Goal: Information Seeking & Learning: Learn about a topic

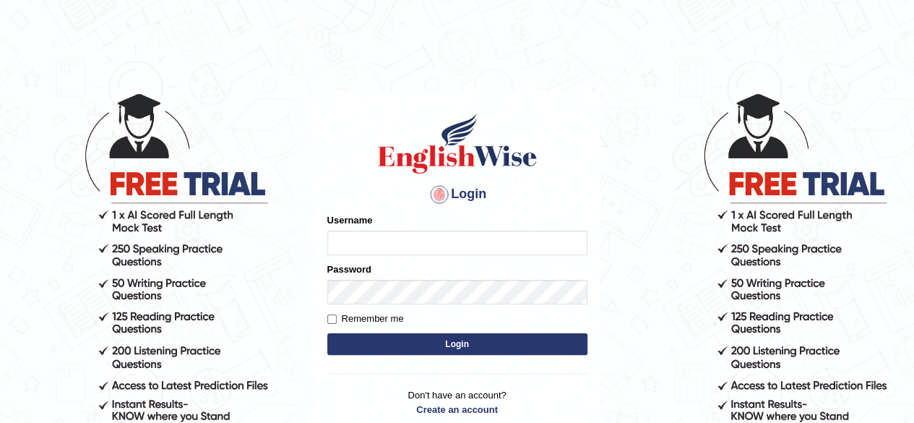
type input "RR12345"
drag, startPoint x: 0, startPoint y: 0, endPoint x: 448, endPoint y: 346, distance: 566.0
click at [448, 346] on button "Login" at bounding box center [457, 344] width 260 height 22
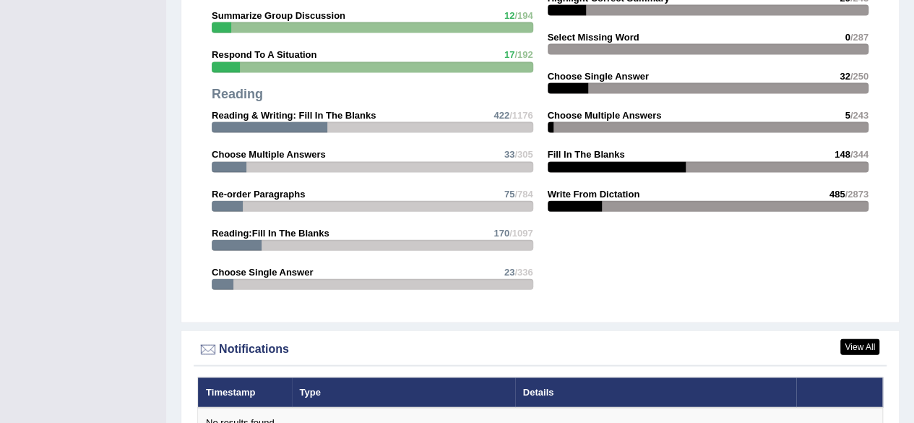
scroll to position [1879, 0]
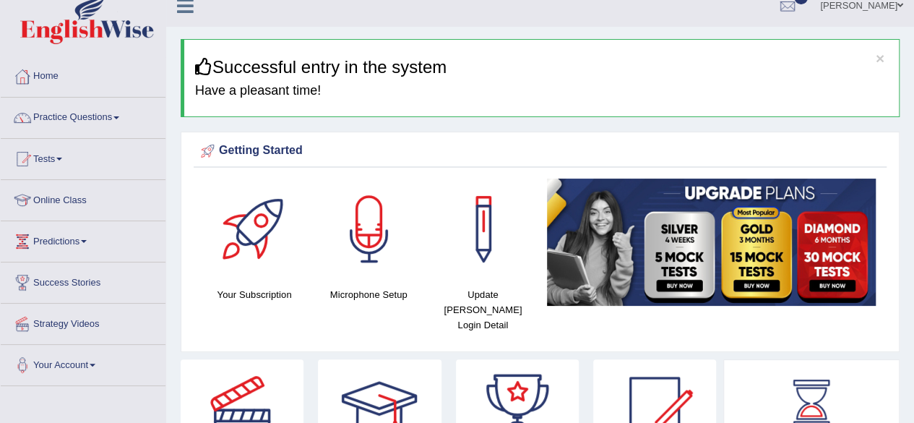
scroll to position [0, 0]
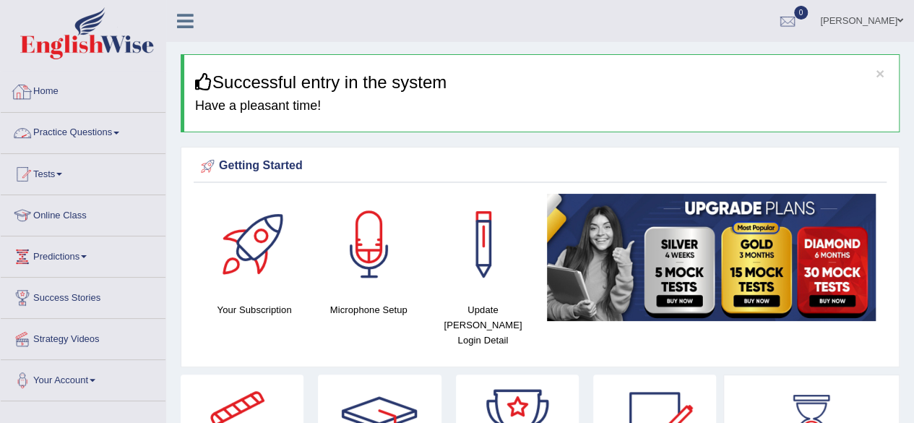
click at [55, 146] on link "Practice Questions" at bounding box center [83, 131] width 165 height 36
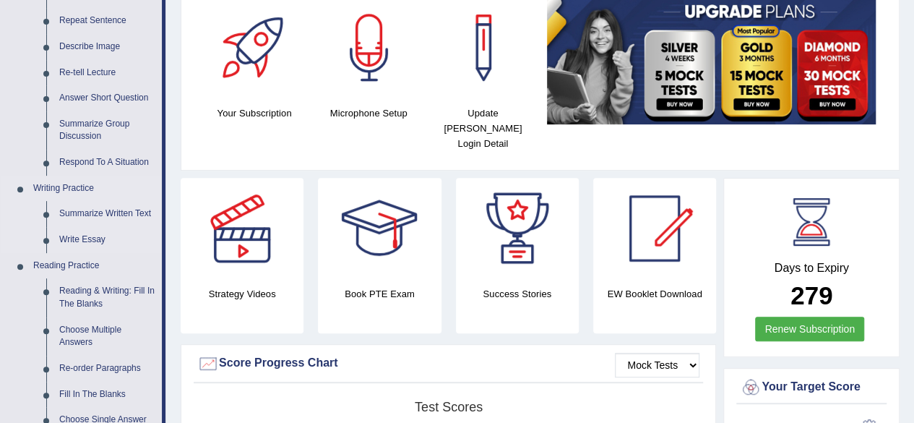
scroll to position [197, 0]
click at [104, 290] on link "Reading & Writing: Fill In The Blanks" at bounding box center [107, 296] width 109 height 38
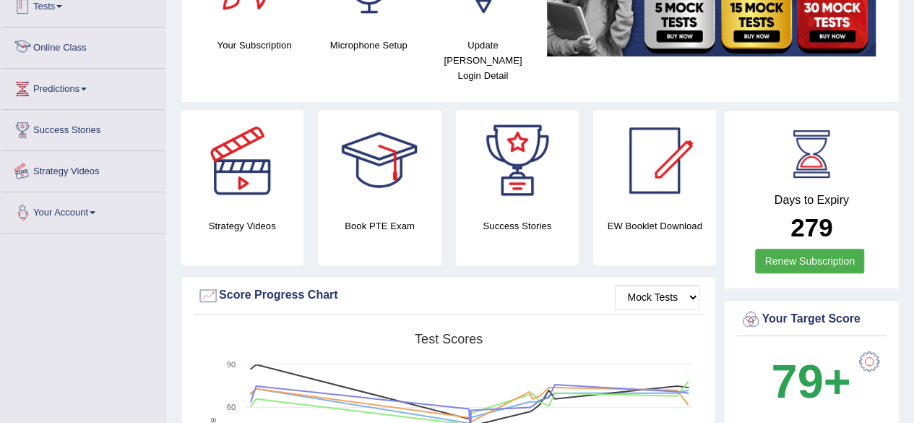
scroll to position [342, 0]
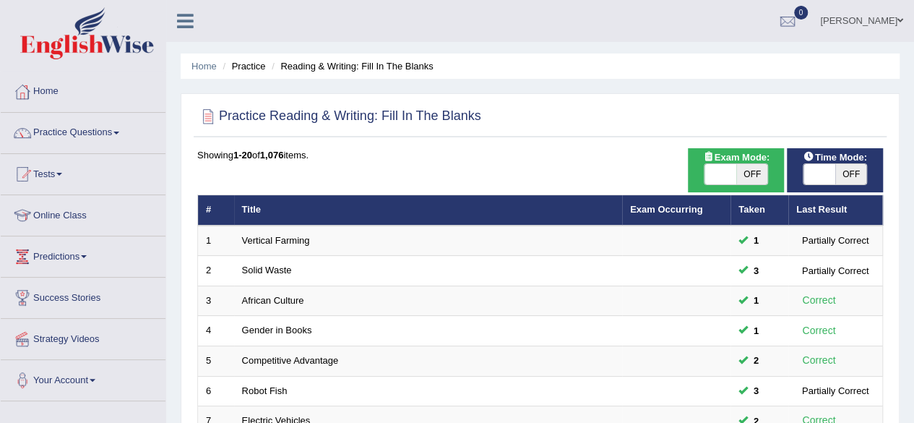
click at [832, 173] on span at bounding box center [819, 174] width 32 height 20
checkbox input "true"
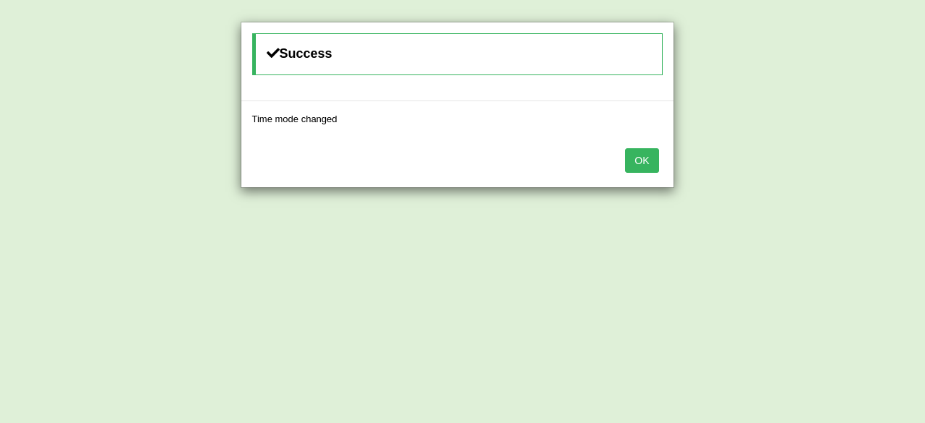
click at [649, 156] on button "OK" at bounding box center [641, 160] width 33 height 25
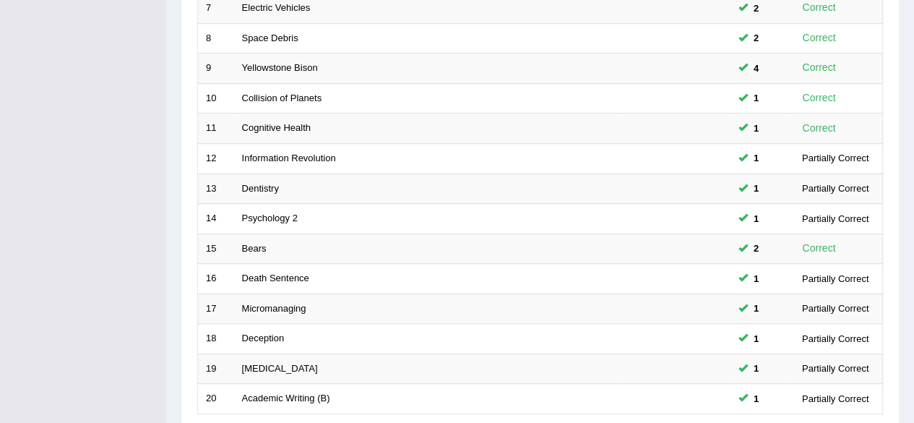
scroll to position [527, 0]
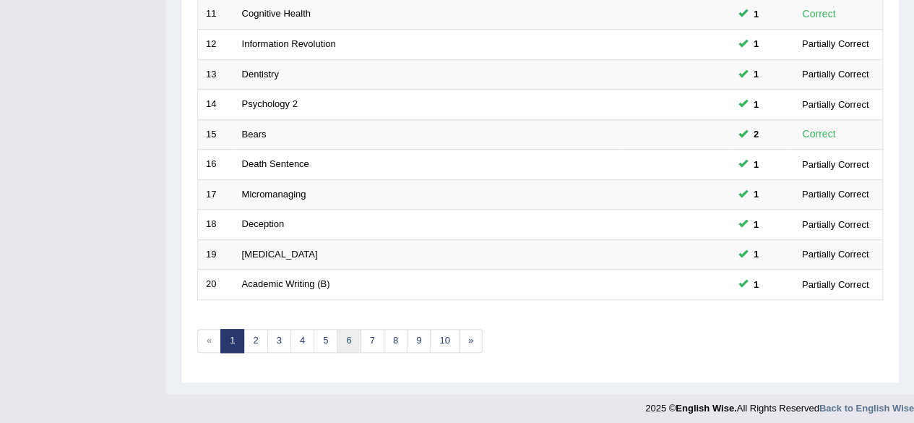
click at [338, 336] on link "6" at bounding box center [349, 341] width 24 height 24
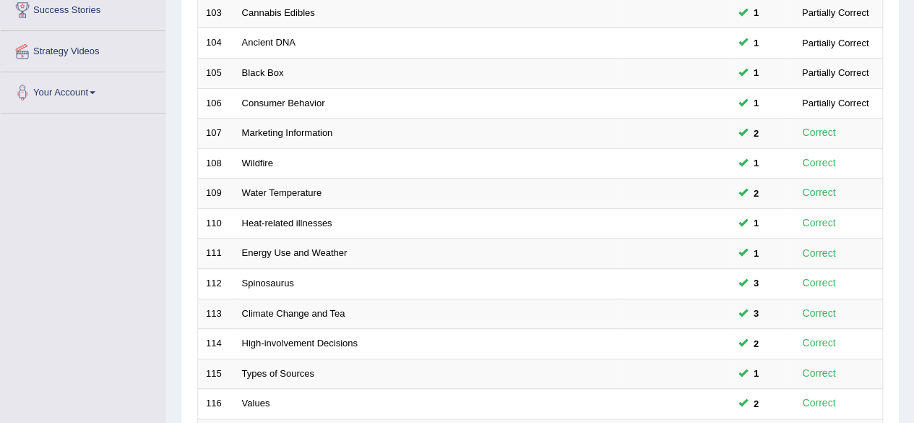
scroll to position [527, 0]
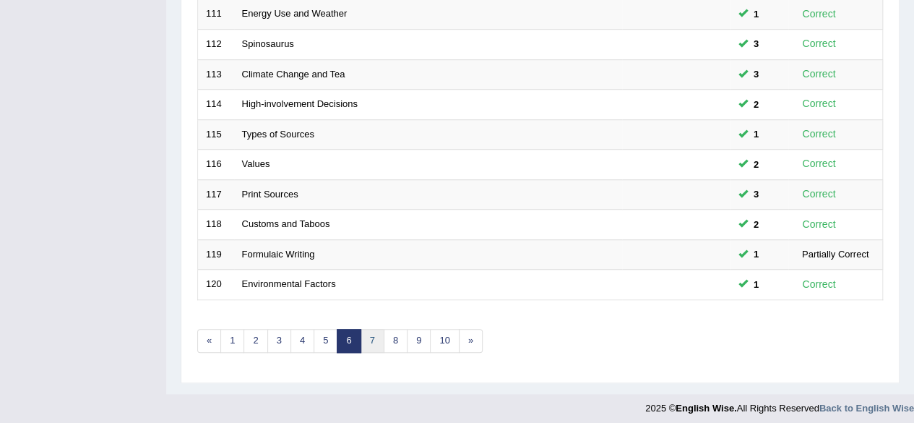
click at [377, 330] on link "7" at bounding box center [372, 341] width 24 height 24
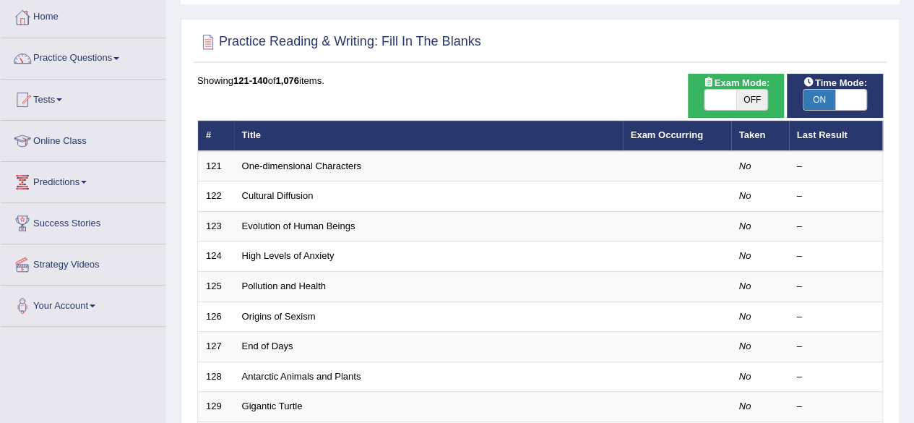
scroll to position [527, 0]
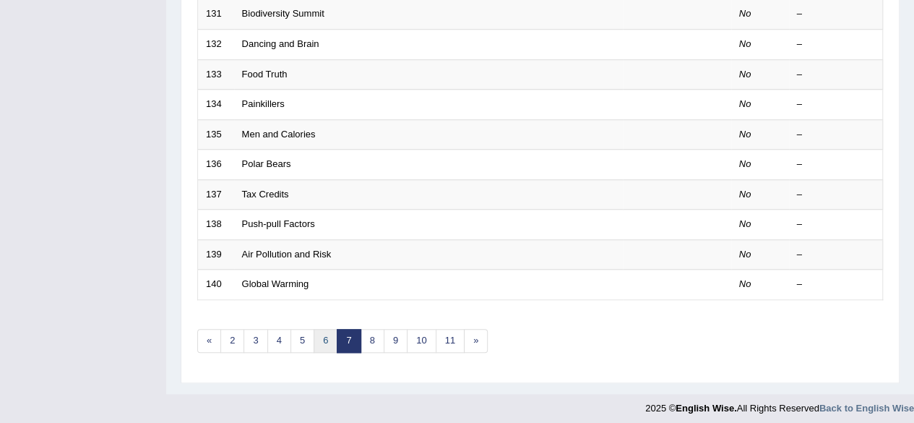
click at [316, 334] on link "6" at bounding box center [326, 341] width 24 height 24
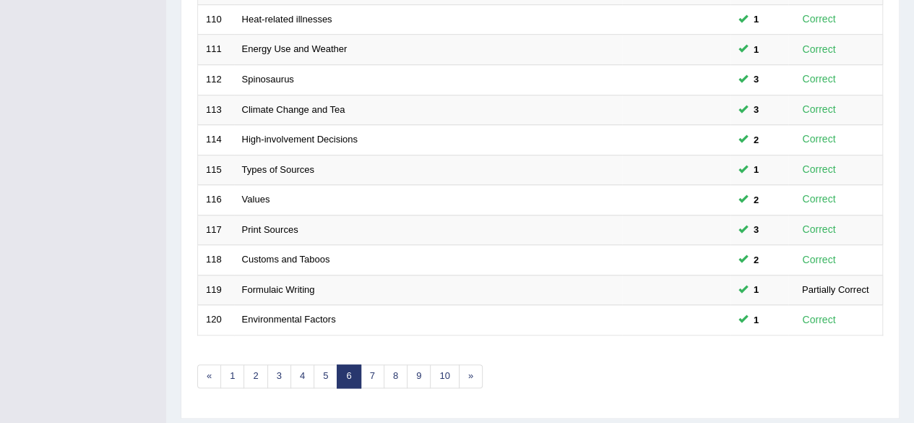
scroll to position [527, 0]
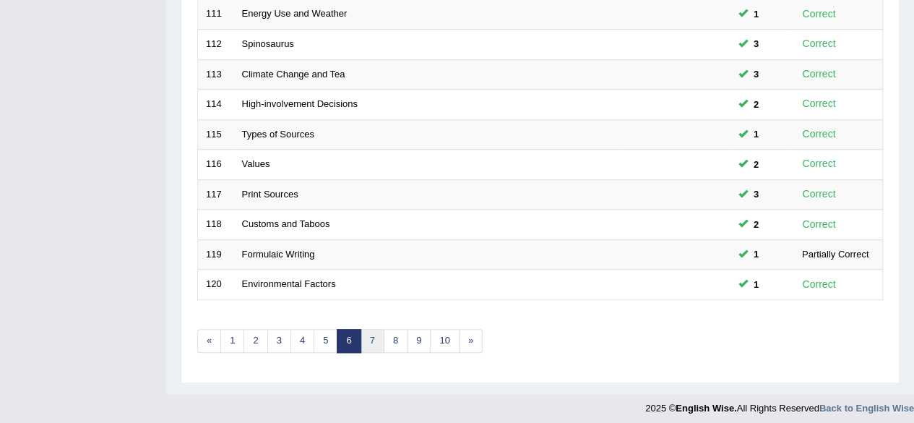
click at [370, 332] on link "7" at bounding box center [372, 341] width 24 height 24
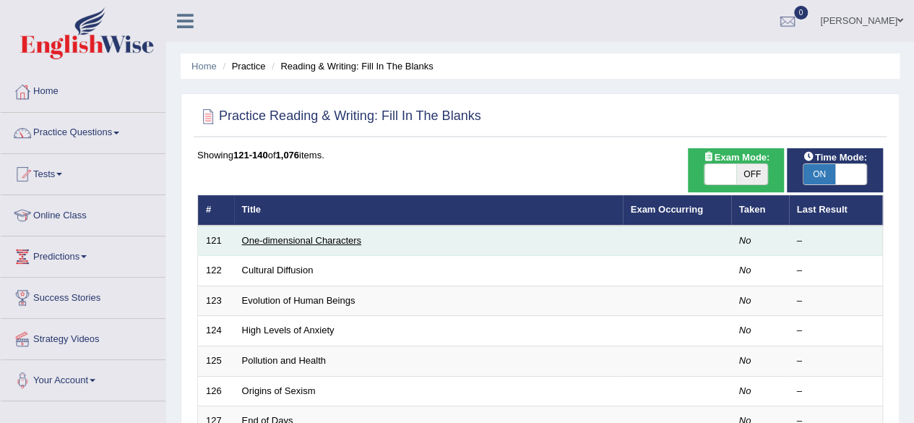
click at [319, 244] on link "One-dimensional Characters" at bounding box center [301, 240] width 119 height 11
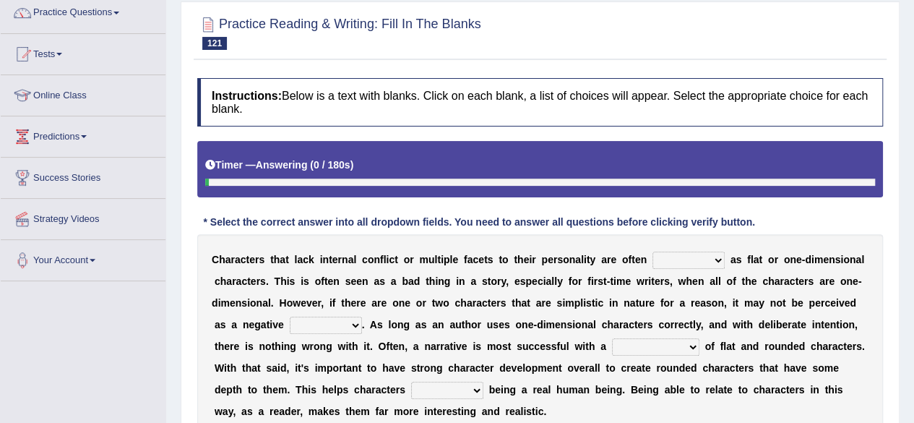
scroll to position [234, 0]
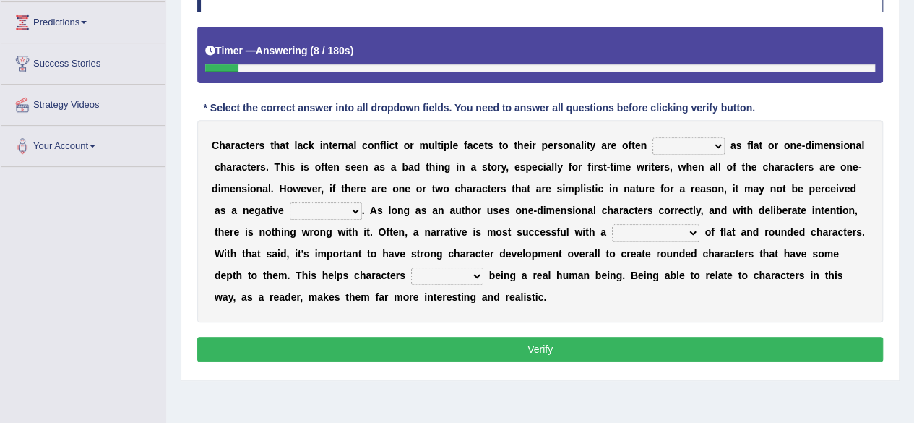
click at [692, 150] on select "enacted functioned dubbed acted" at bounding box center [688, 145] width 72 height 17
select select "acted"
click at [652, 137] on select "enacted functioned dubbed acted" at bounding box center [688, 145] width 72 height 17
click at [314, 210] on select "mop bait audience trait" at bounding box center [326, 210] width 72 height 17
select select "trait"
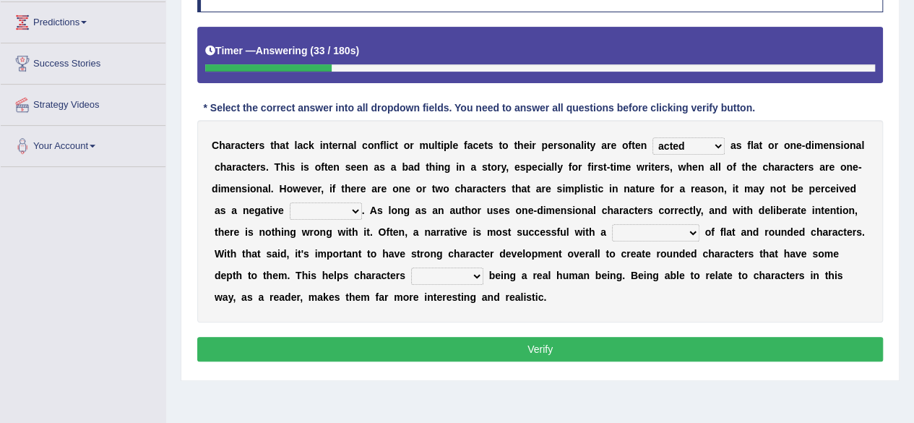
click at [290, 202] on select "mop bait audience trait" at bounding box center [326, 210] width 72 height 17
click at [660, 237] on select "rejuvenation determination inclination combination" at bounding box center [655, 232] width 87 height 17
select select "combination"
click at [612, 224] on select "rejuvenation determination inclination combination" at bounding box center [655, 232] width 87 height 17
click at [462, 282] on select "intimidate humiliate imitate instate" at bounding box center [447, 275] width 72 height 17
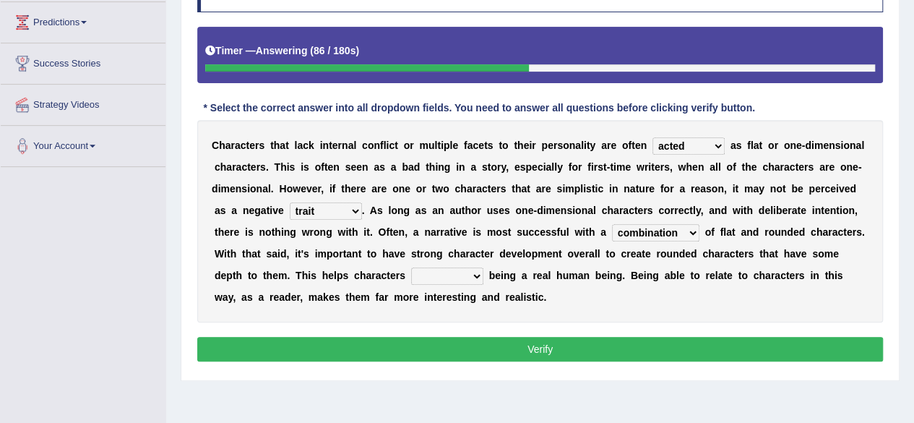
select select "imitate"
click at [411, 267] on select "intimidate humiliate imitate instate" at bounding box center [447, 275] width 72 height 17
click at [451, 343] on button "Verify" at bounding box center [540, 349] width 686 height 25
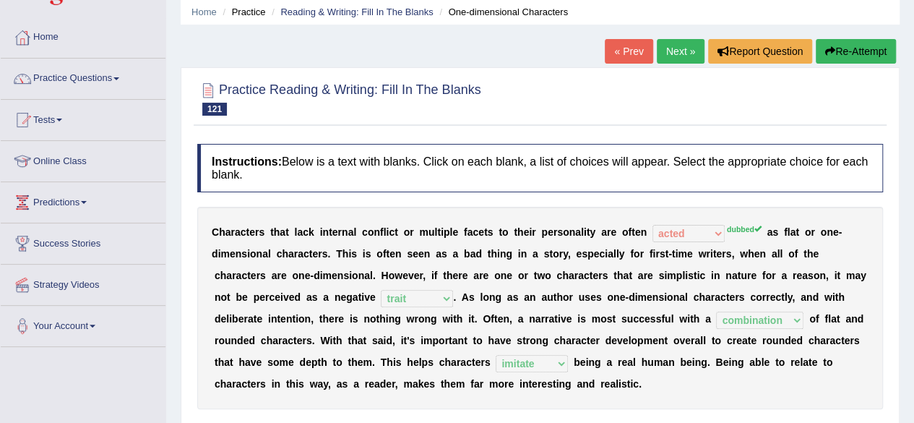
scroll to position [52, 0]
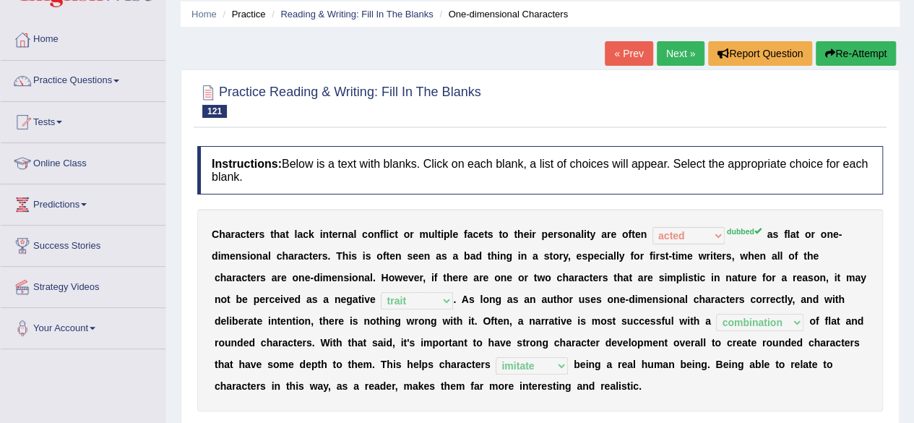
click at [667, 56] on link "Next »" at bounding box center [681, 53] width 48 height 25
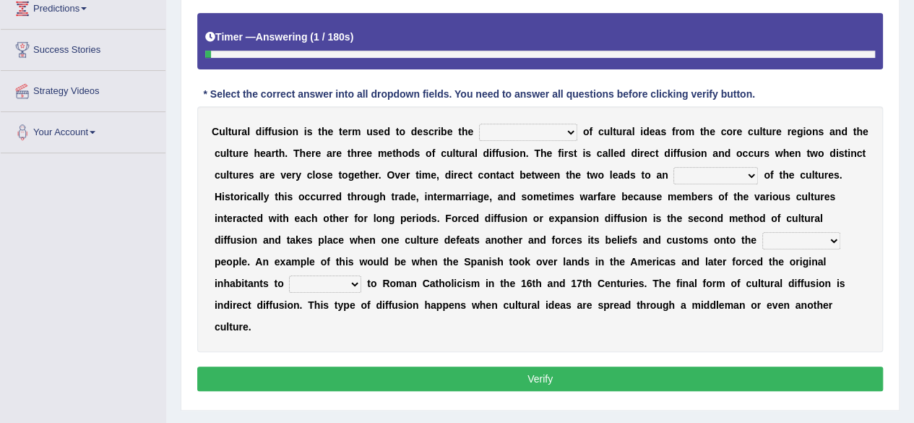
scroll to position [249, 0]
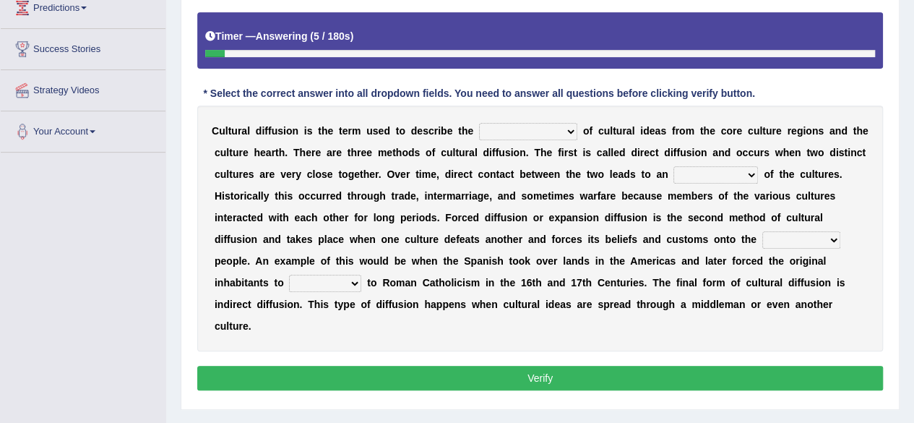
click at [481, 128] on select "fulmination accommodation spread prevention" at bounding box center [528, 131] width 98 height 17
select select "accommodation"
click at [479, 123] on select "fulmination accommodation spread prevention" at bounding box center [528, 131] width 98 height 17
click at [688, 176] on select "interdiction intermittence introvert intermingling" at bounding box center [715, 174] width 85 height 17
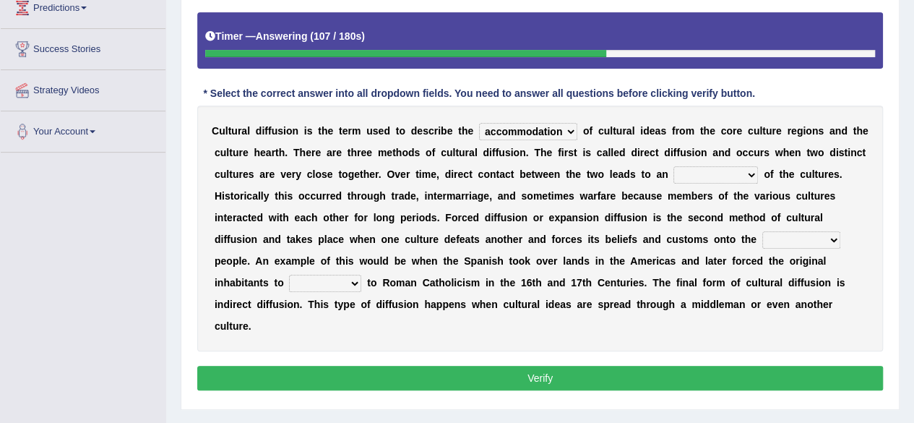
select select "interdiction"
click at [673, 166] on select "interdiction intermittence introvert intermingling" at bounding box center [715, 174] width 85 height 17
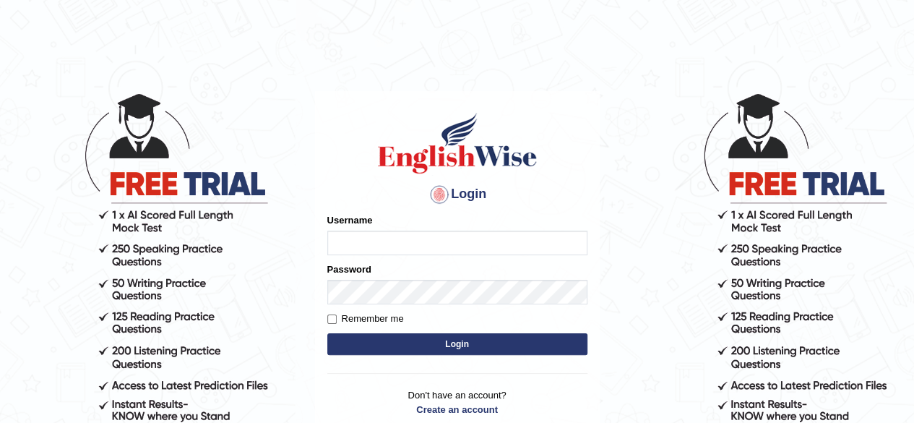
type input "RR12345"
click at [452, 344] on button "Login" at bounding box center [457, 344] width 260 height 22
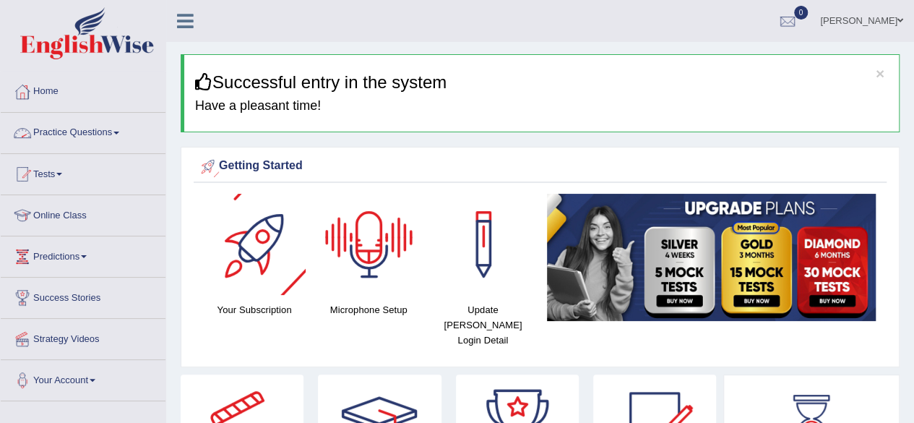
click at [108, 134] on link "Practice Questions" at bounding box center [83, 131] width 165 height 36
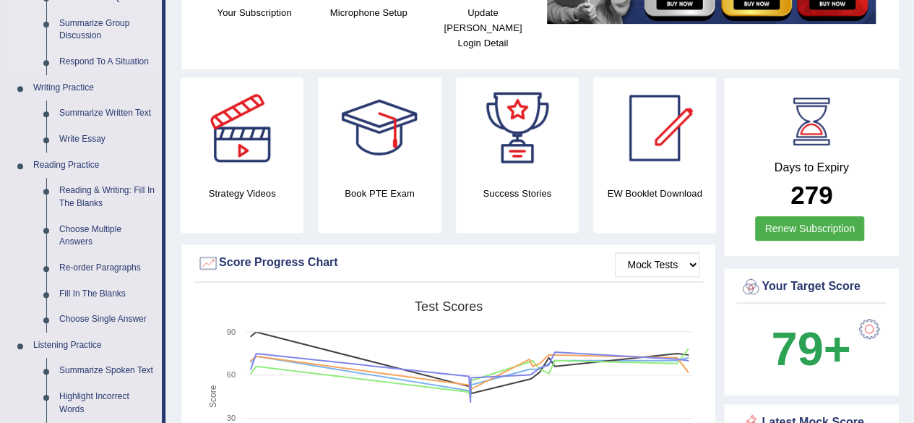
click at [87, 191] on link "Reading & Writing: Fill In The Blanks" at bounding box center [107, 197] width 109 height 38
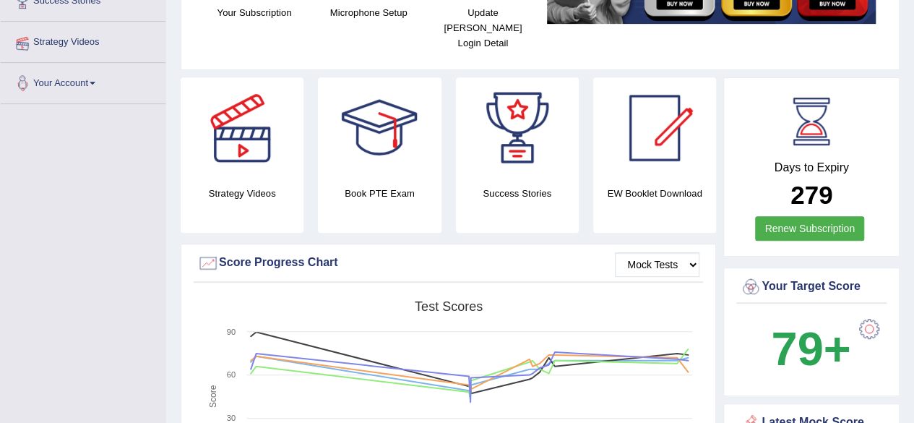
scroll to position [386, 0]
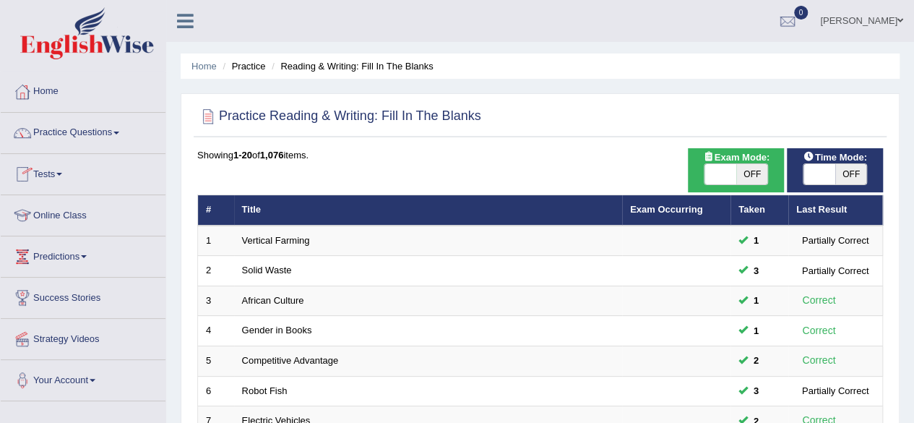
click at [846, 173] on span "OFF" at bounding box center [851, 174] width 32 height 20
checkbox input "true"
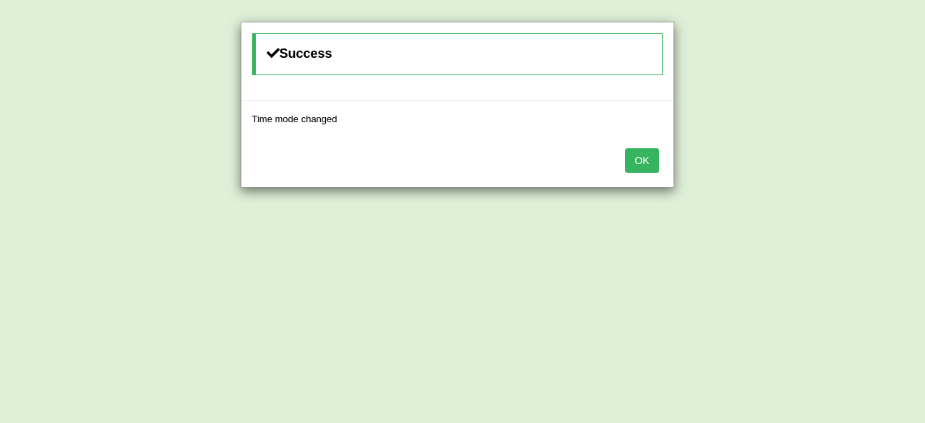
click at [649, 164] on button "OK" at bounding box center [641, 160] width 33 height 25
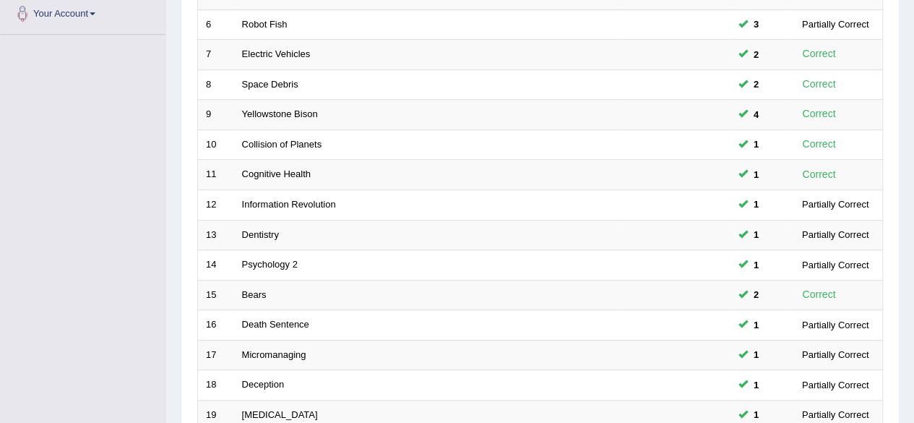
scroll to position [527, 0]
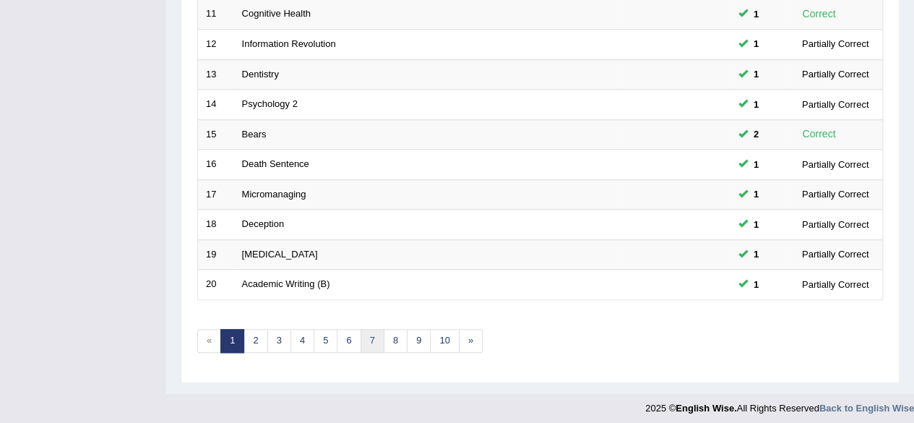
click at [366, 333] on link "7" at bounding box center [372, 341] width 24 height 24
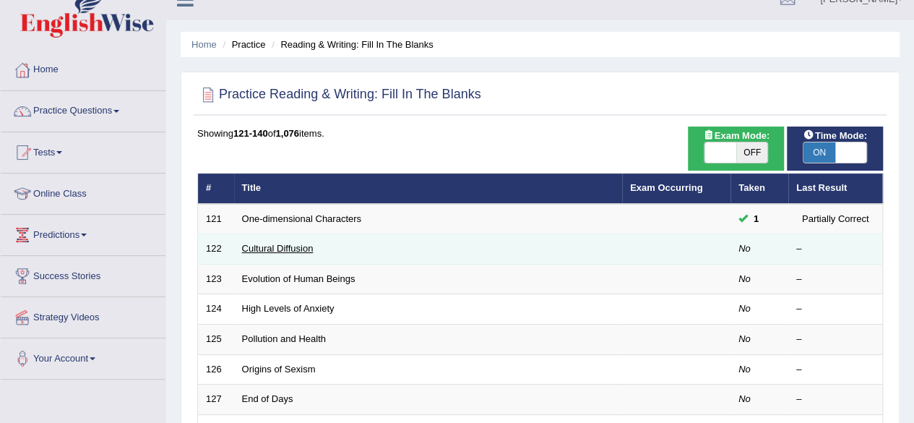
click at [267, 247] on link "Cultural Diffusion" at bounding box center [278, 248] width 72 height 11
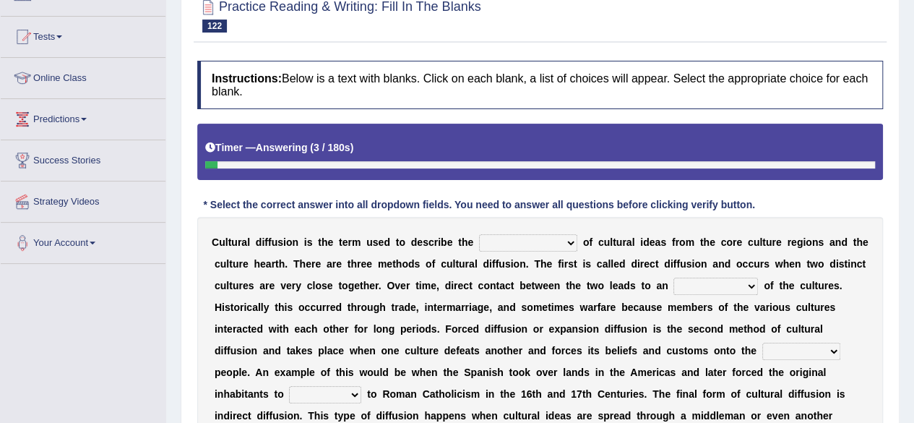
click at [515, 242] on select "fulmination accommodation spread prevention" at bounding box center [528, 242] width 98 height 17
select select "spread"
click at [479, 234] on select "fulmination accommodation spread prevention" at bounding box center [528, 242] width 98 height 17
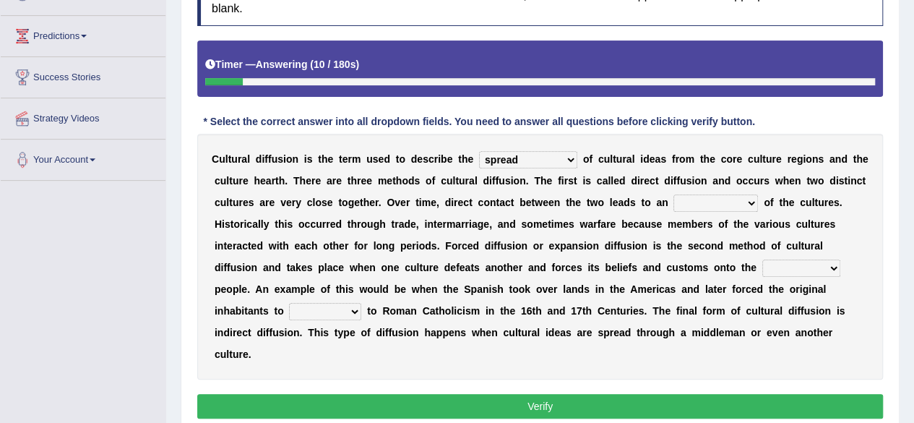
scroll to position [221, 0]
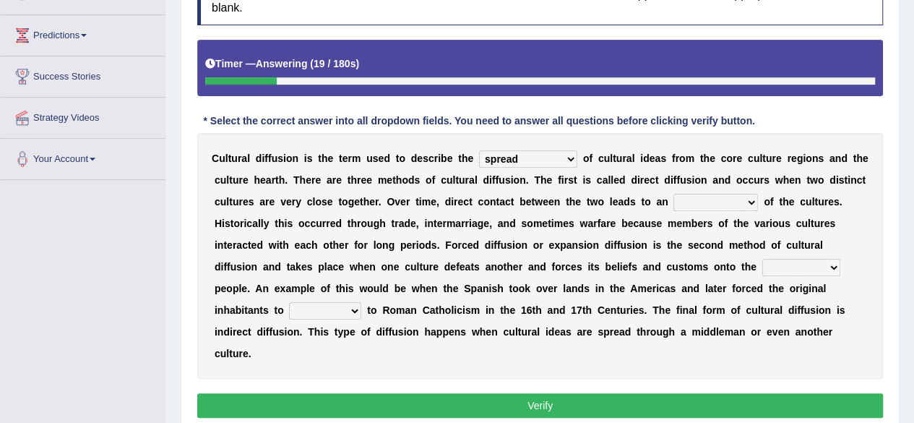
click at [722, 204] on select "interdiction intermittence introvert intermingling" at bounding box center [715, 202] width 85 height 17
select select "intermittence"
click at [673, 194] on select "interdiction intermittence introvert intermingling" at bounding box center [715, 202] width 85 height 17
click at [785, 272] on select "conquered engaged respected slaughtered" at bounding box center [801, 267] width 78 height 17
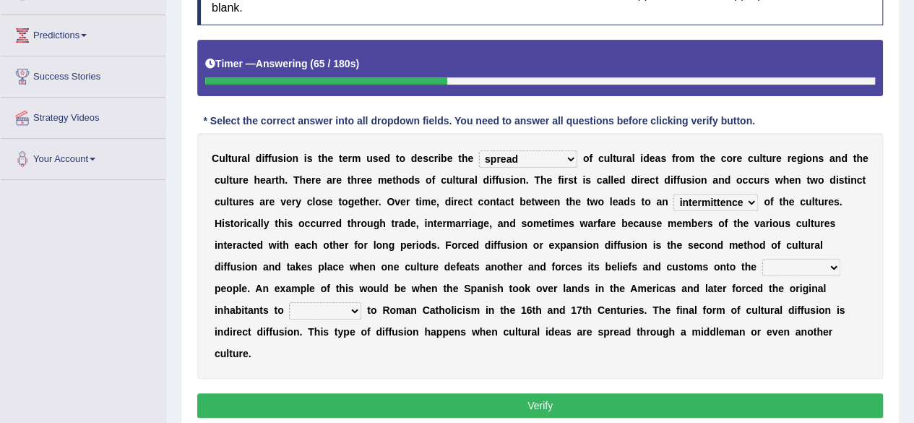
select select "engaged"
click at [762, 259] on select "conquered engaged respected slaughtered" at bounding box center [801, 267] width 78 height 17
click at [303, 307] on select "reply add convert require" at bounding box center [325, 310] width 72 height 17
select select "convert"
click at [289, 302] on select "reply add convert require" at bounding box center [325, 310] width 72 height 17
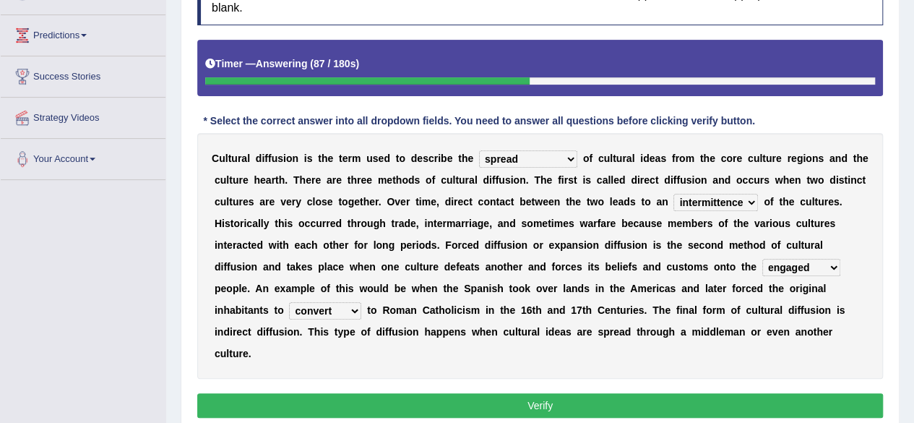
click at [324, 415] on button "Verify" at bounding box center [540, 405] width 686 height 25
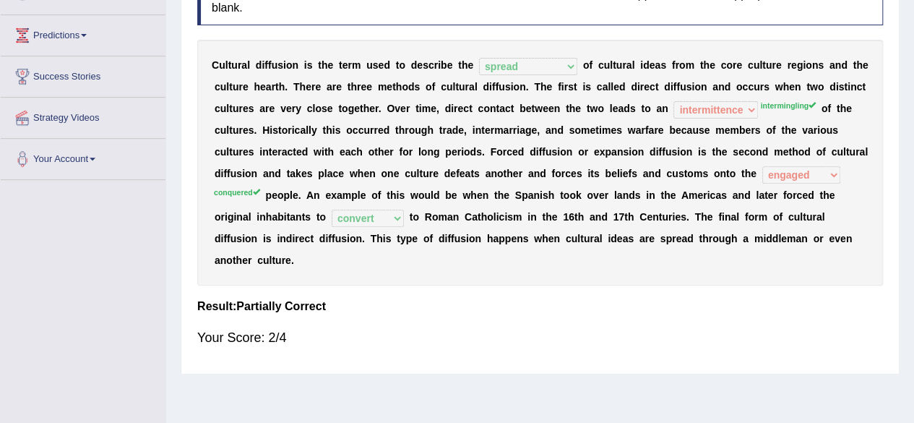
click at [763, 185] on div "C u l t u r a l d i f f u s i o n i s t h e t e r m u s e d t o d e s c r i b e…" at bounding box center [540, 163] width 686 height 246
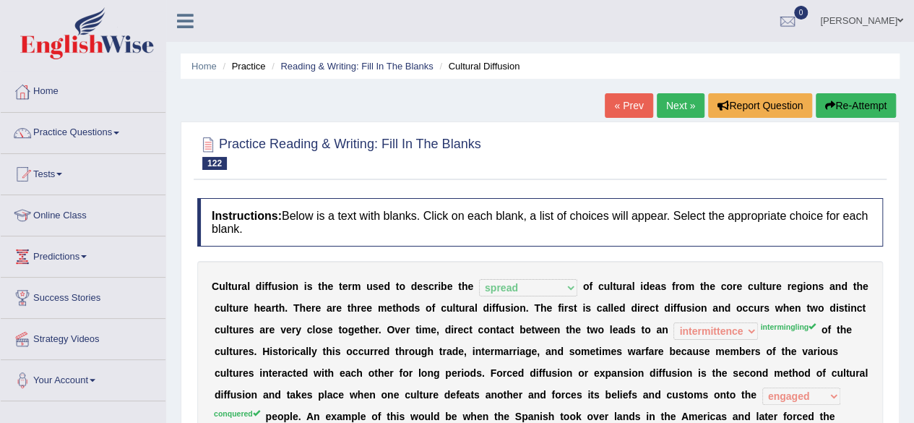
click at [824, 98] on button "Re-Attempt" at bounding box center [856, 105] width 80 height 25
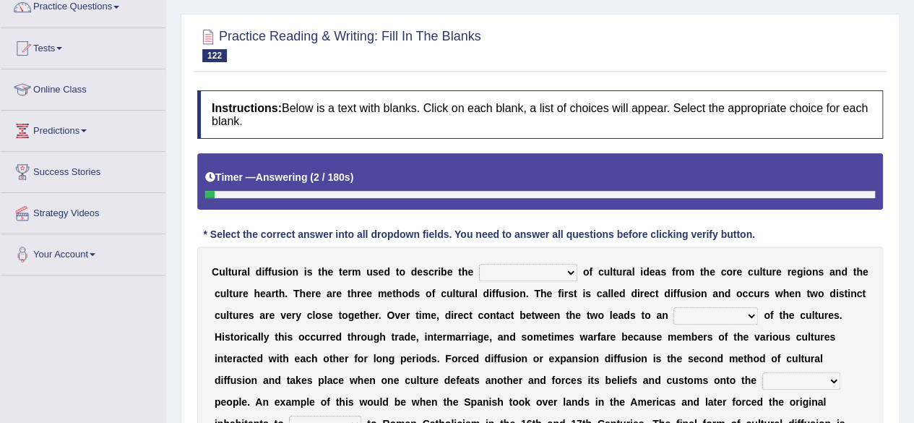
click at [532, 264] on select "fulmination accommodation spread prevention" at bounding box center [528, 272] width 98 height 17
select select "spread"
click at [479, 264] on select "fulmination accommodation spread prevention" at bounding box center [528, 272] width 98 height 17
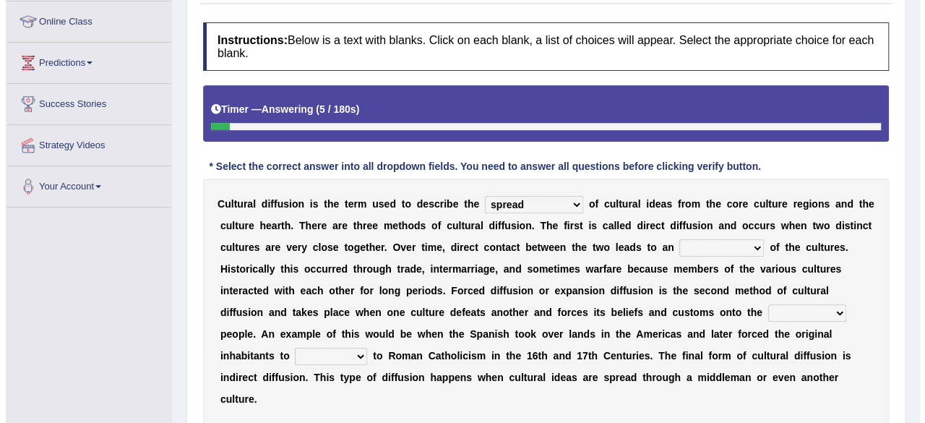
scroll to position [232, 0]
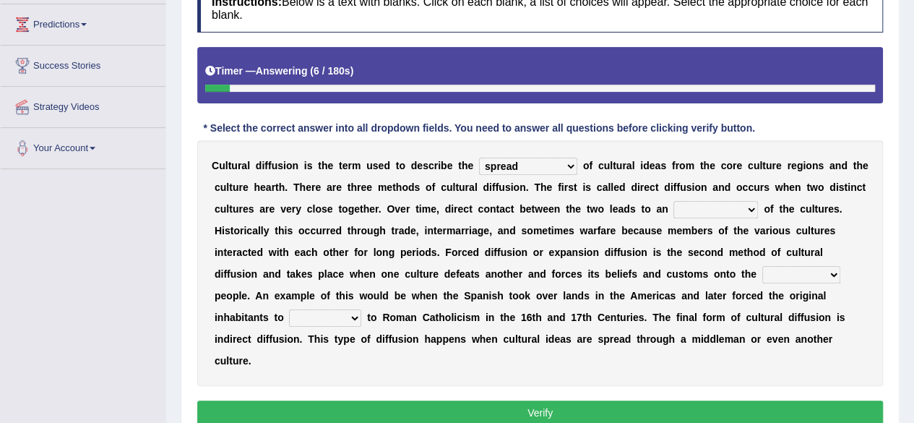
click at [699, 208] on select "interdiction intermittence introvert intermingling" at bounding box center [715, 209] width 85 height 17
select select "intermingling"
click at [673, 201] on select "interdiction intermittence introvert intermingling" at bounding box center [715, 209] width 85 height 17
click at [791, 267] on select "conquered engaged respected slaughtered" at bounding box center [801, 274] width 78 height 17
select select "conquered"
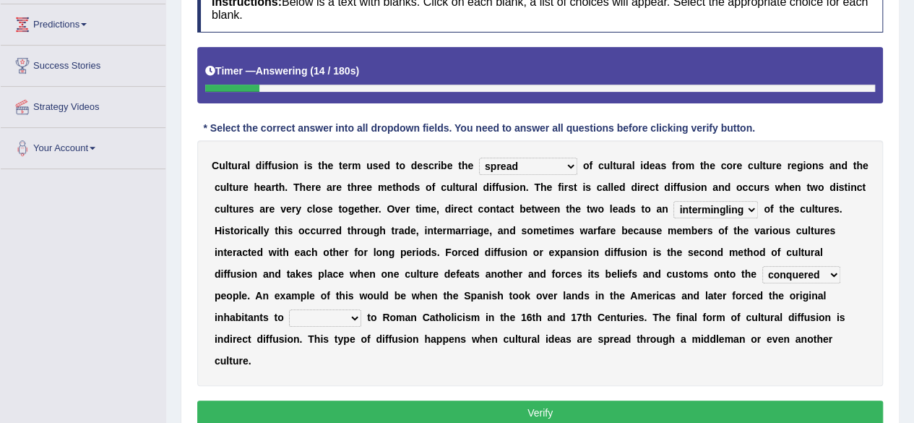
click at [762, 266] on select "conquered engaged respected slaughtered" at bounding box center [801, 274] width 78 height 17
click at [327, 316] on select "reply add convert require" at bounding box center [325, 317] width 72 height 17
select select "convert"
click at [289, 309] on select "reply add convert require" at bounding box center [325, 317] width 72 height 17
click at [329, 405] on button "Verify" at bounding box center [540, 412] width 686 height 25
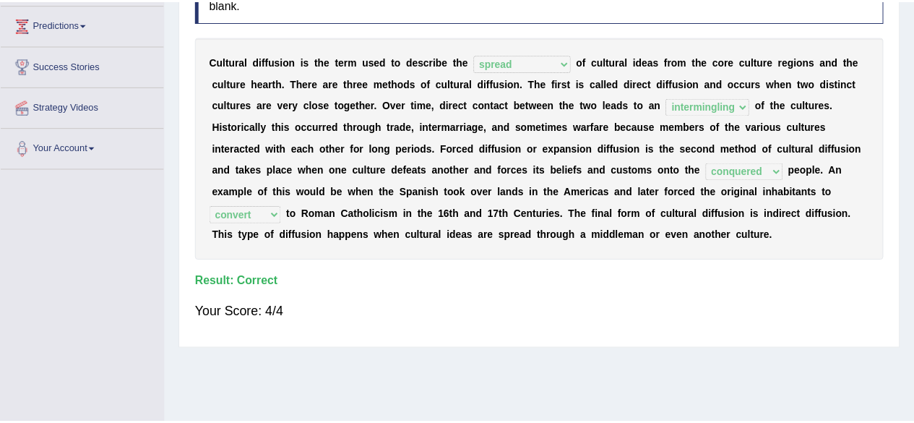
scroll to position [0, 0]
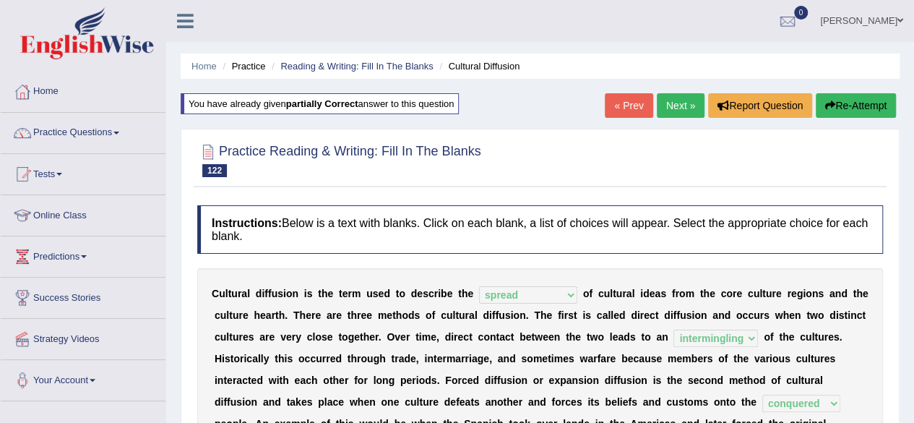
click at [667, 105] on link "Next »" at bounding box center [681, 105] width 48 height 25
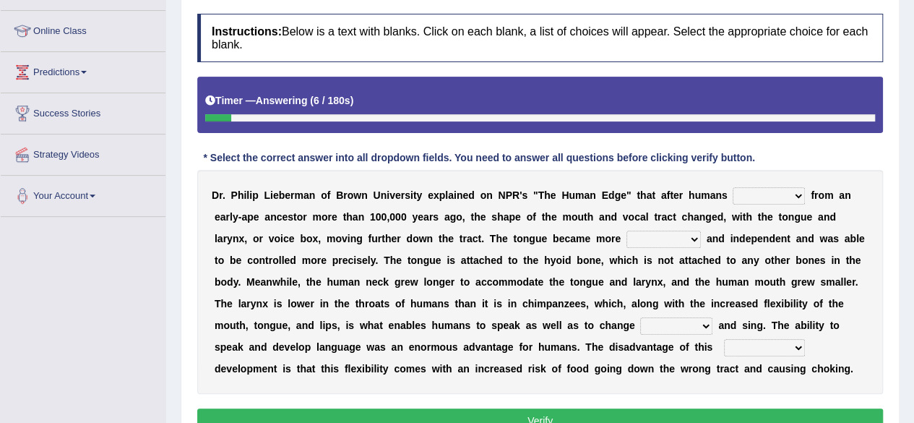
click at [790, 199] on select "diverged converged converged urged" at bounding box center [769, 195] width 72 height 17
select select "diverged"
click at [733, 187] on select "diverged converged converged urged" at bounding box center [769, 195] width 72 height 17
click at [666, 239] on select "irresistible ineligible convertible flexible" at bounding box center [663, 238] width 74 height 17
select select "flexible"
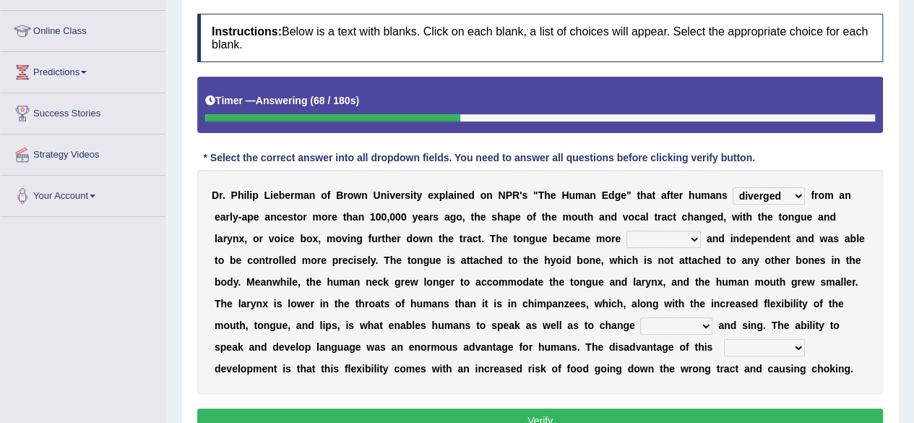
click at [626, 230] on select "irresistible ineligible convertible flexible" at bounding box center [663, 238] width 74 height 17
click at [702, 329] on select "ditch impacts state pitch" at bounding box center [676, 325] width 72 height 17
select select "pitch"
click at [640, 317] on select "ditch impacts state pitch" at bounding box center [676, 325] width 72 height 17
click at [770, 344] on select "imaginary evolutionary preliminary visionary" at bounding box center [764, 347] width 81 height 17
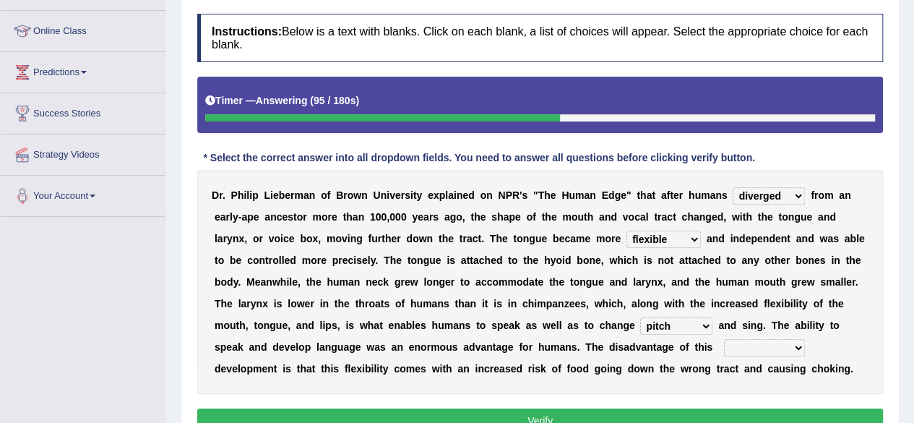
select select "preliminary"
click at [724, 339] on select "imaginary evolutionary preliminary visionary" at bounding box center [764, 347] width 81 height 17
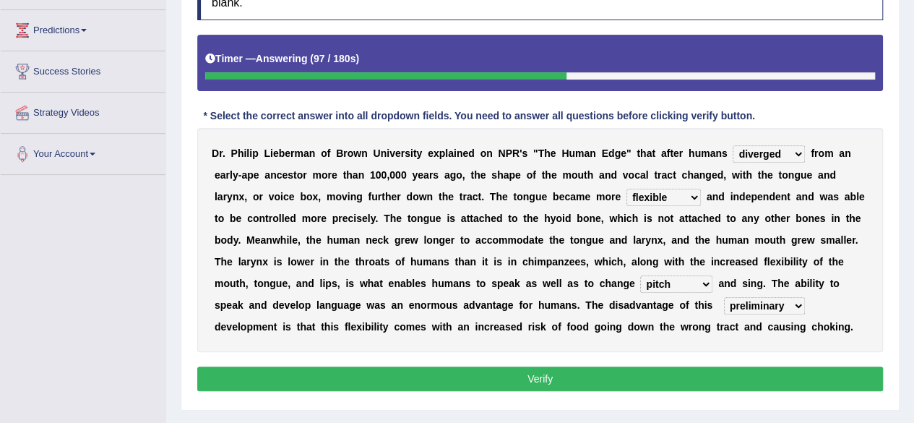
click at [498, 372] on button "Verify" at bounding box center [540, 378] width 686 height 25
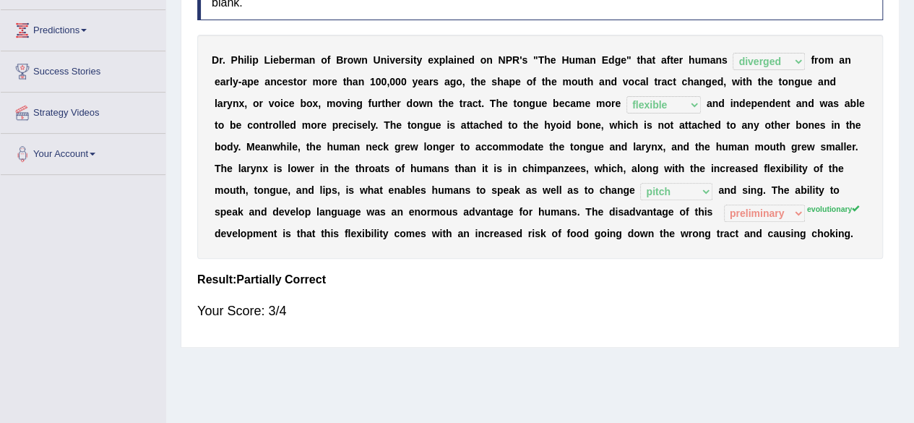
scroll to position [0, 0]
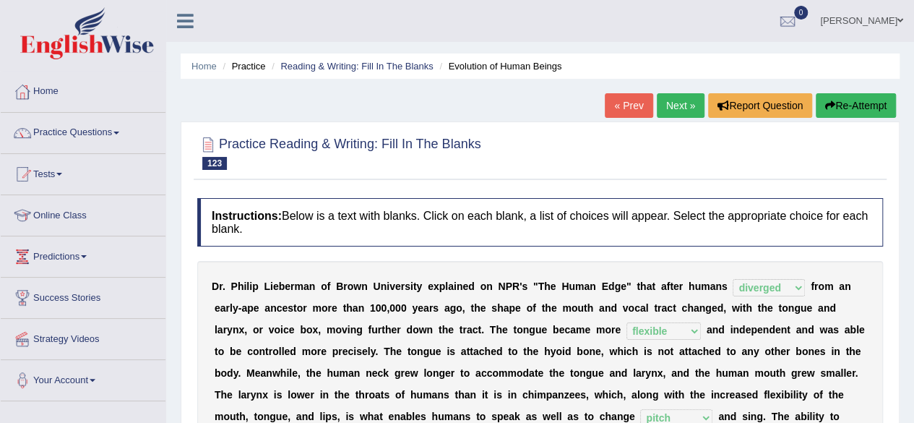
click at [674, 102] on link "Next »" at bounding box center [681, 105] width 48 height 25
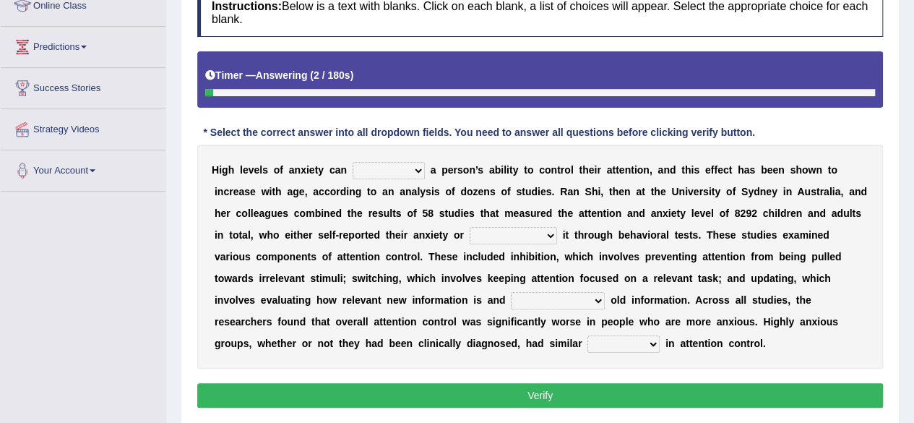
click at [399, 163] on select "refine strain demure recite" at bounding box center [389, 170] width 72 height 17
select select "strain"
click at [353, 162] on select "refine strain demure recite" at bounding box center [389, 170] width 72 height 17
click at [525, 236] on select "fulminated remonstrated demonstrated experimented" at bounding box center [513, 235] width 87 height 17
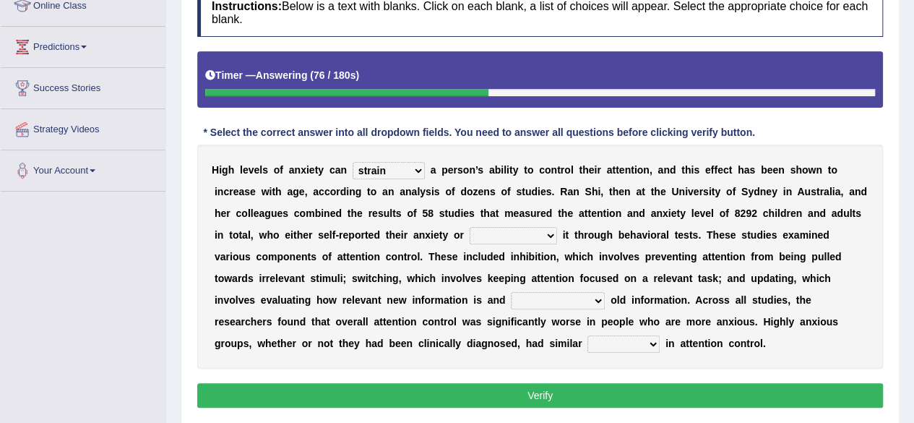
select select "demonstrated"
click at [470, 227] on select "fulminated remonstrated demonstrated experimented" at bounding box center [513, 235] width 87 height 17
click at [549, 303] on select "overfertilizing overcontrolling overwriting overevaluating" at bounding box center [558, 300] width 94 height 17
select select "overevaluating"
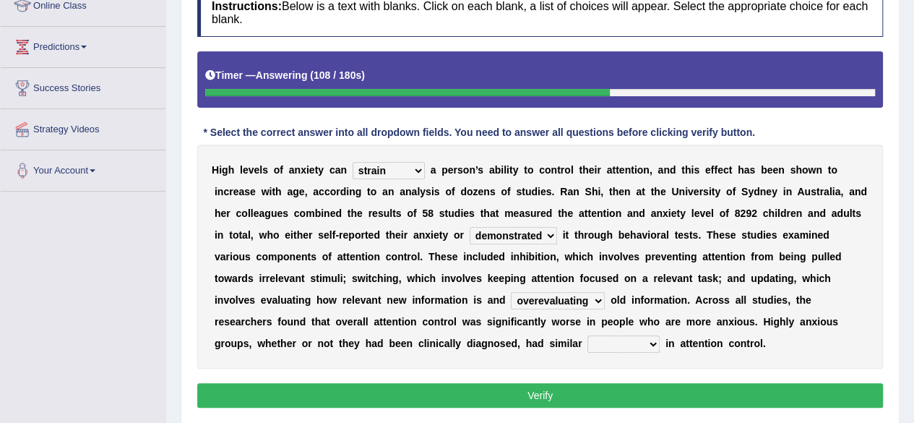
click at [511, 292] on select "overfertilizing overcontrolling overwriting overevaluating" at bounding box center [558, 300] width 94 height 17
click at [608, 347] on select "deficits splits elicits solicits" at bounding box center [623, 343] width 72 height 17
select select "solicits"
click at [587, 335] on select "deficits splits elicits solicits" at bounding box center [623, 343] width 72 height 17
click at [524, 384] on button "Verify" at bounding box center [540, 395] width 686 height 25
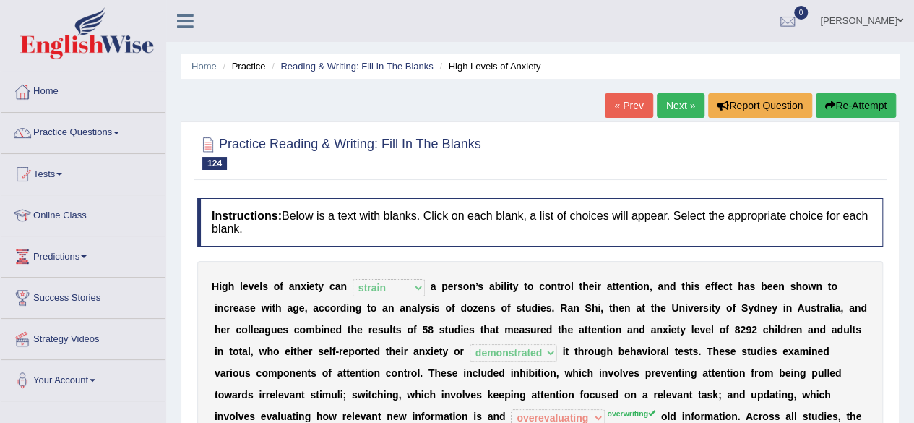
click at [828, 108] on icon "button" at bounding box center [830, 105] width 10 height 10
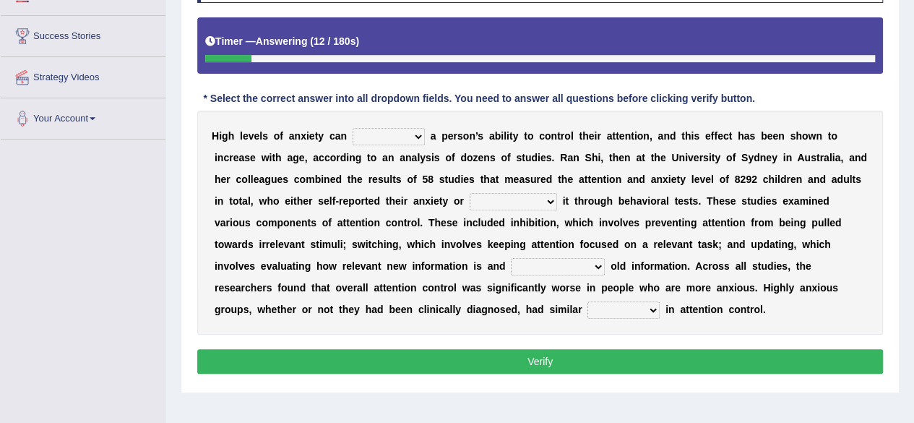
scroll to position [263, 0]
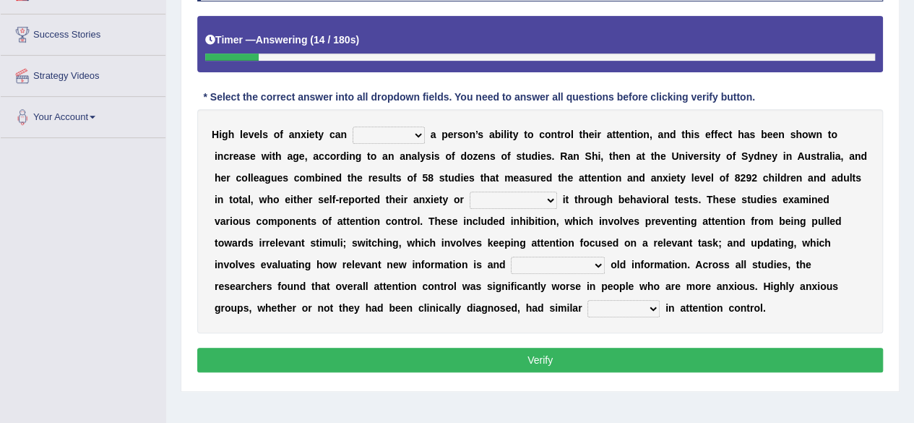
click at [383, 126] on select "refine strain demure recite" at bounding box center [389, 134] width 72 height 17
select select "strain"
click at [353, 126] on select "refine strain demure recite" at bounding box center [389, 134] width 72 height 17
click at [514, 195] on select "fulminated remonstrated demonstrated experimented" at bounding box center [513, 199] width 87 height 17
select select "experimented"
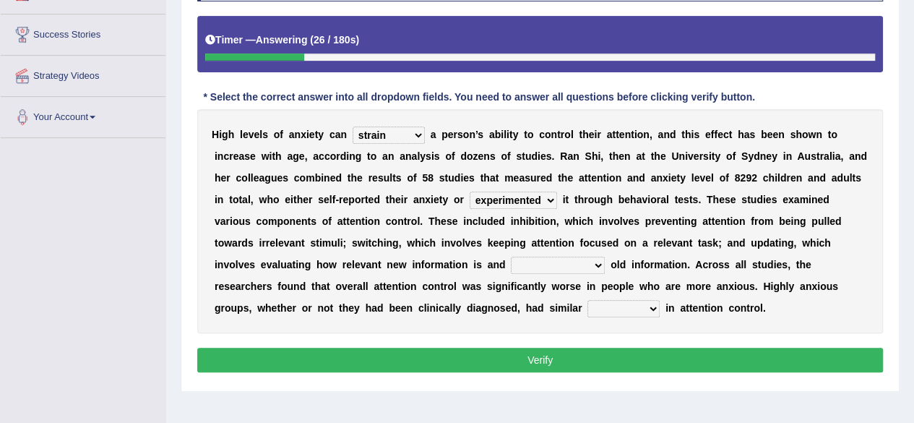
click at [470, 191] on select "fulminated remonstrated demonstrated experimented" at bounding box center [513, 199] width 87 height 17
click at [571, 265] on select "overfertilizing overcontrolling overwriting overevaluating" at bounding box center [558, 264] width 94 height 17
select select "overwriting"
click at [511, 256] on select "overfertilizing overcontrolling overwriting overevaluating" at bounding box center [558, 264] width 94 height 17
click at [608, 308] on select "deficits splits elicits solicits" at bounding box center [623, 308] width 72 height 17
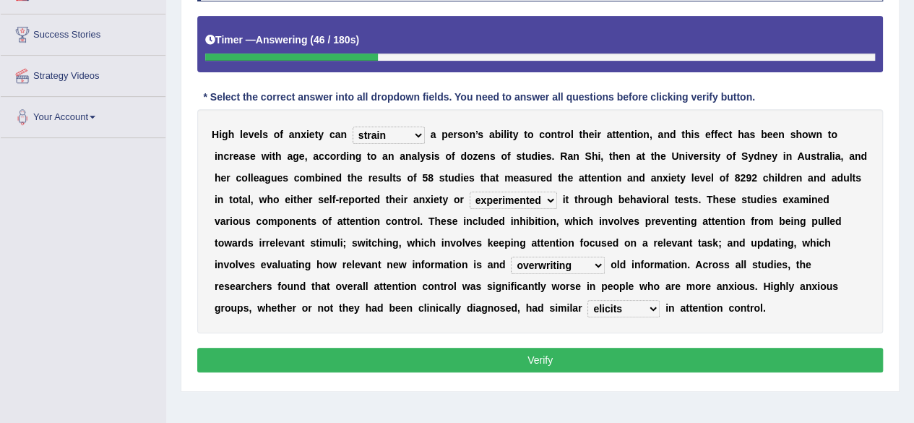
click at [587, 300] on select "deficits splits elicits solicits" at bounding box center [623, 308] width 72 height 17
drag, startPoint x: 628, startPoint y: 303, endPoint x: 603, endPoint y: 386, distance: 87.5
click at [603, 386] on div "Practice Reading & Writing: Fill In The Blanks 124 High Levels of Anxiety Instr…" at bounding box center [540, 133] width 719 height 515
select select "solicits"
click at [587, 300] on select "deficits splits elicits solicits" at bounding box center [623, 308] width 72 height 17
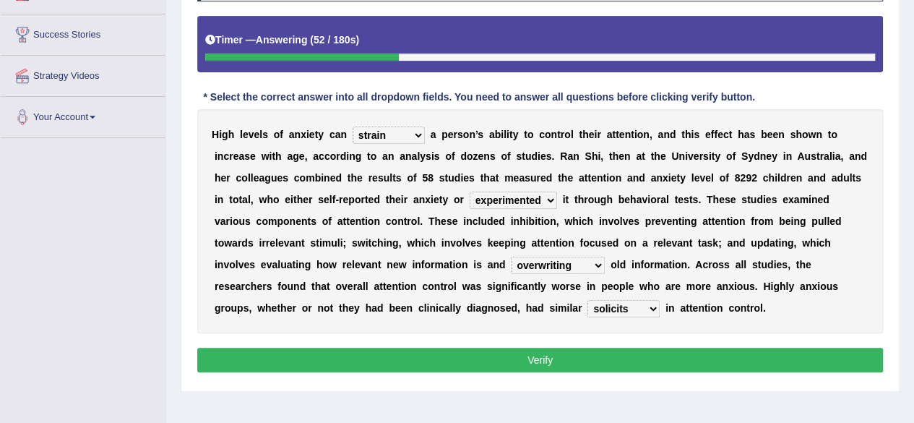
click at [605, 369] on div "Instructions: Below is a text with blanks. Click on each blank, a list of choic…" at bounding box center [540, 165] width 693 height 438
click at [613, 357] on button "Verify" at bounding box center [540, 359] width 686 height 25
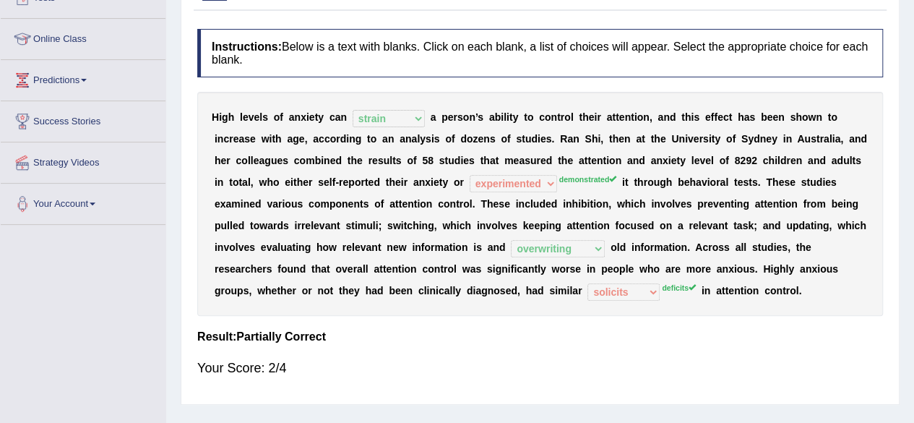
scroll to position [0, 0]
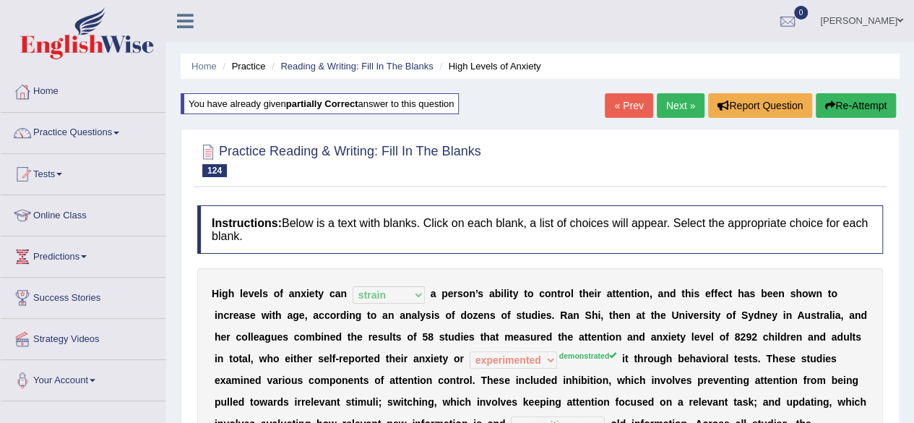
click at [853, 111] on button "Re-Attempt" at bounding box center [856, 105] width 80 height 25
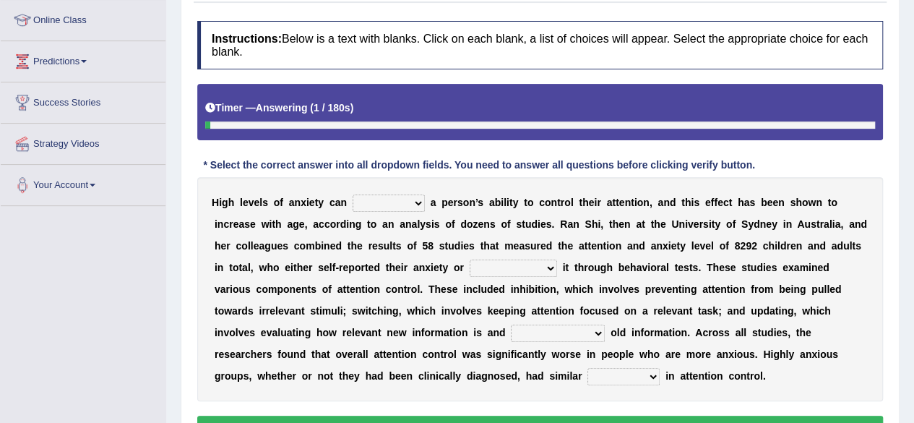
click at [405, 202] on select "refine strain demure recite" at bounding box center [389, 202] width 72 height 17
select select "strain"
click at [353, 194] on select "refine strain demure recite" at bounding box center [389, 202] width 72 height 17
click at [501, 264] on select "fulminated remonstrated demonstrated experimented" at bounding box center [513, 267] width 87 height 17
select select "demonstrated"
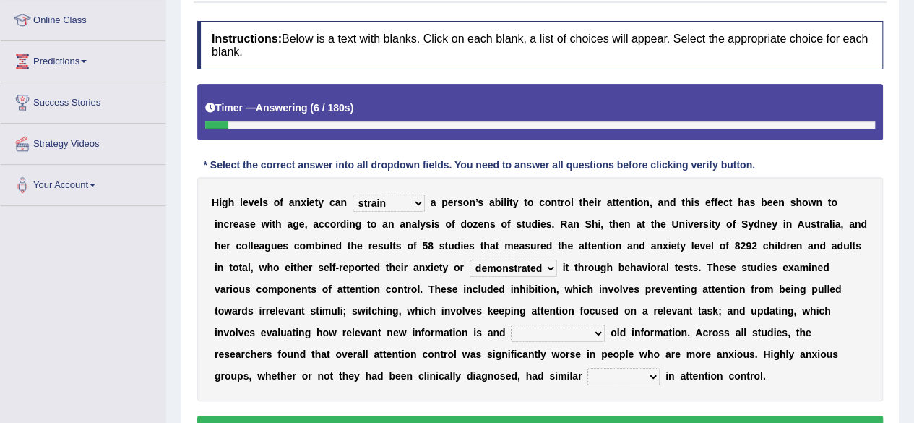
click at [470, 259] on select "fulminated remonstrated demonstrated experimented" at bounding box center [513, 267] width 87 height 17
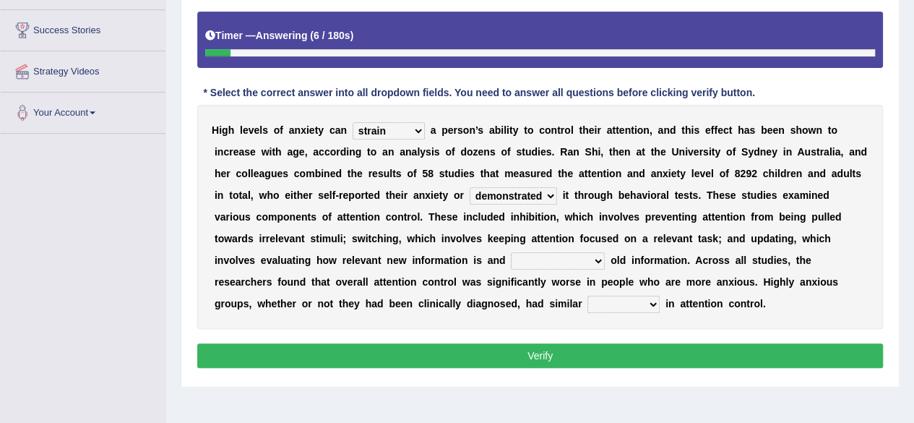
scroll to position [269, 0]
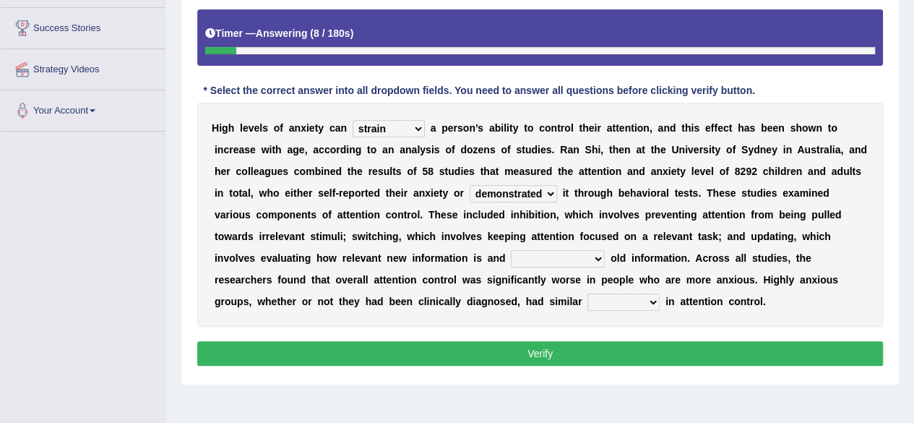
click at [587, 250] on select "overfertilizing overcontrolling overwriting overevaluating" at bounding box center [558, 258] width 94 height 17
select select "overwriting"
click at [511, 250] on select "overfertilizing overcontrolling overwriting overevaluating" at bounding box center [558, 258] width 94 height 17
click at [616, 303] on select "deficits splits elicits solicits" at bounding box center [623, 301] width 72 height 17
select select "solicits"
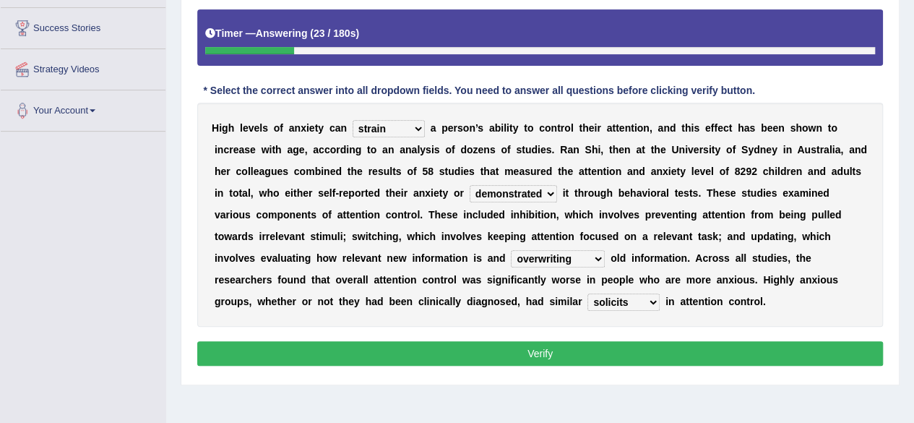
click at [587, 293] on select "deficits splits elicits solicits" at bounding box center [623, 301] width 72 height 17
click at [624, 345] on button "Verify" at bounding box center [540, 353] width 686 height 25
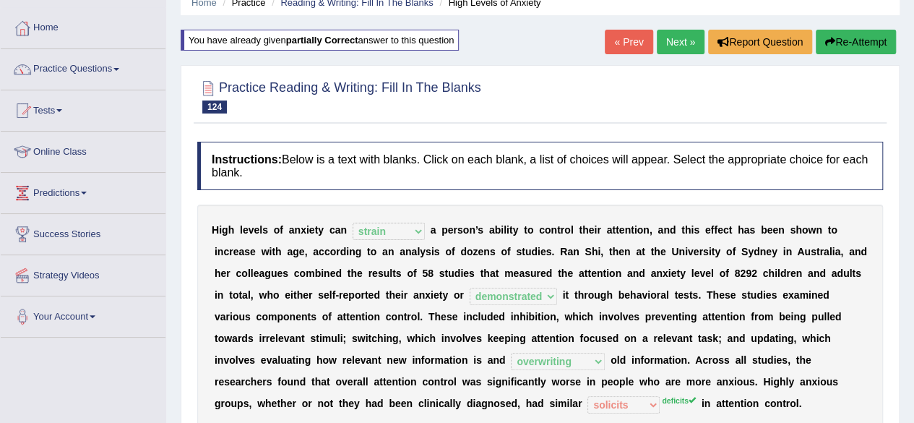
scroll to position [0, 0]
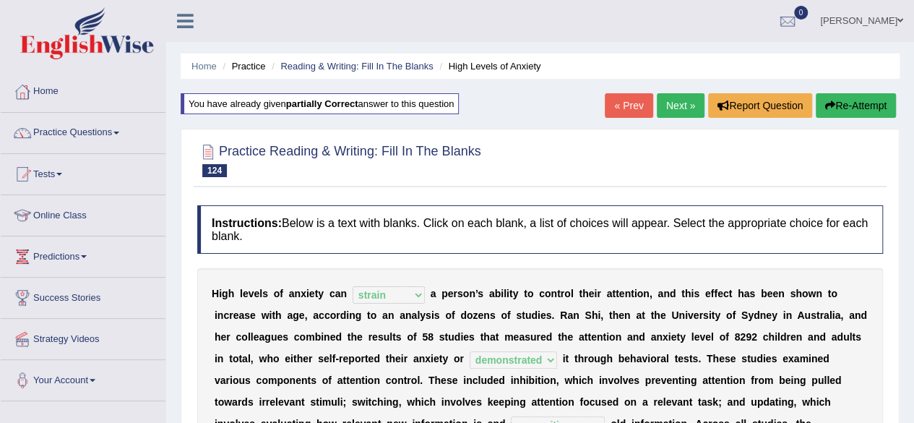
click at [680, 109] on link "Next »" at bounding box center [681, 105] width 48 height 25
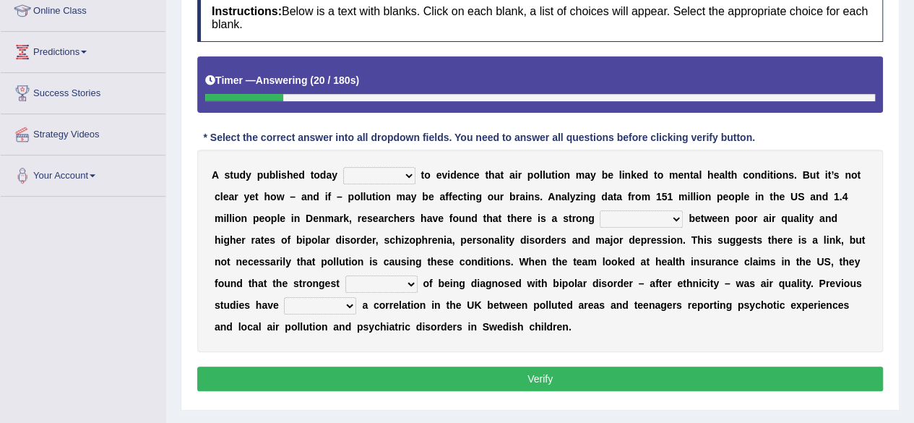
scroll to position [208, 0]
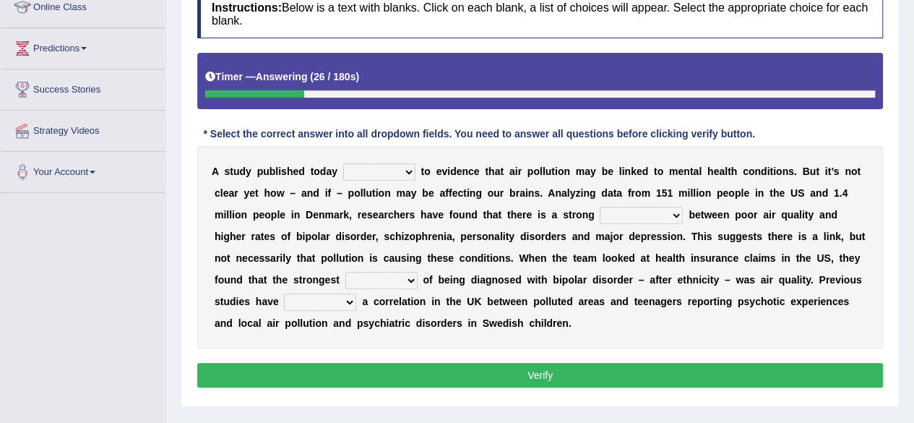
click at [384, 167] on select "decides adds compares expects" at bounding box center [379, 171] width 72 height 17
select select "adds"
click at [343, 163] on select "decides adds compares expects" at bounding box center [379, 171] width 72 height 17
click at [652, 216] on select "mortification gesticulation citation correlation" at bounding box center [641, 215] width 83 height 17
select select "correlation"
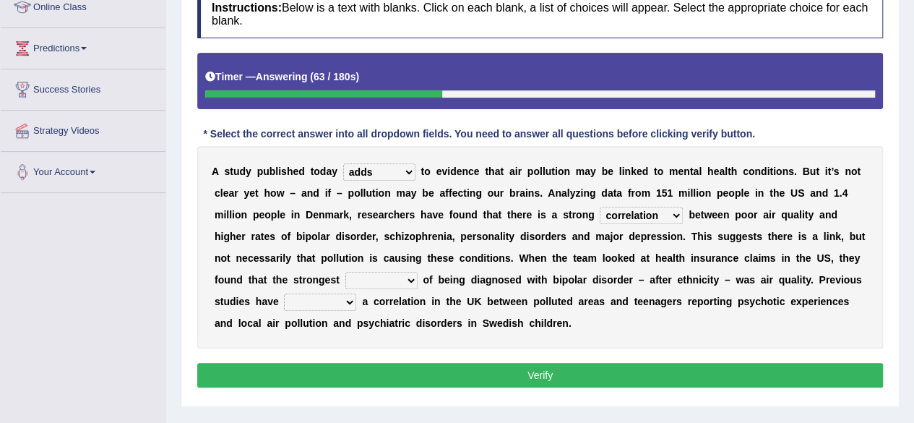
click at [600, 207] on select "mortification gesticulation citation correlation" at bounding box center [641, 215] width 83 height 17
click at [384, 282] on select "detector Inspector predictor collector" at bounding box center [381, 280] width 72 height 17
select select "predictor"
click at [345, 272] on select "detector Inspector predictor collector" at bounding box center [381, 280] width 72 height 17
click at [319, 297] on select "unearthed unsolved untitled unfilled" at bounding box center [320, 301] width 72 height 17
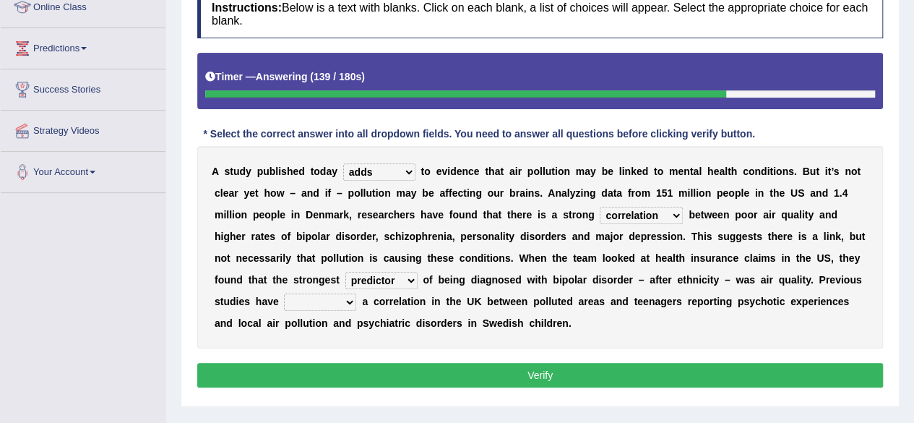
select select "unearthed"
click at [284, 293] on select "unearthed unsolved untitled unfilled" at bounding box center [320, 301] width 72 height 17
click at [306, 379] on button "Verify" at bounding box center [540, 375] width 686 height 25
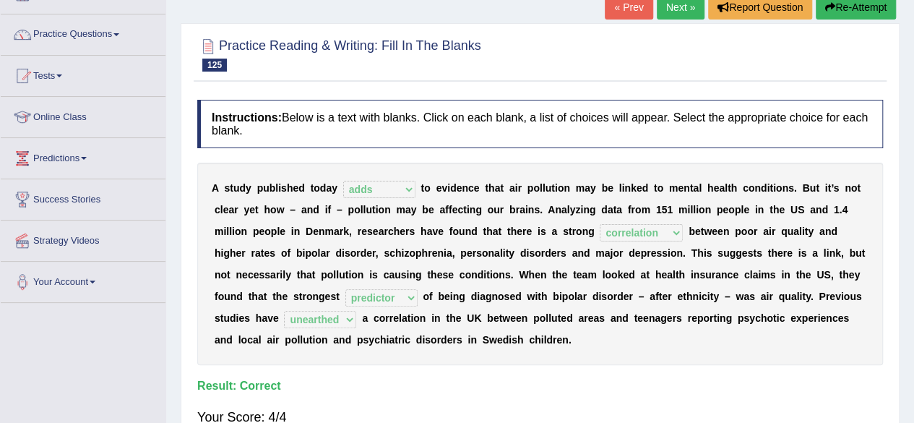
scroll to position [0, 0]
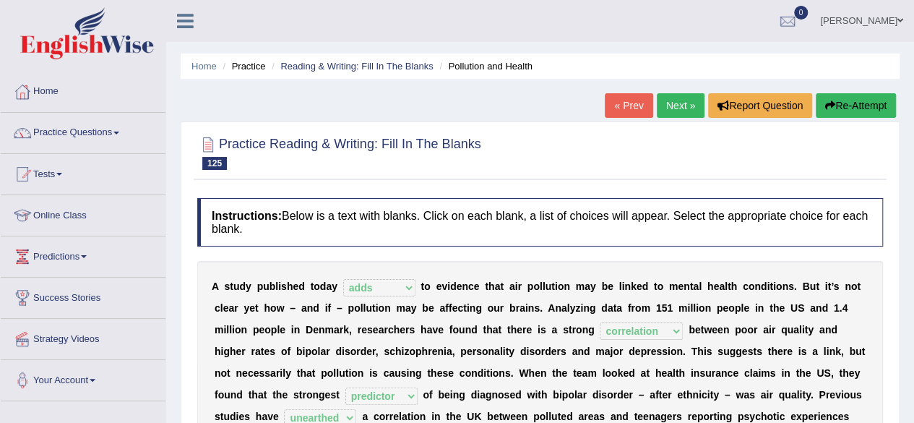
click at [672, 111] on link "Next »" at bounding box center [681, 105] width 48 height 25
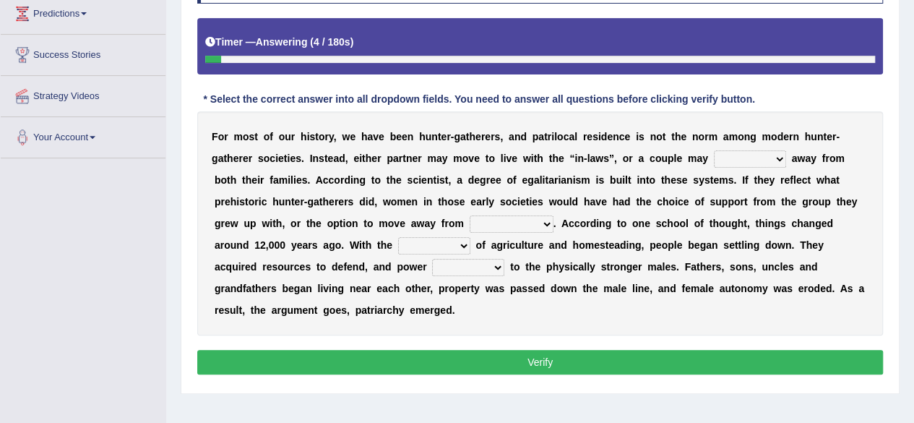
click at [755, 158] on select "reform resend reload relocate" at bounding box center [750, 158] width 72 height 17
select select "relocate"
click at [714, 150] on select "reform resend reload relocate" at bounding box center [750, 158] width 72 height 17
click at [510, 224] on select "compression profession depression oppression" at bounding box center [512, 223] width 84 height 17
select select "depression"
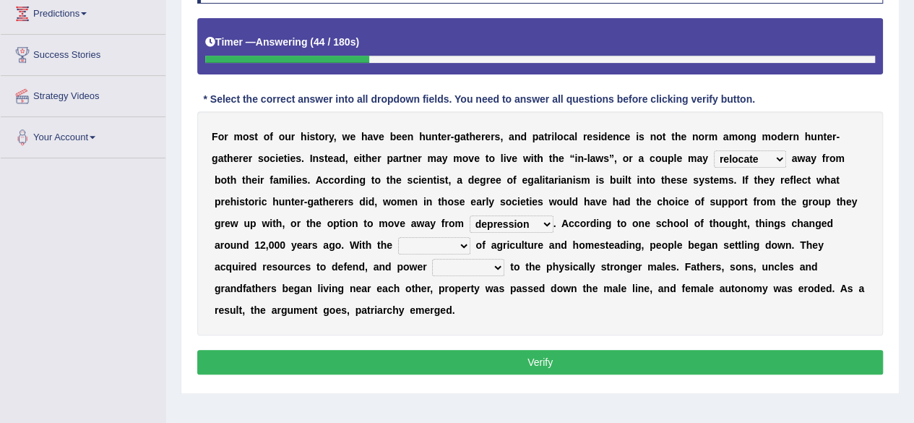
click at [470, 215] on select "compression profession depression oppression" at bounding box center [512, 223] width 84 height 17
click at [423, 246] on select "advent solvent convent invent" at bounding box center [434, 245] width 72 height 17
select select "invent"
click at [398, 237] on select "advent solvent convent invent" at bounding box center [434, 245] width 72 height 17
click at [462, 271] on select "shifted deceived removed delegated" at bounding box center [468, 267] width 72 height 17
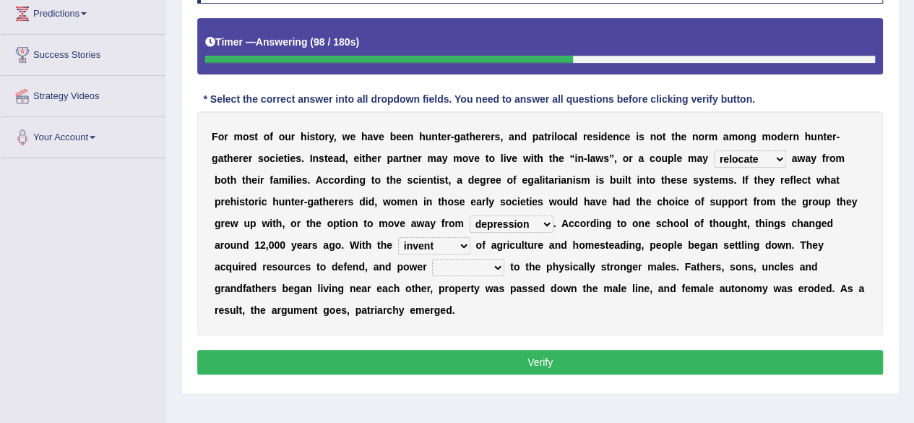
select select "shifted"
click at [432, 259] on select "shifted deceived removed delegated" at bounding box center [468, 267] width 72 height 17
click at [441, 368] on button "Verify" at bounding box center [540, 362] width 686 height 25
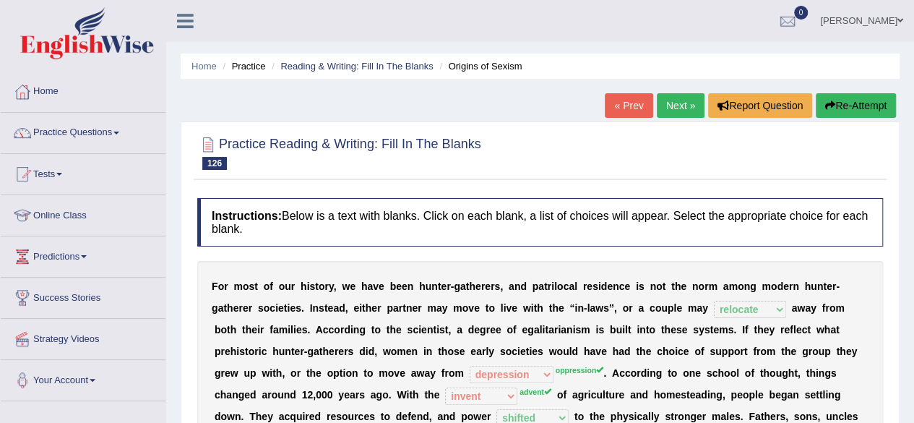
click at [850, 113] on button "Re-Attempt" at bounding box center [856, 105] width 80 height 25
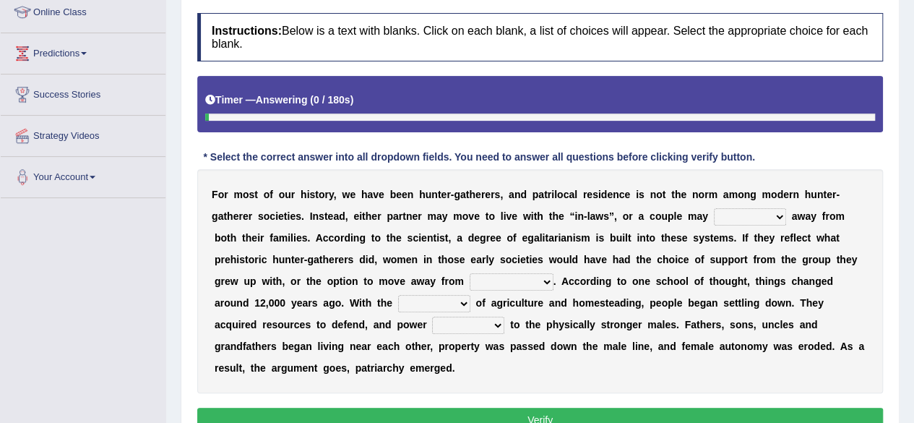
scroll to position [204, 0]
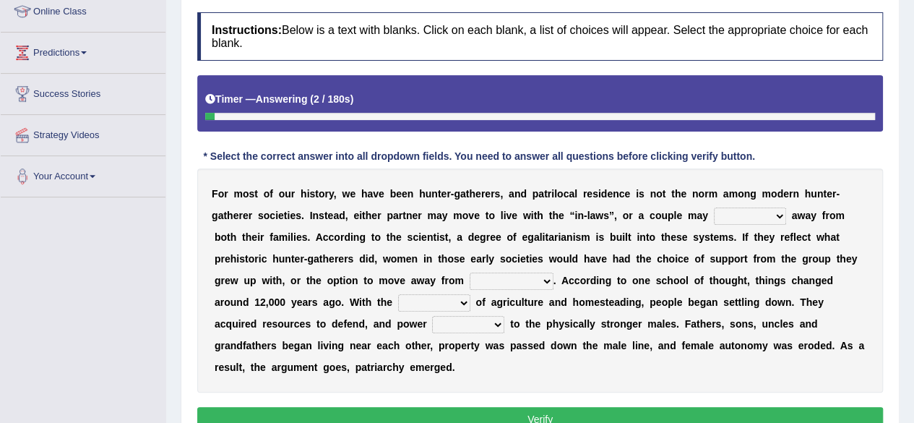
click at [748, 209] on select "reform resend reload relocate" at bounding box center [750, 215] width 72 height 17
select select "relocate"
click at [714, 207] on select "reform resend reload relocate" at bounding box center [750, 215] width 72 height 17
click at [522, 275] on select "compression profession depression oppression" at bounding box center [512, 280] width 84 height 17
select select "oppression"
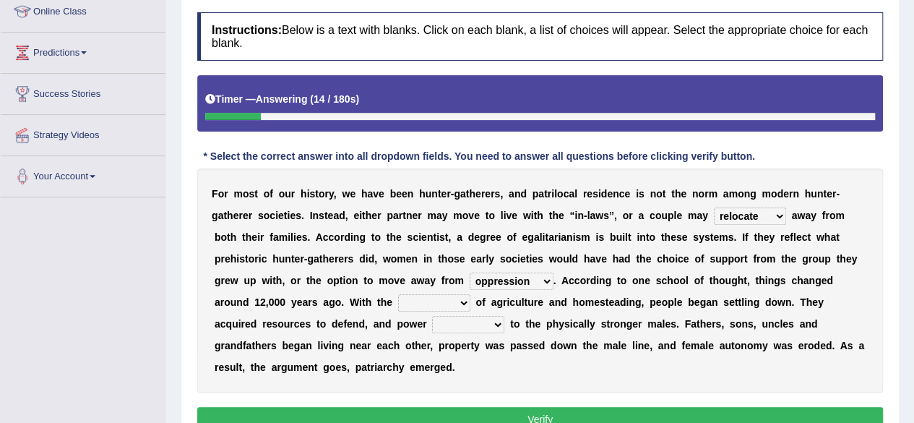
click at [470, 272] on select "compression profession depression oppression" at bounding box center [512, 280] width 84 height 17
click at [444, 296] on select "advent solvent convent invent" at bounding box center [434, 302] width 72 height 17
select select "advent"
click at [398, 294] on select "advent solvent convent invent" at bounding box center [434, 302] width 72 height 17
click at [471, 323] on select "shifted deceived removed delegated" at bounding box center [468, 324] width 72 height 17
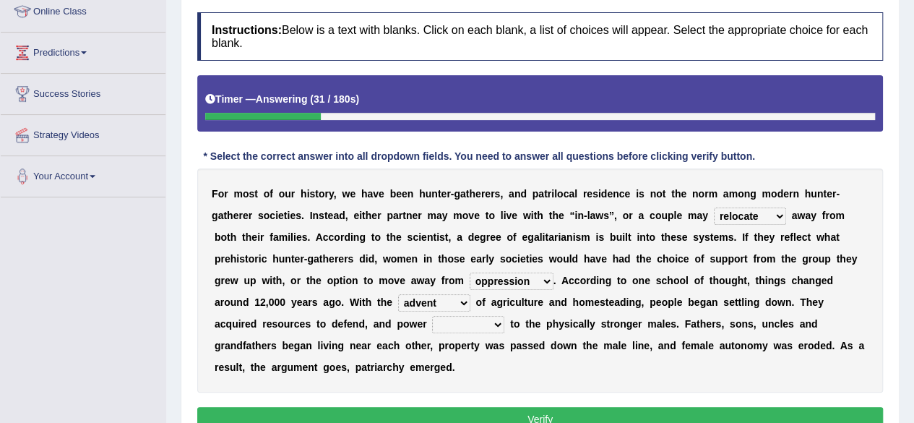
select select "shifted"
click at [432, 316] on select "shifted deceived removed delegated" at bounding box center [468, 324] width 72 height 17
click at [441, 412] on button "Verify" at bounding box center [540, 419] width 686 height 25
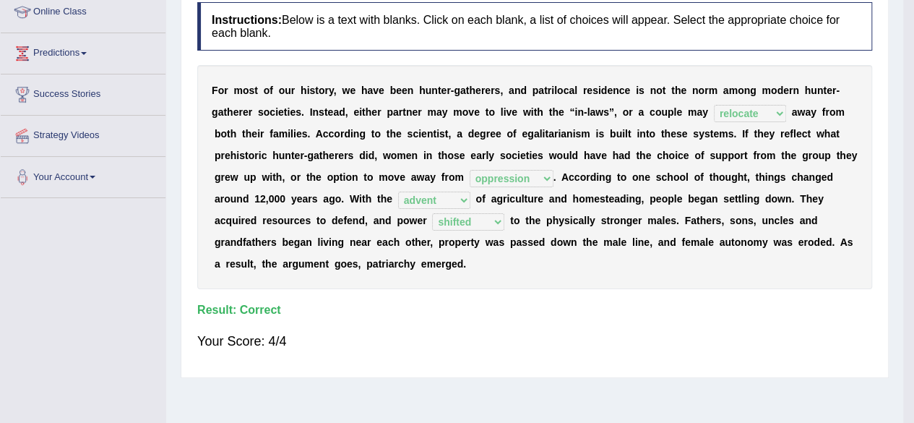
scroll to position [0, 0]
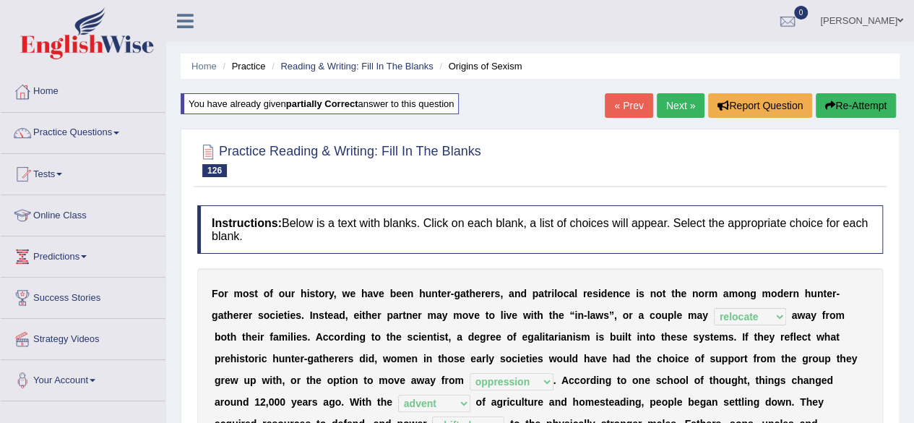
click at [683, 111] on link "Next »" at bounding box center [681, 105] width 48 height 25
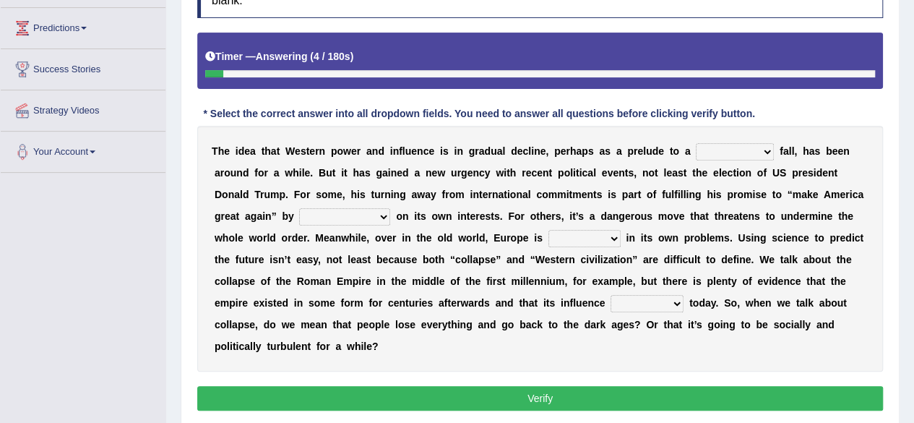
scroll to position [229, 0]
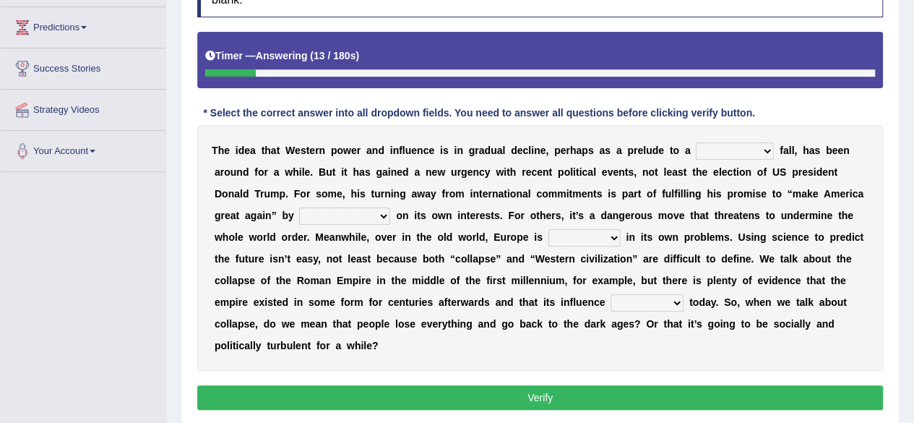
click at [725, 150] on select "covetous acetous momentous precipitous" at bounding box center [735, 150] width 78 height 17
select select "momentous"
click at [696, 142] on select "covetous acetous momentous precipitous" at bounding box center [735, 150] width 78 height 17
click at [376, 211] on select "concentrating castrating demonstrating orchestrating" at bounding box center [344, 215] width 91 height 17
select select "concentrating"
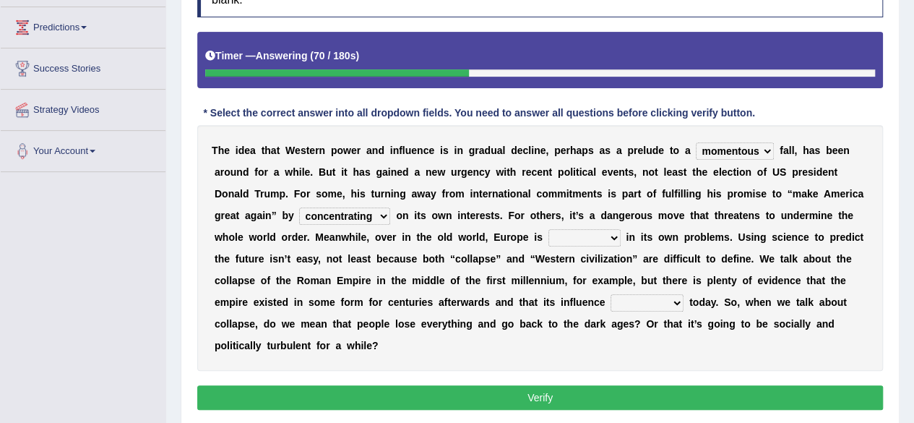
click at [299, 207] on select "concentrating castrating demonstrating orchestrating" at bounding box center [344, 215] width 91 height 17
click at [566, 232] on select "fired wired mired sired" at bounding box center [584, 237] width 72 height 17
select select "wired"
click at [548, 229] on select "fired wired mired sired" at bounding box center [584, 237] width 72 height 17
click at [654, 300] on select "malingers lingers harbingers mongers" at bounding box center [646, 302] width 73 height 17
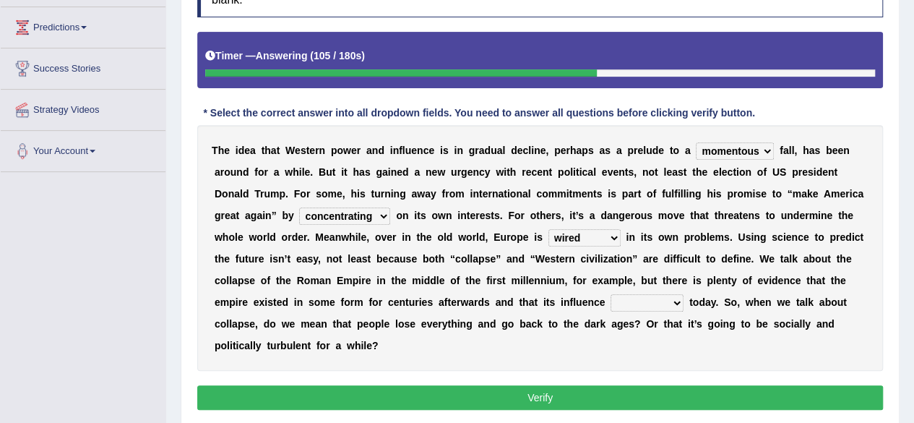
select select "lingers"
click at [610, 294] on select "malingers lingers harbingers mongers" at bounding box center [646, 302] width 73 height 17
click at [567, 399] on button "Verify" at bounding box center [540, 397] width 686 height 25
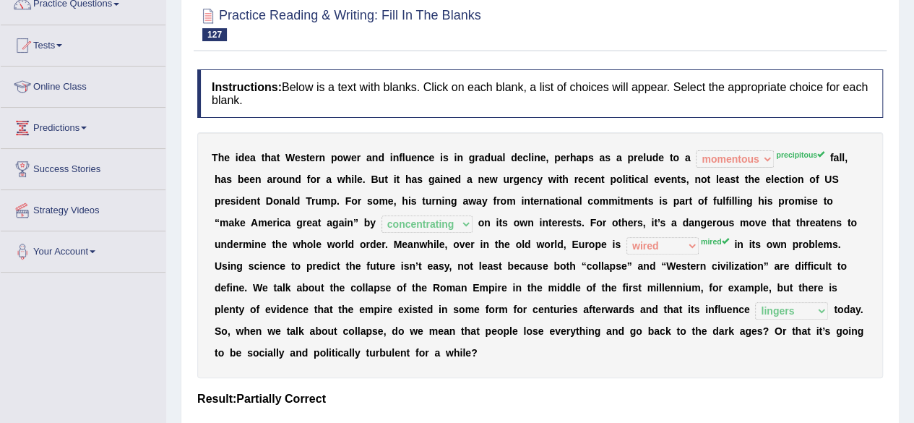
scroll to position [0, 0]
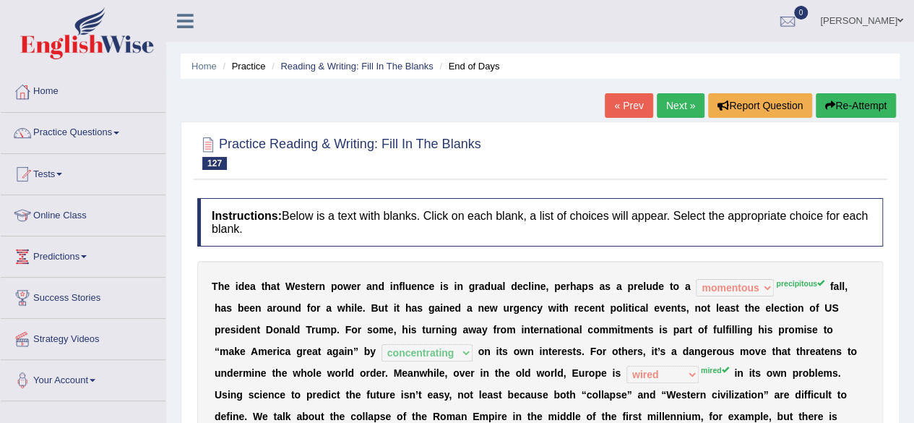
click at [665, 103] on link "Next »" at bounding box center [681, 105] width 48 height 25
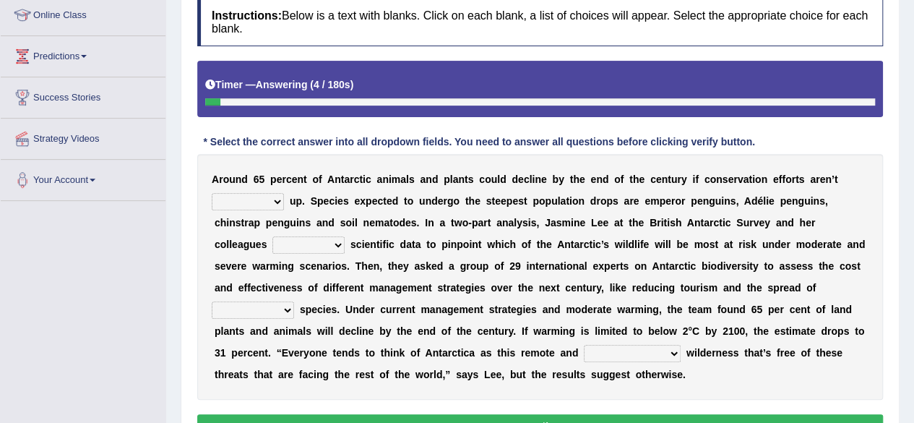
scroll to position [211, 0]
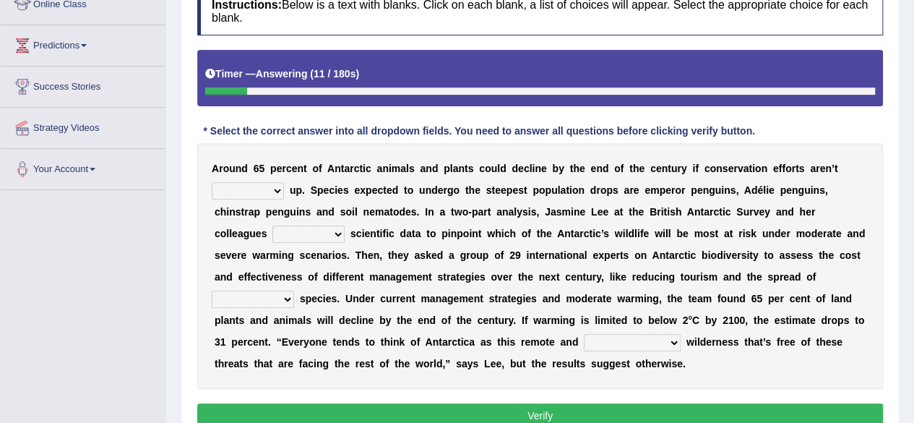
click at [252, 190] on select "detached ratcheted attached stitched" at bounding box center [248, 190] width 72 height 17
select select "stitched"
click at [212, 182] on select "detached ratcheted attached stitched" at bounding box center [248, 190] width 72 height 17
click at [319, 230] on select "defiled compiled stringers refilled" at bounding box center [308, 233] width 72 height 17
select select "compiled"
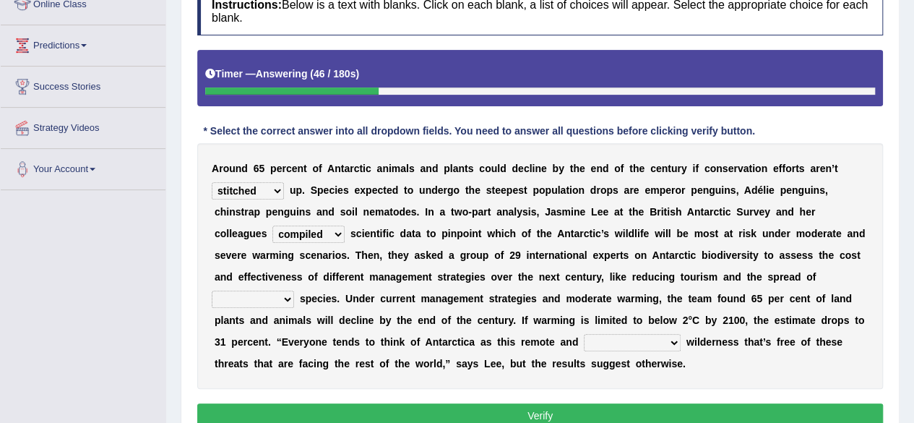
click at [272, 225] on select "defiled compiled stringers refilled" at bounding box center [308, 233] width 72 height 17
click at [267, 294] on select "inclusive conclusive invasive compressive" at bounding box center [253, 298] width 82 height 17
select select "inclusive"
click at [212, 290] on select "inclusive conclusive invasive compressive" at bounding box center [253, 298] width 82 height 17
click at [631, 342] on select "unconventional untouched unpretentious uncontroversial" at bounding box center [632, 342] width 97 height 17
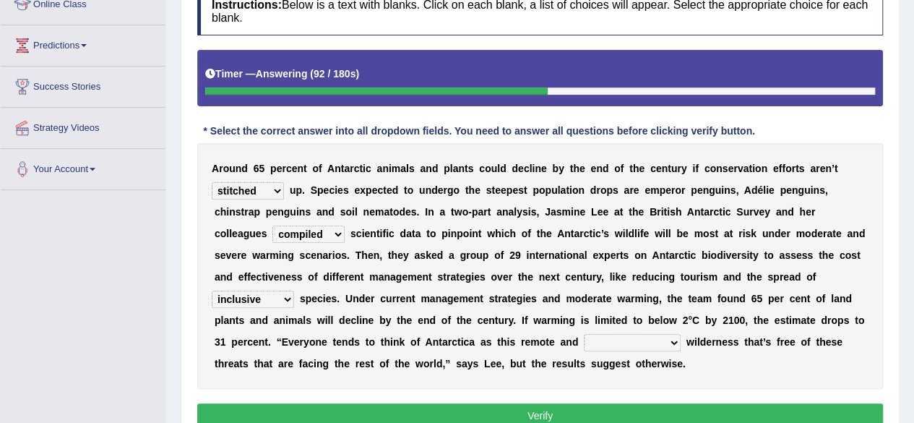
select select "uncontroversial"
click at [584, 334] on select "unconventional untouched unpretentious uncontroversial" at bounding box center [632, 342] width 97 height 17
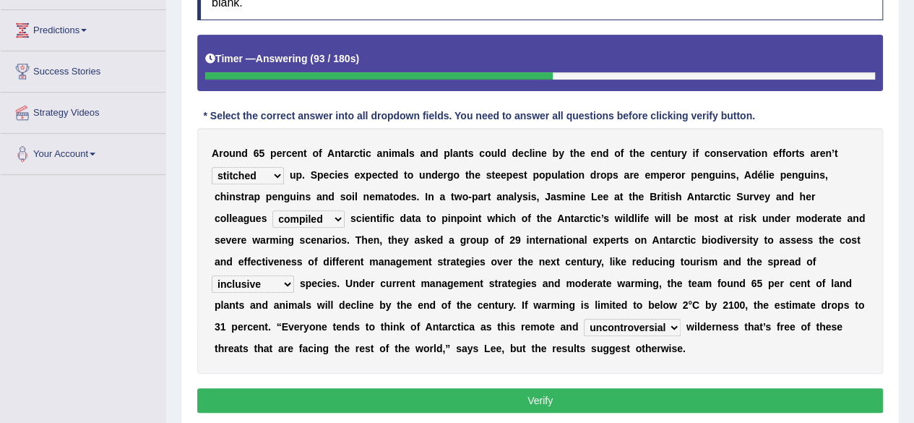
scroll to position [228, 0]
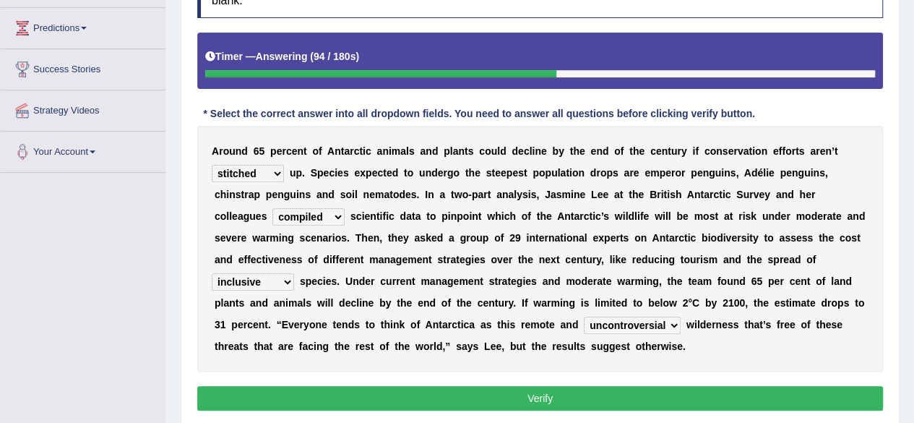
click at [524, 391] on button "Verify" at bounding box center [540, 398] width 686 height 25
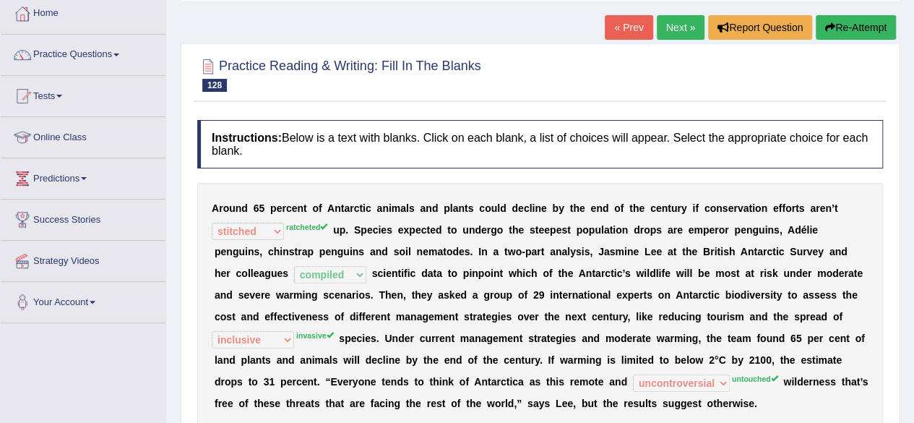
scroll to position [82, 0]
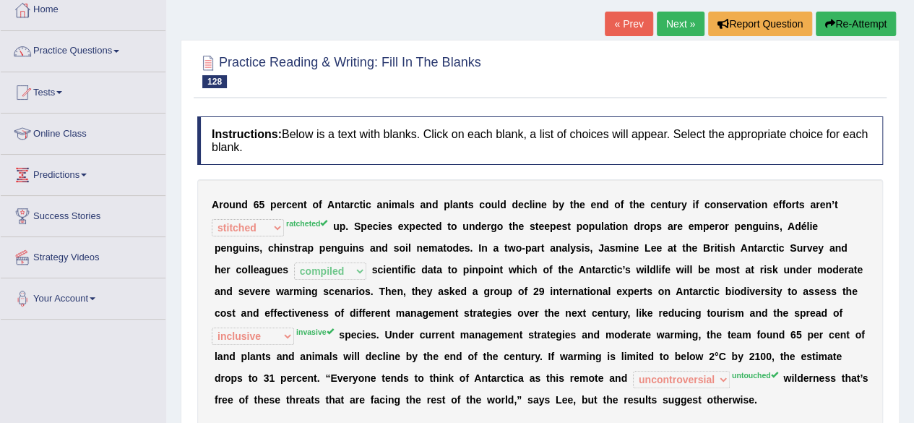
click at [833, 27] on button "Re-Attempt" at bounding box center [856, 24] width 80 height 25
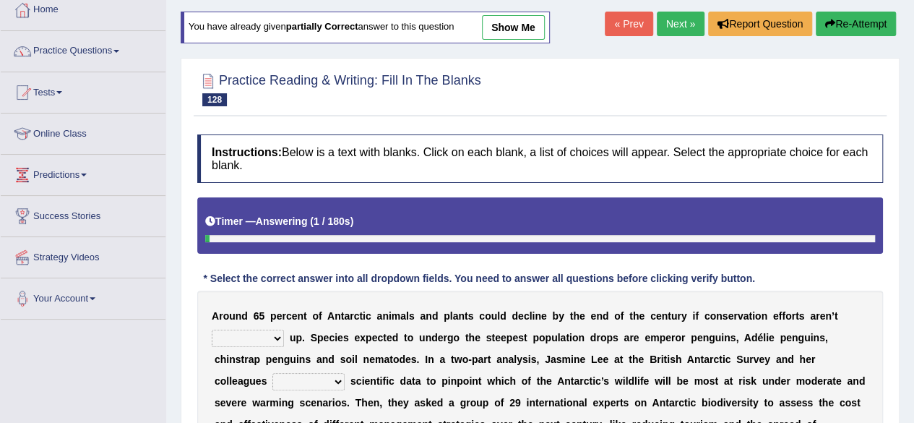
click at [245, 345] on div "A r o u n d 6 5 p e r c e n t o f A n t a r c t i c a n i m a l s a n d p l a n…" at bounding box center [540, 413] width 686 height 246
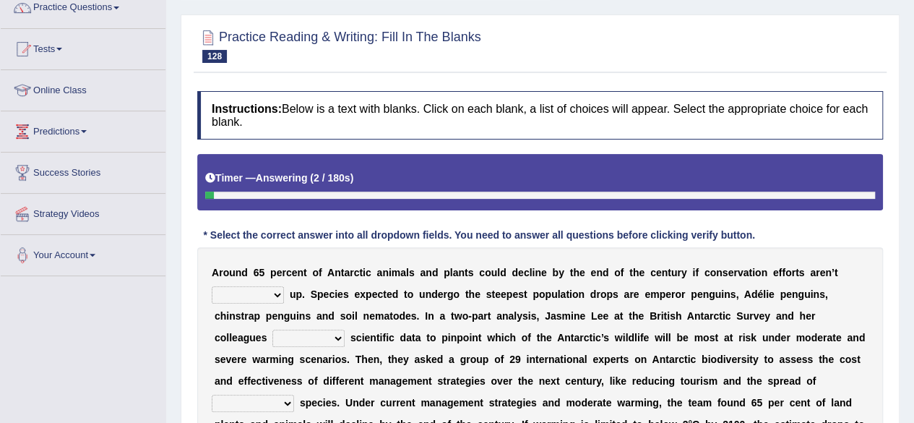
scroll to position [128, 0]
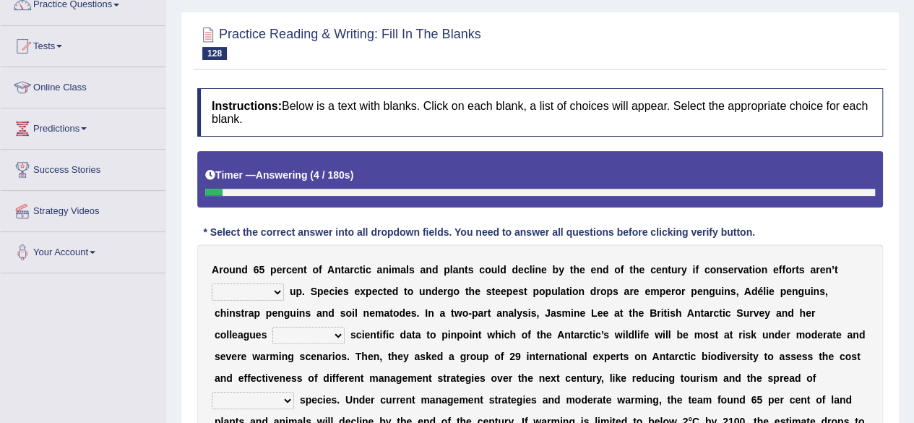
click at [263, 291] on select "detached ratcheted attached stitched" at bounding box center [248, 291] width 72 height 17
select select "ratcheted"
click at [212, 283] on select "detached ratcheted attached stitched" at bounding box center [248, 291] width 72 height 17
click at [303, 335] on select "defiled compiled stringers refilled" at bounding box center [308, 335] width 72 height 17
select select "compiled"
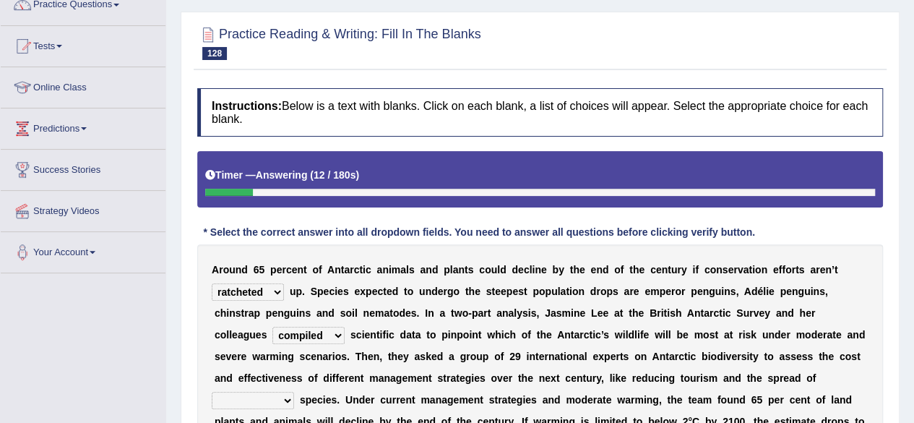
click at [272, 327] on select "defiled compiled stringers refilled" at bounding box center [308, 335] width 72 height 17
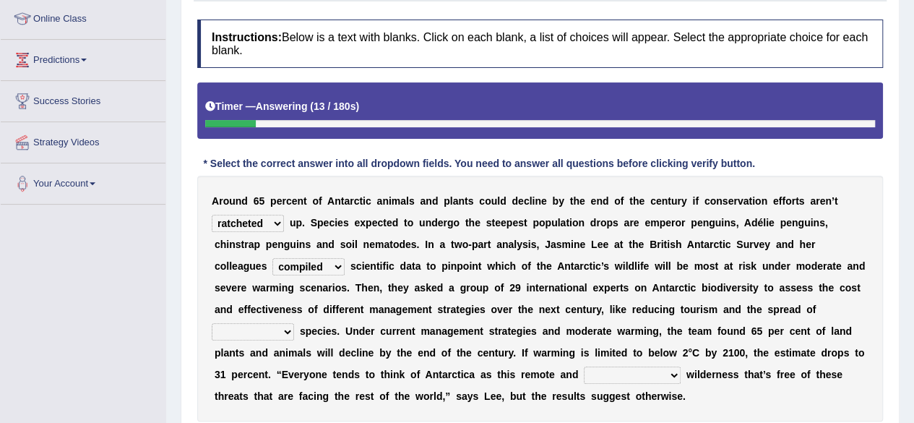
scroll to position [209, 0]
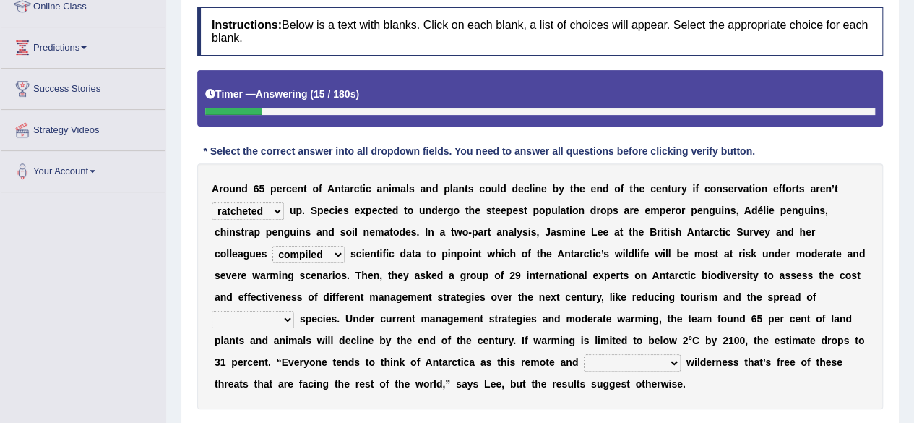
click at [272, 324] on select "inclusive conclusive invasive compressive" at bounding box center [253, 319] width 82 height 17
select select "invasive"
click at [212, 311] on select "inclusive conclusive invasive compressive" at bounding box center [253, 319] width 82 height 17
click at [639, 366] on select "unconventional untouched unpretentious uncontroversial" at bounding box center [632, 362] width 97 height 17
select select "untouched"
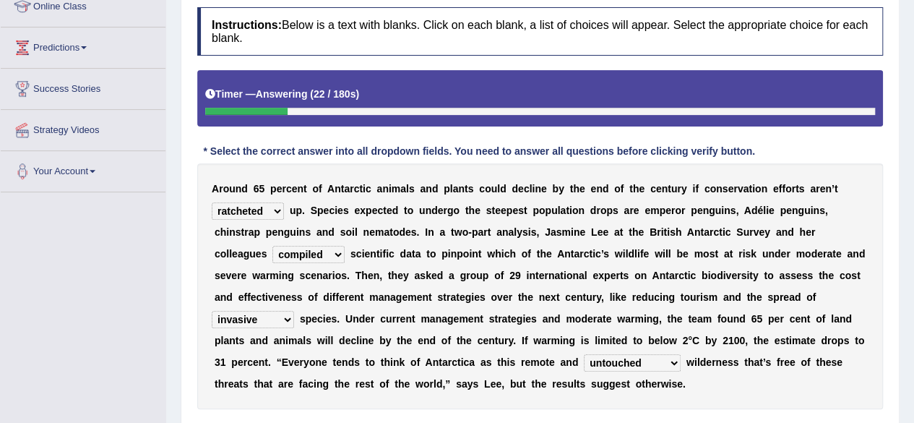
click at [584, 354] on select "unconventional untouched unpretentious uncontroversial" at bounding box center [632, 362] width 97 height 17
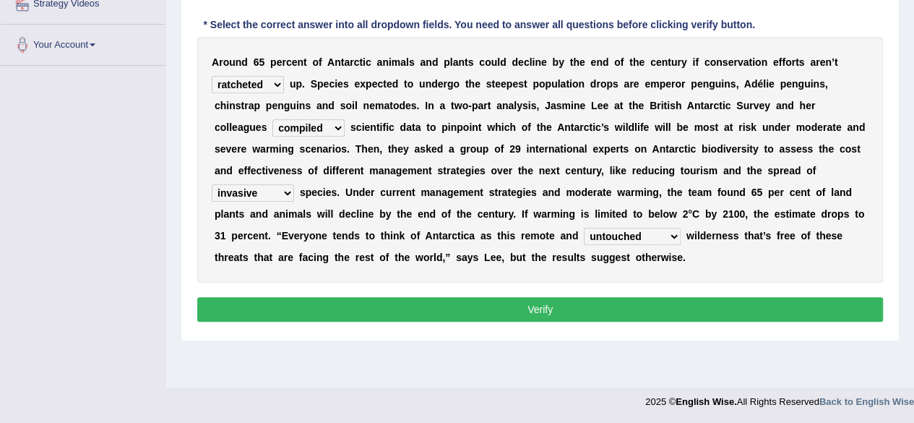
click at [647, 313] on button "Verify" at bounding box center [540, 309] width 686 height 25
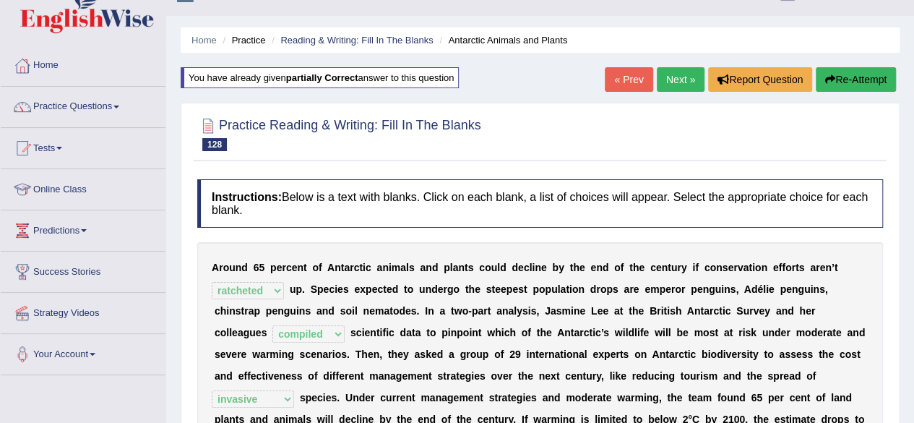
scroll to position [0, 0]
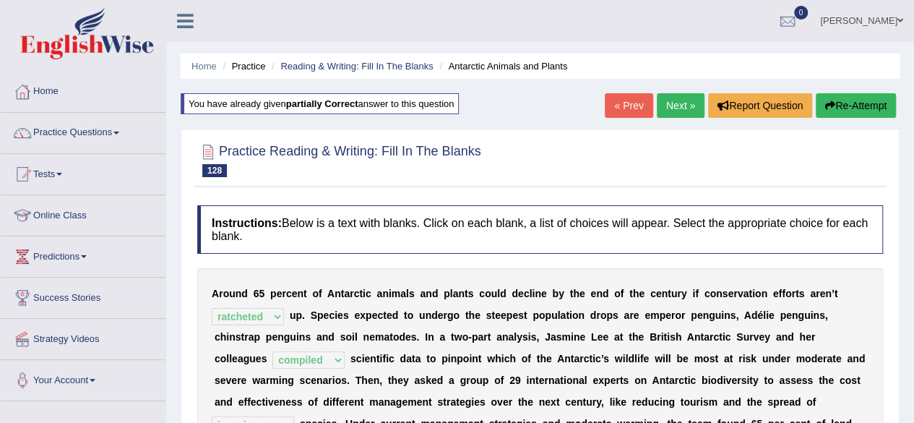
click at [666, 106] on link "Next »" at bounding box center [681, 105] width 48 height 25
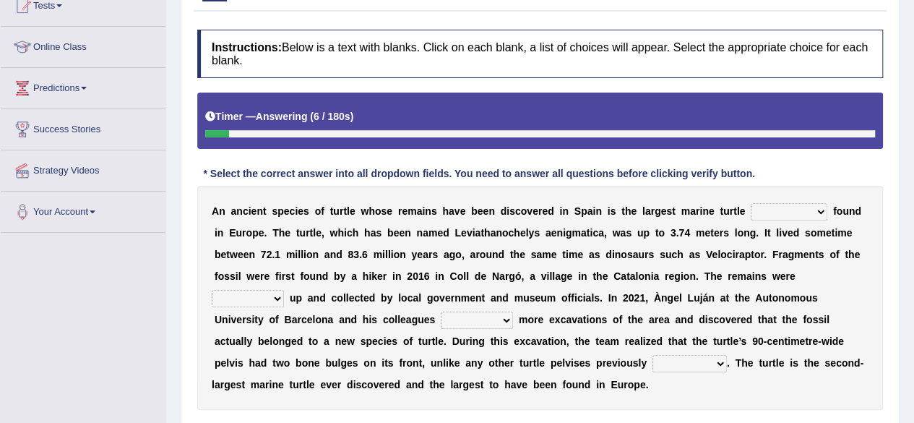
click at [798, 214] on select "ever whatsoever since however" at bounding box center [789, 211] width 77 height 17
select select "ever"
click at [751, 203] on select "ever whatsoever since however" at bounding box center [789, 211] width 77 height 17
click at [250, 300] on select "bug dug mug tug" at bounding box center [248, 298] width 72 height 17
select select "mug"
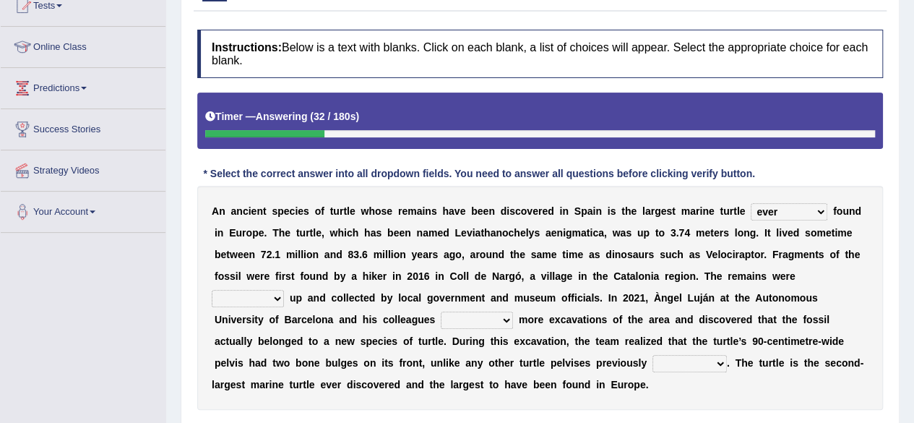
click at [212, 290] on select "bug dug mug tug" at bounding box center [248, 298] width 72 height 17
click at [484, 312] on select "deduced conducted digested conduced" at bounding box center [477, 319] width 72 height 17
select select "conducted"
click at [441, 311] on select "deduced conducted digested conduced" at bounding box center [477, 319] width 72 height 17
click at [685, 364] on select "described proscribed inscribed subscribed" at bounding box center [689, 363] width 74 height 17
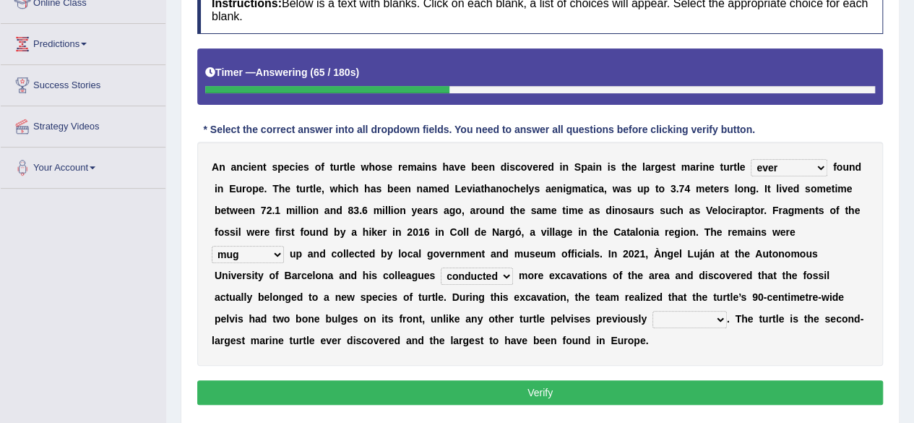
scroll to position [213, 0]
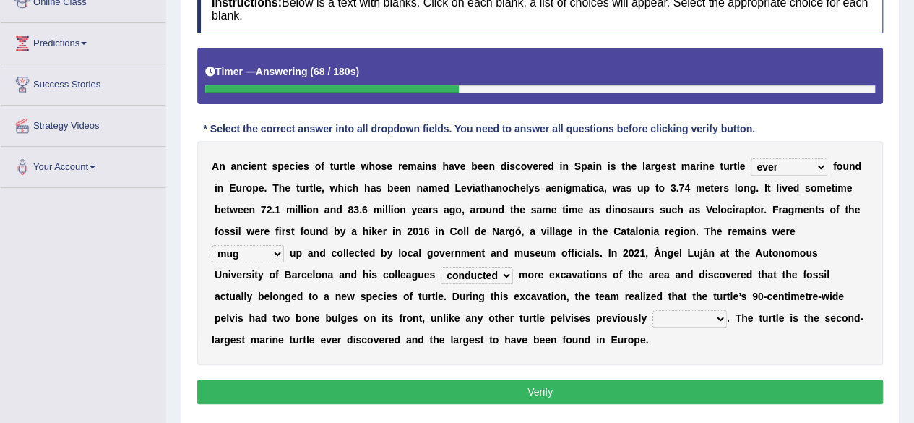
click at [704, 311] on select "described proscribed inscribed subscribed" at bounding box center [689, 318] width 74 height 17
select select "described"
click at [652, 310] on select "described proscribed inscribed subscribed" at bounding box center [689, 318] width 74 height 17
click at [626, 394] on button "Verify" at bounding box center [540, 391] width 686 height 25
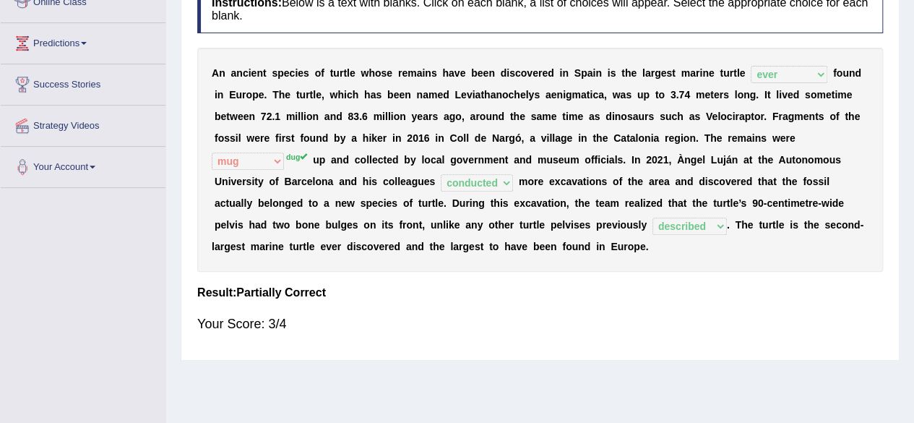
scroll to position [0, 0]
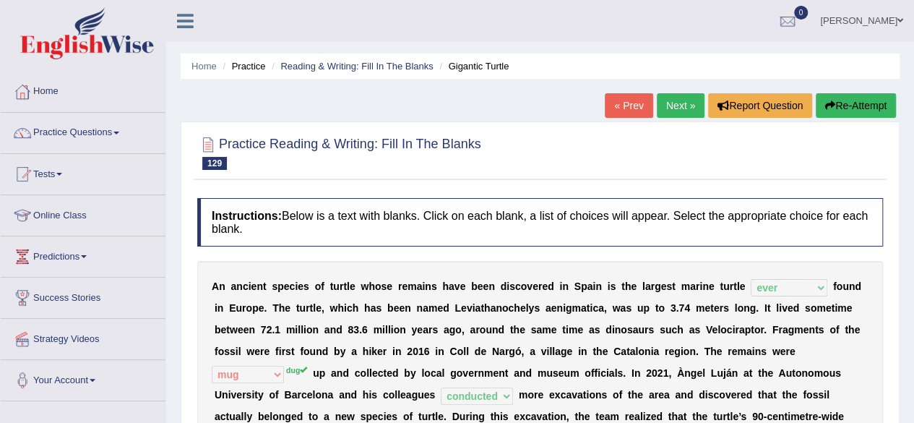
click at [670, 96] on link "Next »" at bounding box center [681, 105] width 48 height 25
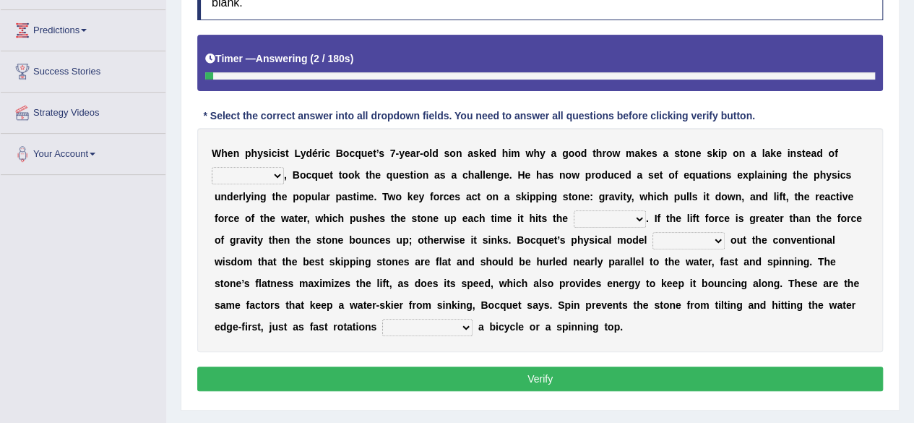
scroll to position [228, 0]
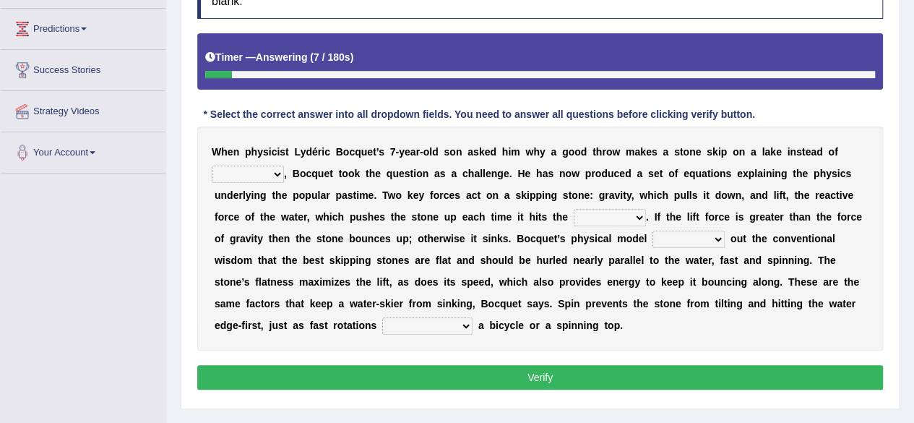
click at [249, 174] on select "sinking plunking debunking hiking" at bounding box center [248, 173] width 72 height 17
select select "sinking"
click at [212, 165] on select "sinking plunking debunking hiking" at bounding box center [248, 173] width 72 height 17
click at [608, 219] on select "surface efface preface boldface" at bounding box center [610, 217] width 72 height 17
select select "surface"
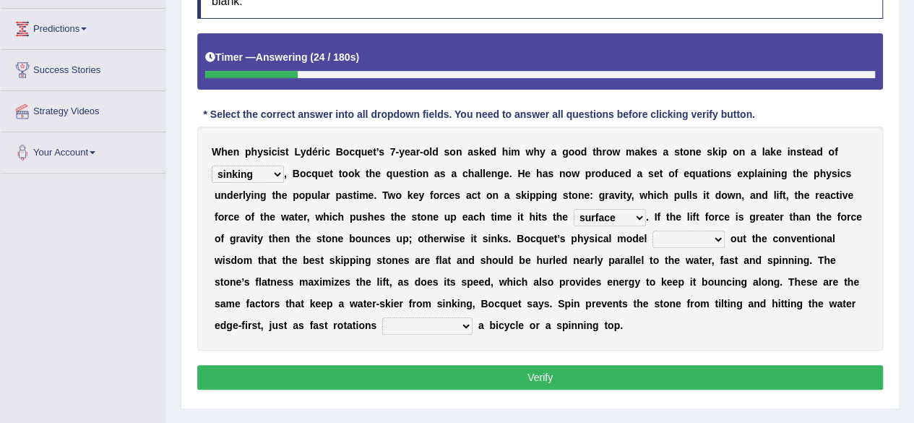
click at [574, 209] on select "surface efface preface boldface" at bounding box center [610, 217] width 72 height 17
click at [685, 238] on select "hears tears bears fears" at bounding box center [688, 238] width 72 height 17
select select "hears"
click at [652, 230] on select "hears tears bears fears" at bounding box center [688, 238] width 72 height 17
click at [462, 317] on select "commercialize stabilize nationalize fertilize" at bounding box center [427, 325] width 90 height 17
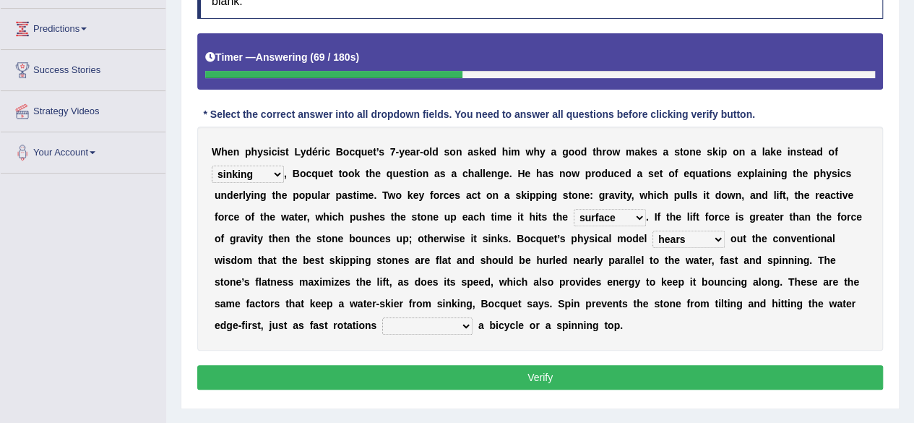
select select "stabilize"
click at [382, 317] on select "commercialize stabilize nationalize fertilize" at bounding box center [427, 325] width 90 height 17
click at [451, 376] on button "Verify" at bounding box center [540, 377] width 686 height 25
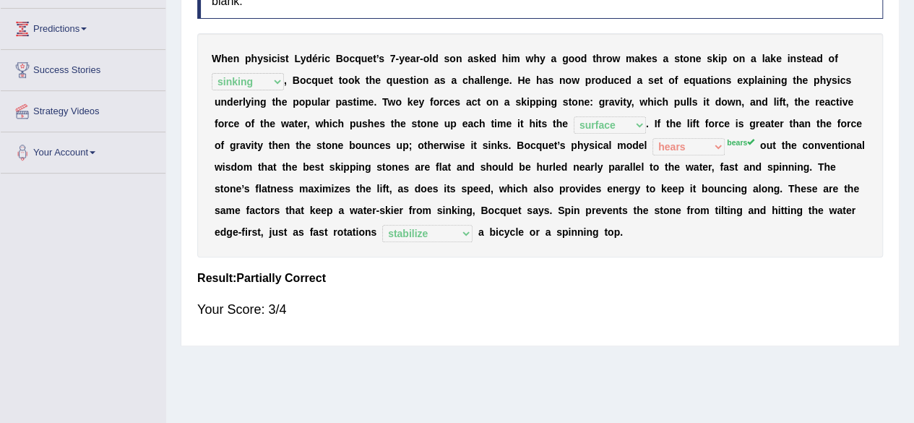
scroll to position [0, 0]
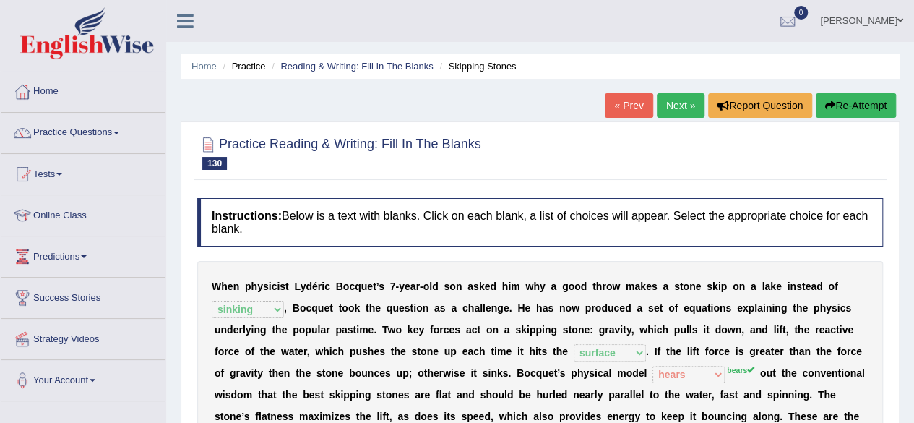
click at [665, 102] on link "Next »" at bounding box center [681, 105] width 48 height 25
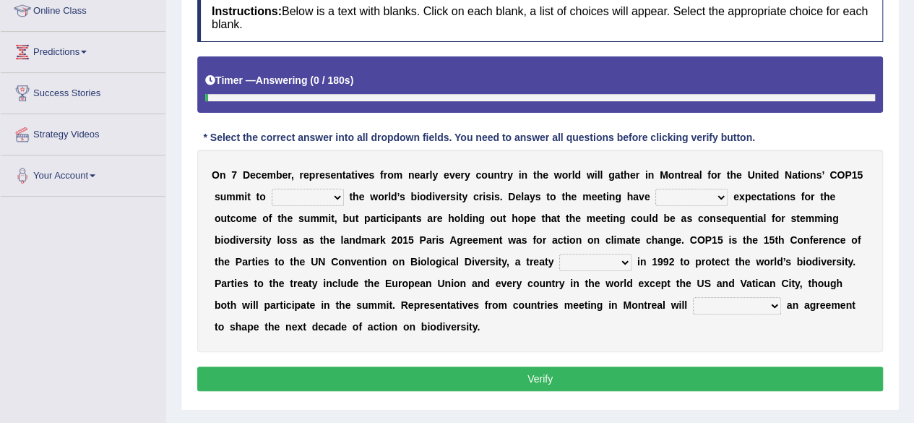
scroll to position [205, 0]
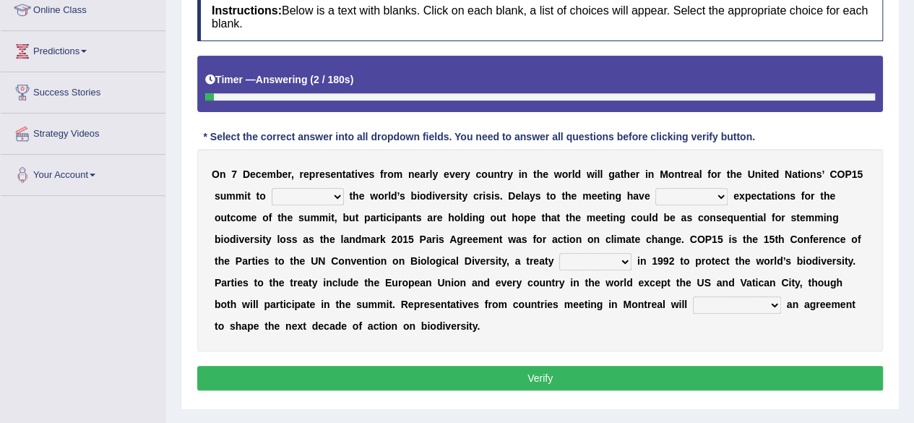
click at [318, 200] on select "work tackle figure redress" at bounding box center [308, 196] width 72 height 17
select select "tackle"
click at [272, 188] on select "work tackle figure redress" at bounding box center [308, 196] width 72 height 17
click at [694, 199] on select "tempered coppered whispered coated" at bounding box center [691, 196] width 72 height 17
select select "whispered"
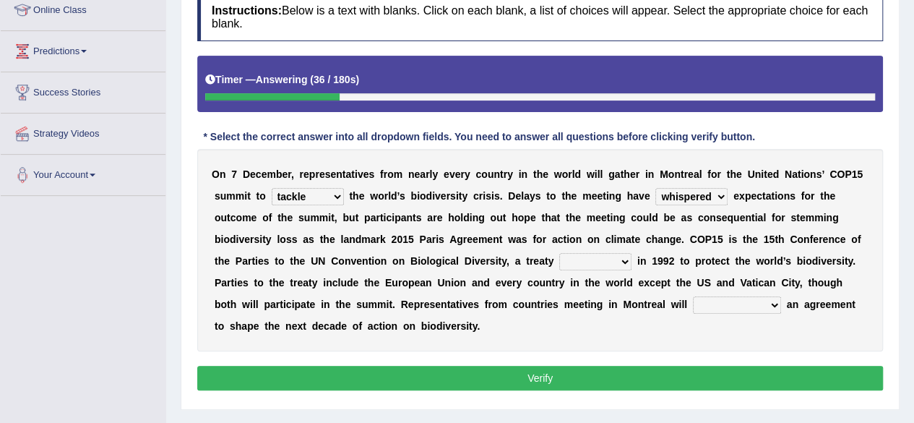
click at [655, 188] on select "tempered coppered whispered coated" at bounding box center [691, 196] width 72 height 17
click at [618, 250] on div "O n 7 D e c e m b e r , r e p r e s e n t a t i v e s f r o m n e a r l y e v e…" at bounding box center [540, 250] width 686 height 202
click at [610, 261] on select "crafted drifted rafted drafted" at bounding box center [595, 261] width 72 height 17
select select "drafted"
click at [559, 253] on select "crafted drifted rafted drafted" at bounding box center [595, 261] width 72 height 17
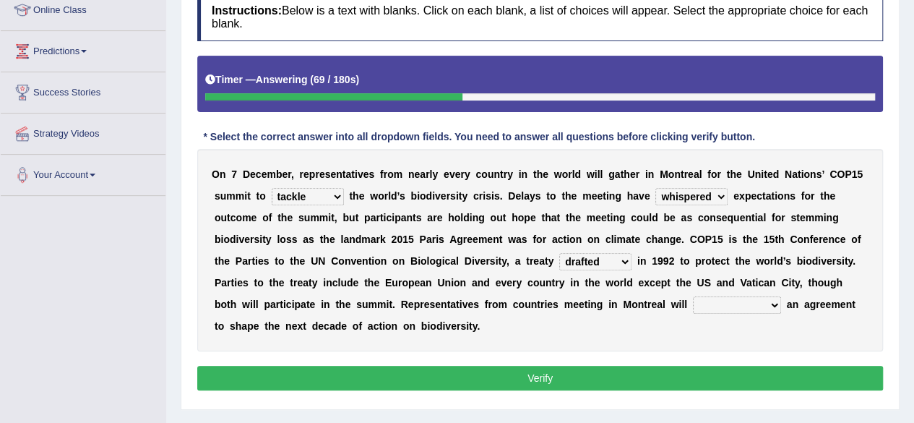
click at [755, 300] on select "satiate depreciate dispassionate negotiate" at bounding box center [737, 304] width 88 height 17
select select "negotiate"
click at [693, 296] on select "satiate depreciate dispassionate negotiate" at bounding box center [737, 304] width 88 height 17
click at [727, 379] on button "Verify" at bounding box center [540, 378] width 686 height 25
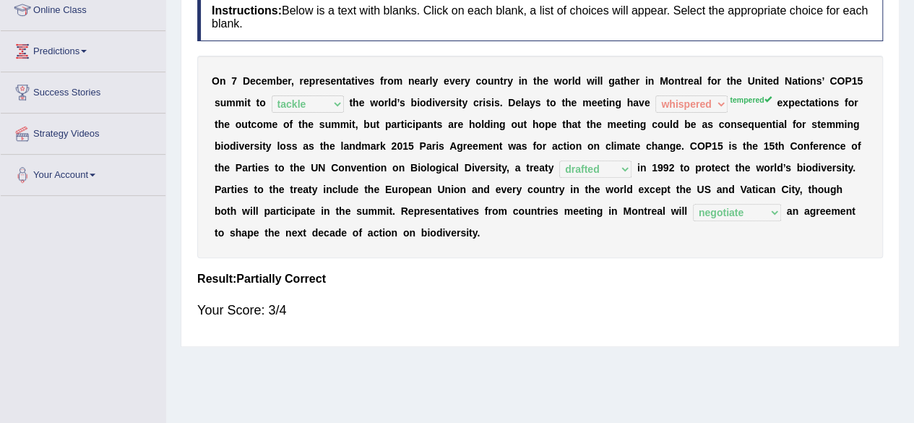
scroll to position [0, 0]
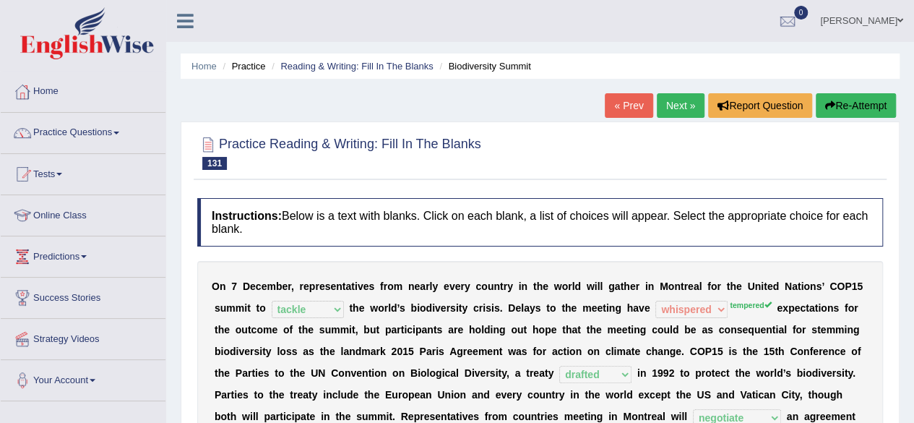
click at [686, 105] on link "Next »" at bounding box center [681, 105] width 48 height 25
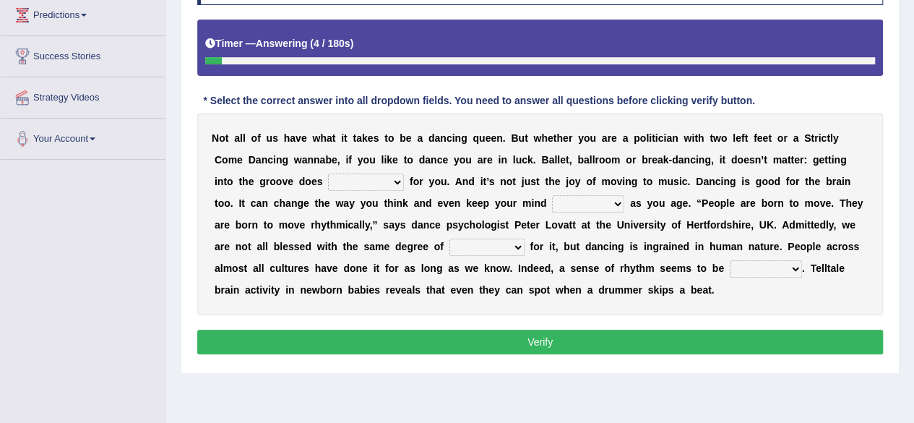
click at [392, 180] on select "wonders businesses researches customers" at bounding box center [366, 181] width 76 height 17
select select "wonders"
click at [328, 173] on select "wonders businesses researches customers" at bounding box center [366, 181] width 76 height 17
click at [600, 200] on select "closed sharp blank clean" at bounding box center [588, 203] width 72 height 17
select select "sharp"
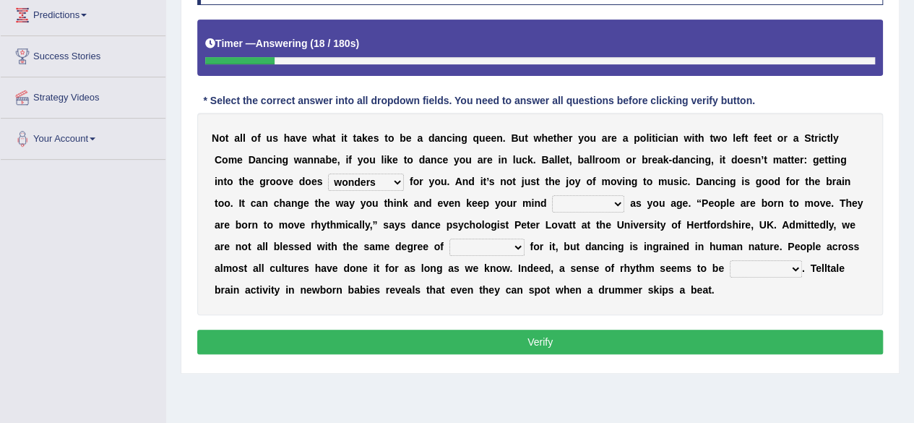
click at [552, 195] on select "closed sharp blank clean" at bounding box center [588, 203] width 72 height 17
click at [493, 242] on select "success risk uncertainty talent" at bounding box center [486, 246] width 75 height 17
select select "success"
click at [449, 238] on select "success risk uncertainty talent" at bounding box center [486, 246] width 75 height 17
click at [751, 262] on select "initiative indicative inmate innate" at bounding box center [766, 268] width 72 height 17
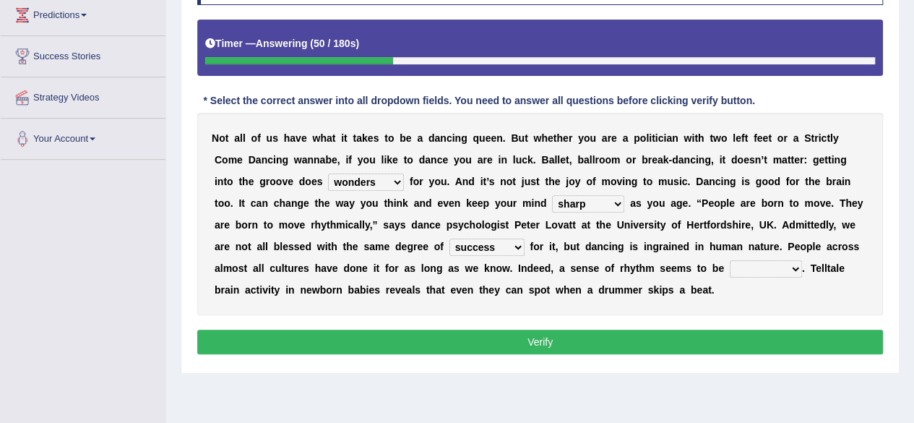
select select "innate"
click at [730, 260] on select "initiative indicative inmate innate" at bounding box center [766, 268] width 72 height 17
click at [774, 342] on button "Verify" at bounding box center [540, 341] width 686 height 25
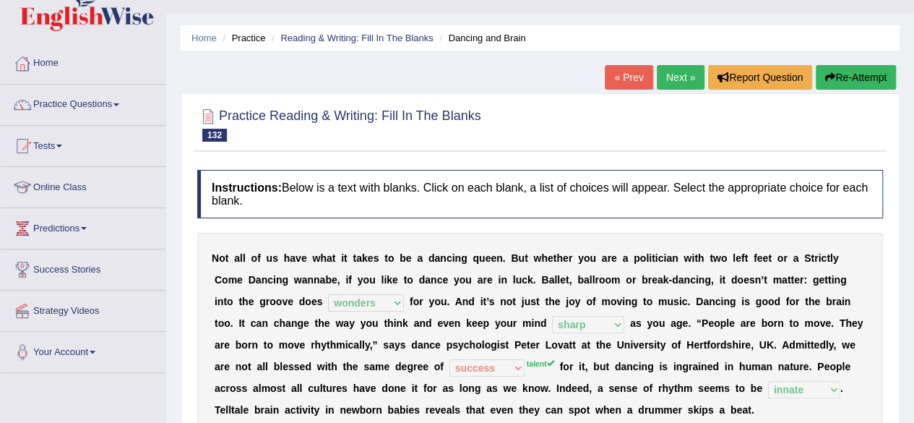
scroll to position [27, 0]
click at [673, 86] on link "Next »" at bounding box center [681, 78] width 48 height 25
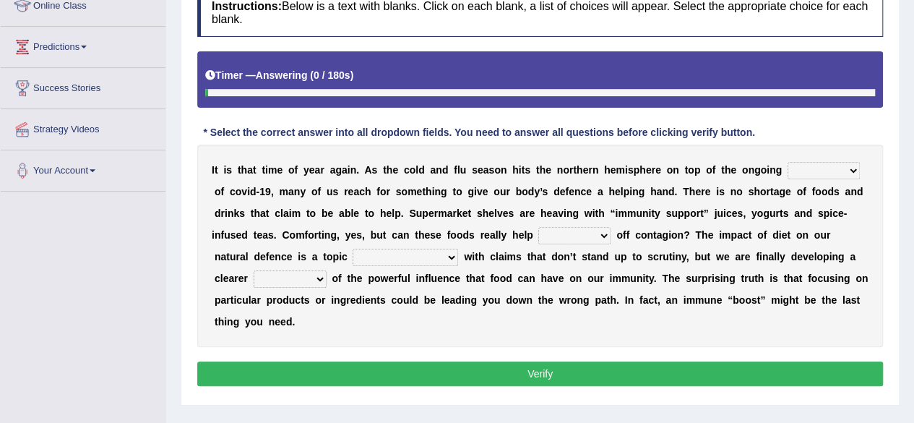
scroll to position [213, 0]
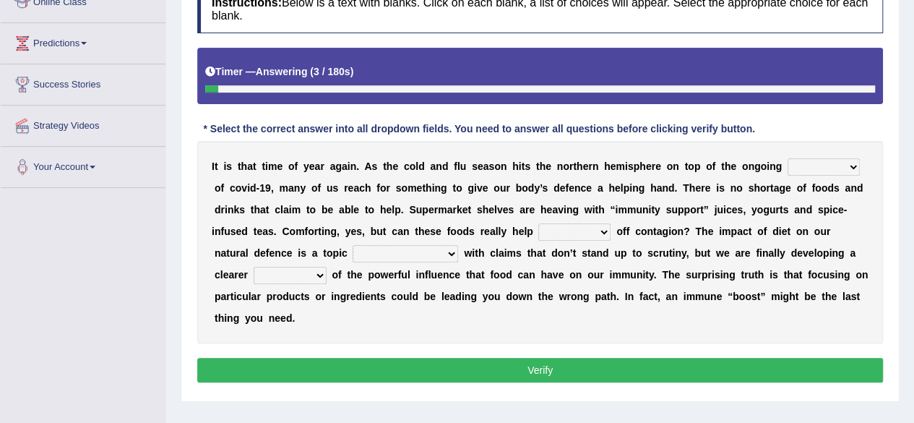
click at [813, 162] on select "ravages savages stages rages" at bounding box center [823, 166] width 72 height 17
select select "stages"
click at [787, 158] on select "ravages savages stages rages" at bounding box center [823, 166] width 72 height 17
click at [574, 230] on select "crave stave save wave" at bounding box center [574, 231] width 72 height 17
select select "wave"
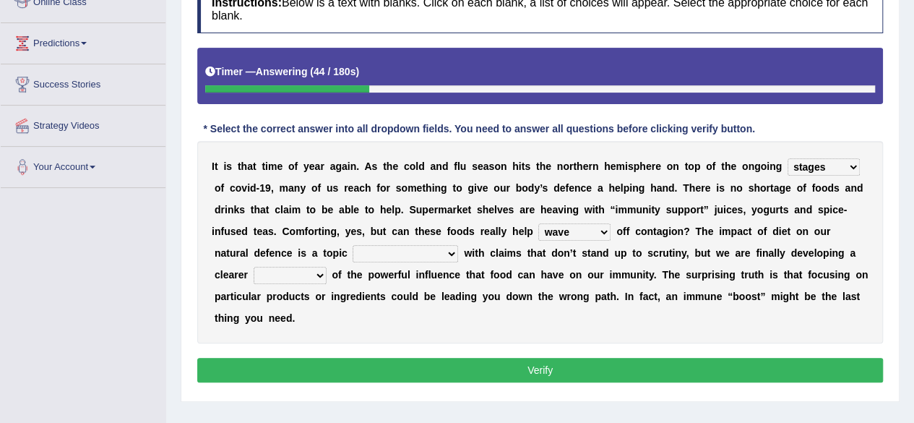
click at [538, 223] on select "crave stave save wave" at bounding box center [574, 231] width 72 height 17
click at [386, 248] on select "strife afterlife rife highlife" at bounding box center [405, 253] width 105 height 17
select select "afterlife"
click at [353, 245] on select "strife afterlife rife highlife" at bounding box center [405, 253] width 105 height 17
click at [256, 271] on select "sound picture speech instruction" at bounding box center [290, 275] width 73 height 17
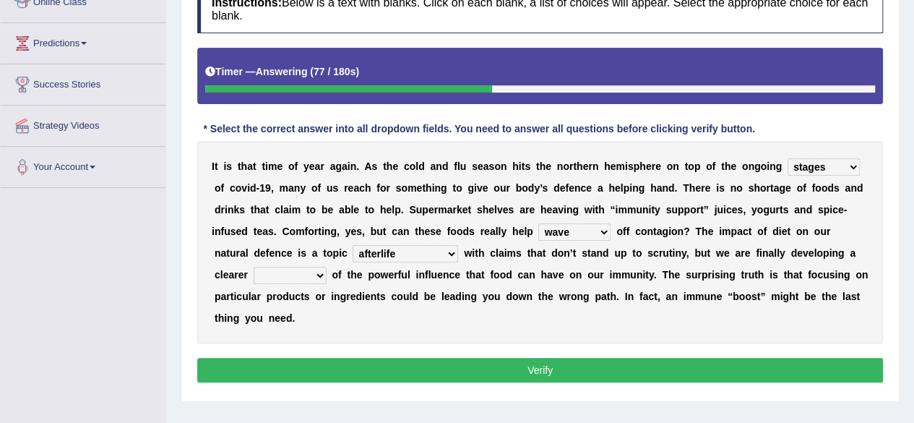
select select "picture"
click at [254, 267] on select "sound picture speech instruction" at bounding box center [290, 275] width 73 height 17
click at [260, 358] on button "Verify" at bounding box center [540, 370] width 686 height 25
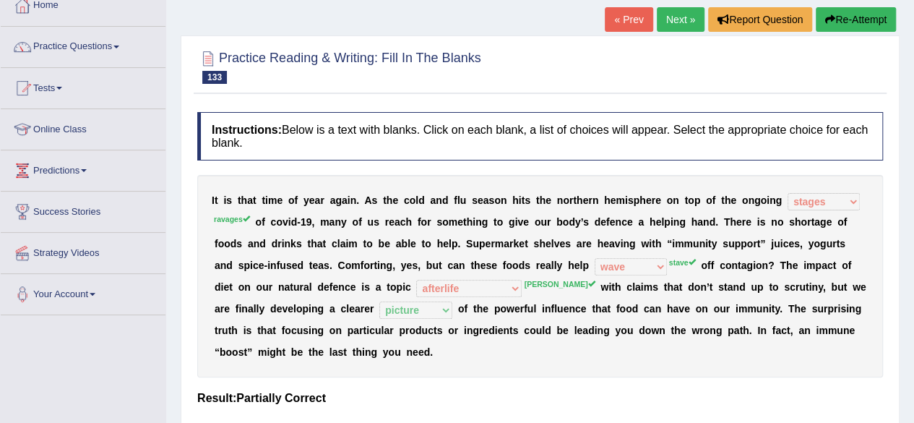
scroll to position [87, 0]
click at [691, 30] on link "Next »" at bounding box center [681, 19] width 48 height 25
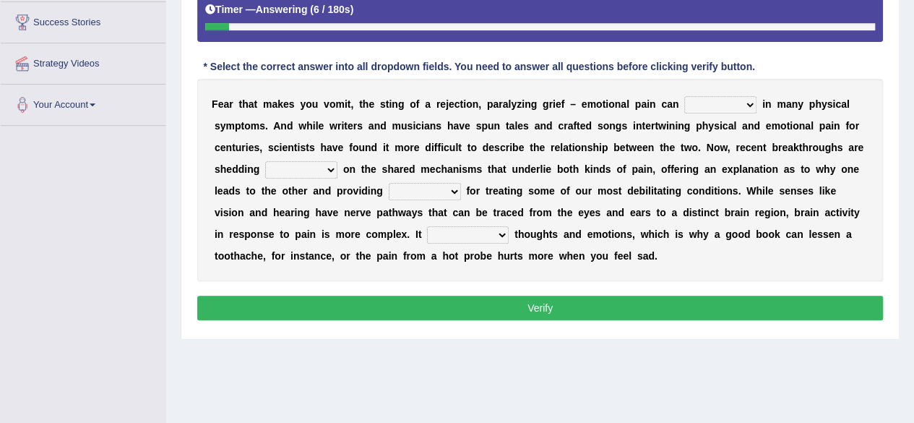
click at [711, 102] on select "manifest infest coerce rifest" at bounding box center [720, 104] width 72 height 17
select select "infest"
click at [684, 96] on select "manifest infest coerce rifest" at bounding box center [720, 104] width 72 height 17
click at [321, 170] on select "torchlight lamp light beam" at bounding box center [301, 169] width 72 height 17
select select "light"
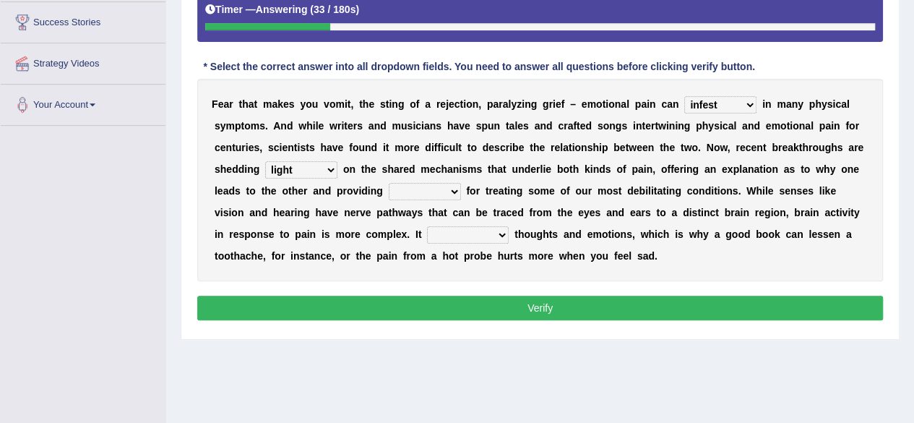
click at [265, 161] on select "torchlight lamp light beam" at bounding box center [301, 169] width 72 height 17
click at [431, 194] on select "venues retinues revenues avenues" at bounding box center [425, 191] width 72 height 17
select select "revenues"
click at [389, 183] on select "venues retinues revenues avenues" at bounding box center [425, 191] width 72 height 17
click at [491, 226] on select "incorporates investigates indicts intertwines" at bounding box center [468, 234] width 82 height 17
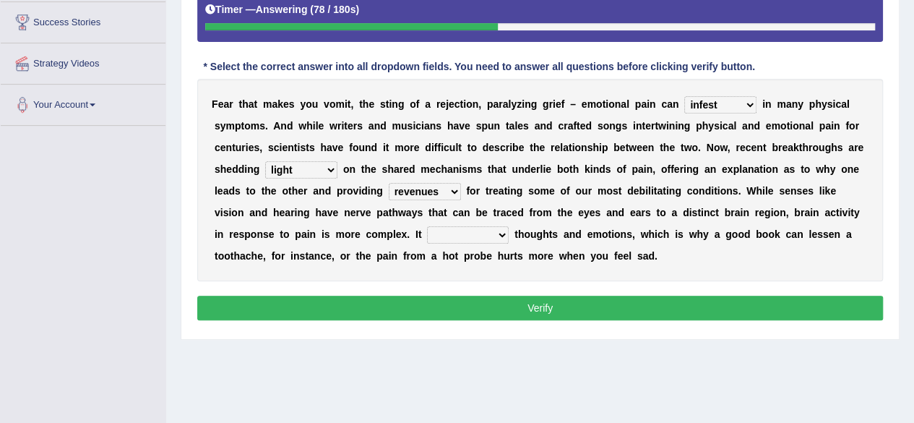
select select "incorporates"
click at [427, 226] on select "incorporates investigates indicts intertwines" at bounding box center [468, 234] width 82 height 17
click at [457, 306] on button "Verify" at bounding box center [540, 307] width 686 height 25
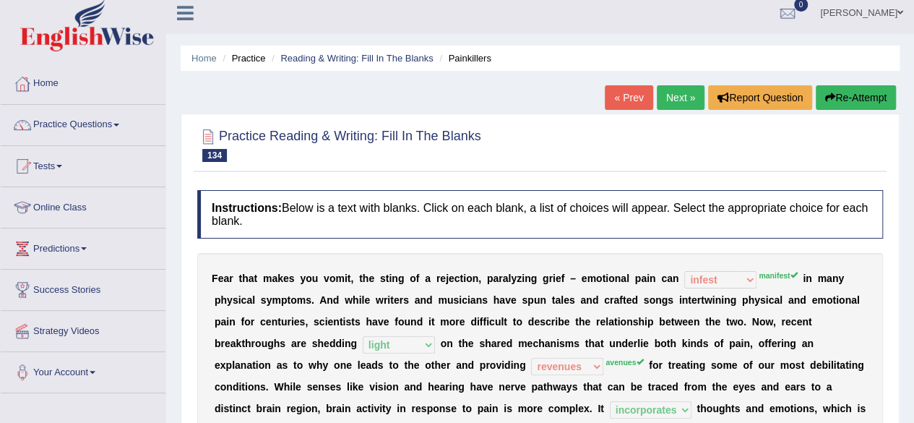
scroll to position [7, 0]
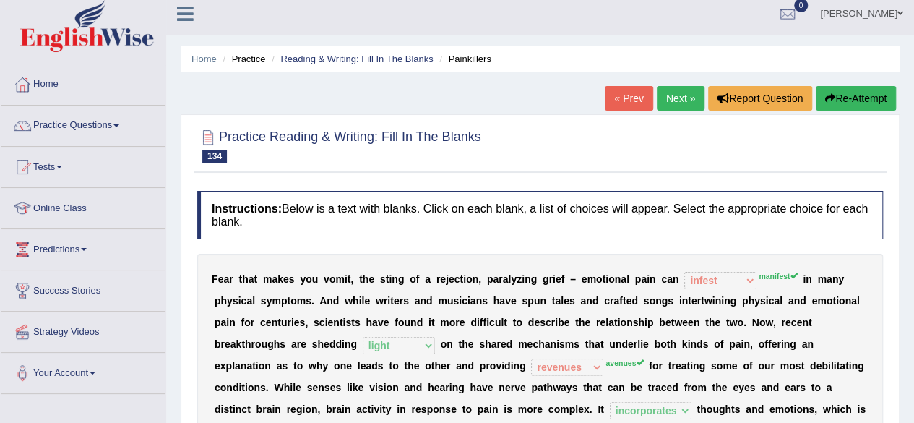
click at [850, 100] on button "Re-Attempt" at bounding box center [856, 98] width 80 height 25
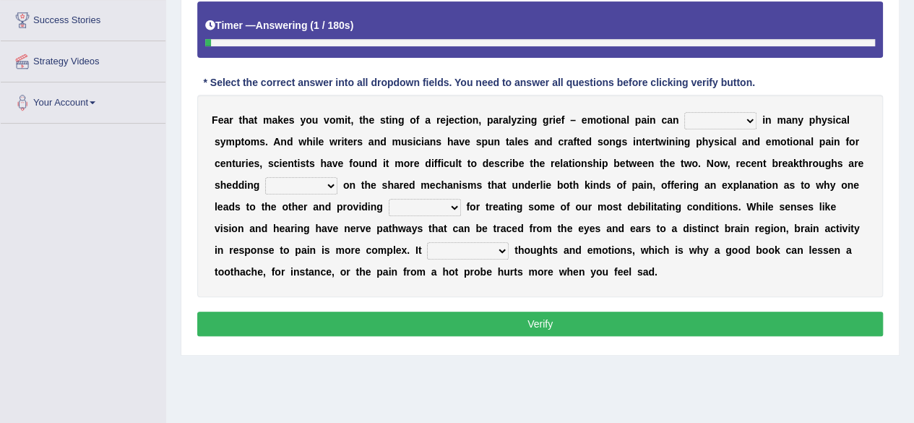
click at [706, 115] on select "manifest infest coerce rifest" at bounding box center [720, 120] width 72 height 17
select select "manifest"
click at [684, 112] on select "manifest infest coerce rifest" at bounding box center [720, 120] width 72 height 17
click at [311, 186] on select "torchlight lamp light beam" at bounding box center [301, 185] width 72 height 17
select select "light"
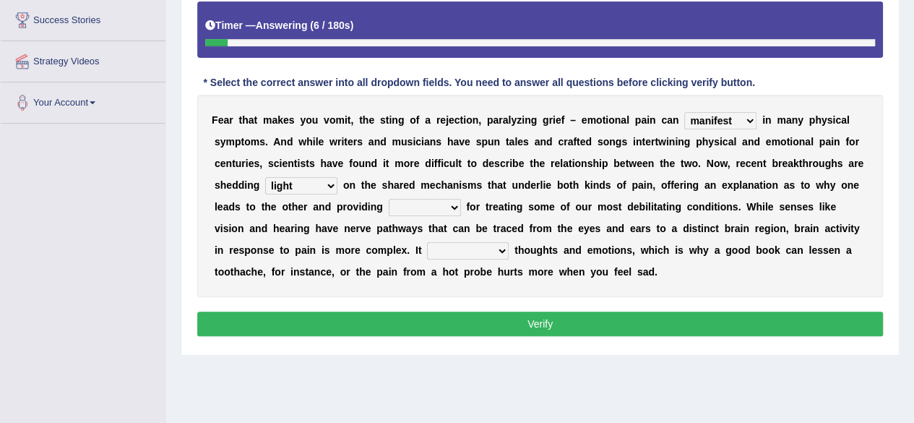
click at [265, 177] on select "torchlight lamp light beam" at bounding box center [301, 185] width 72 height 17
click at [438, 203] on select "venues retinues revenues avenues" at bounding box center [425, 207] width 72 height 17
select select "avenues"
click at [389, 199] on select "venues retinues revenues avenues" at bounding box center [425, 207] width 72 height 17
click at [457, 251] on select "incorporates investigates indicts intertwines" at bounding box center [468, 250] width 82 height 17
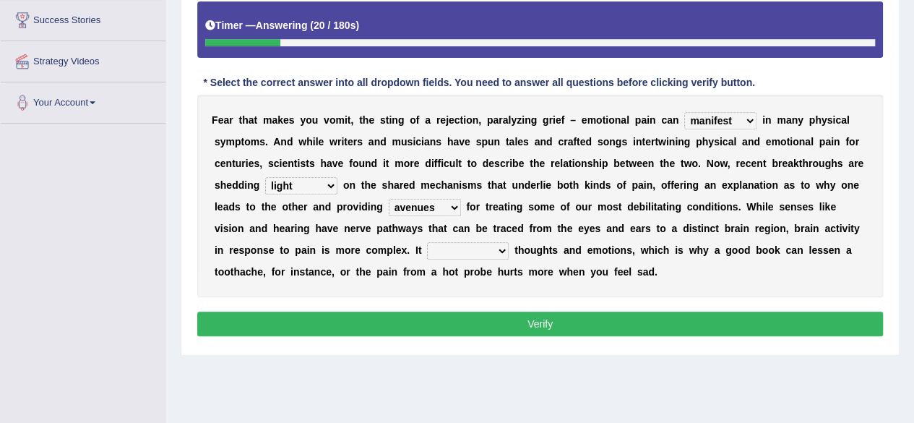
select select "indicts"
click at [427, 242] on select "incorporates investigates indicts intertwines" at bounding box center [468, 250] width 82 height 17
click at [459, 314] on button "Verify" at bounding box center [540, 323] width 686 height 25
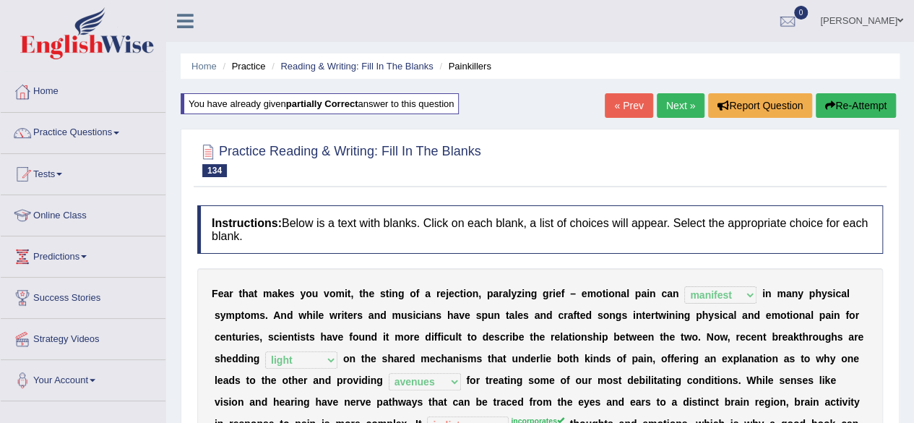
click at [673, 100] on link "Next »" at bounding box center [681, 105] width 48 height 25
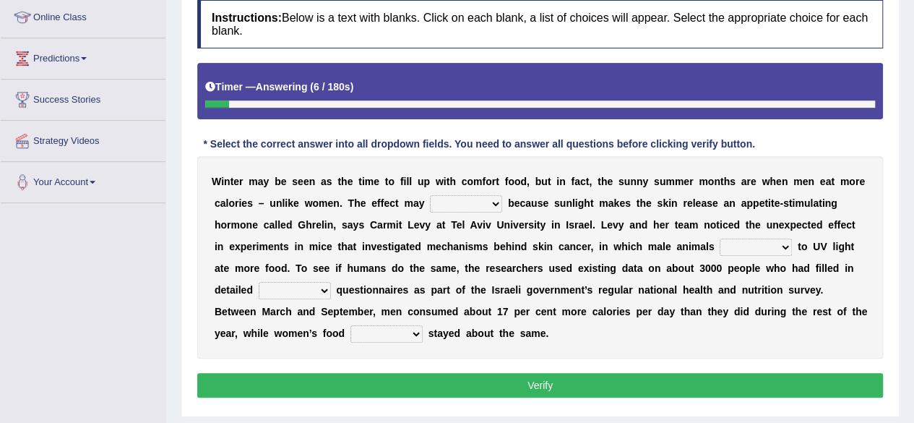
click at [473, 202] on select "resurrect replace occur surprise" at bounding box center [466, 203] width 72 height 17
select select "occur"
click at [430, 195] on select "resurrect replace occur surprise" at bounding box center [466, 203] width 72 height 17
click at [741, 250] on select "exposing disposed exposed expose" at bounding box center [756, 246] width 72 height 17
click at [720, 238] on select "exposing disposed exposed expose" at bounding box center [756, 246] width 72 height 17
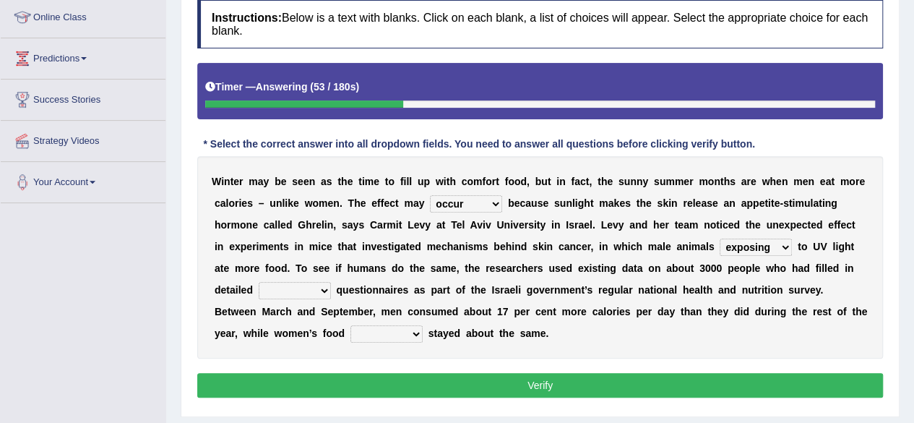
click at [760, 248] on select "exposing disposed exposed expose" at bounding box center [756, 246] width 72 height 17
select select "expose"
click at [720, 238] on select "exposing disposed exposed expose" at bounding box center [756, 246] width 72 height 17
click at [311, 288] on select "technical minor dietary scientific" at bounding box center [295, 290] width 72 height 17
select select "technical"
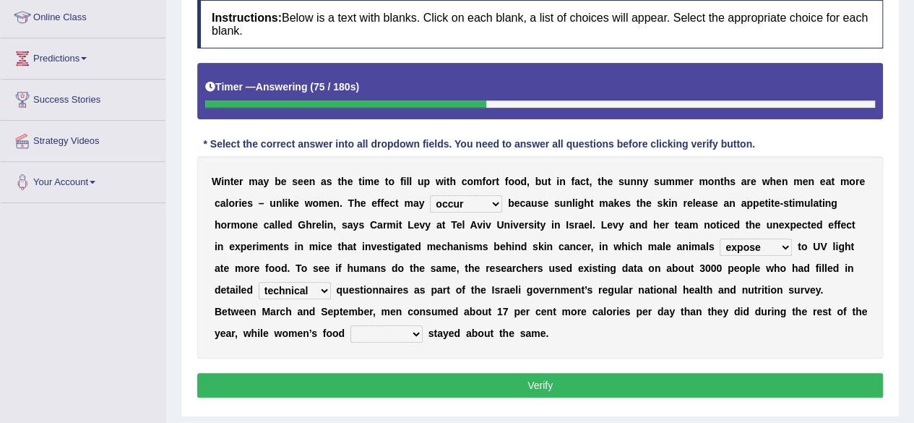
click at [259, 282] on select "technical minor dietary scientific" at bounding box center [295, 290] width 72 height 17
click at [383, 331] on select "outtake uptake undertake intake" at bounding box center [386, 333] width 72 height 17
select select "intake"
click at [350, 325] on select "outtake uptake undertake intake" at bounding box center [386, 333] width 72 height 17
drag, startPoint x: 368, startPoint y: 369, endPoint x: 367, endPoint y: 380, distance: 10.9
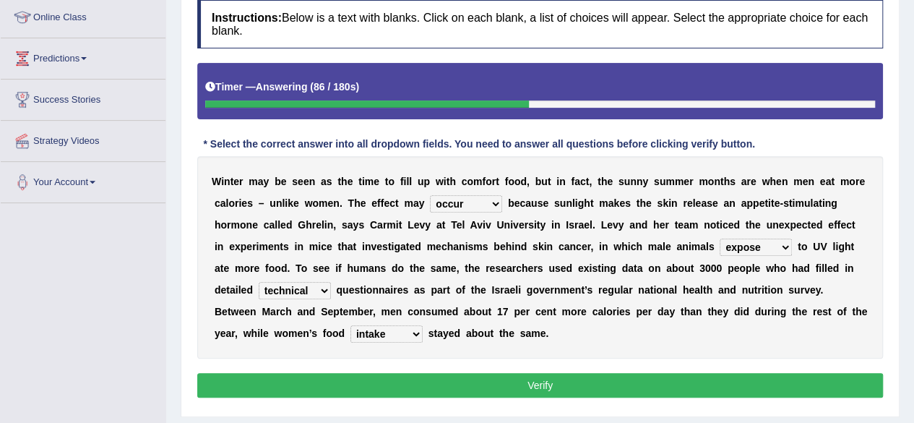
click at [367, 380] on div "Instructions: Below is a text with blanks. Click on each blank, a list of choic…" at bounding box center [540, 201] width 693 height 416
click at [367, 380] on button "Verify" at bounding box center [540, 385] width 686 height 25
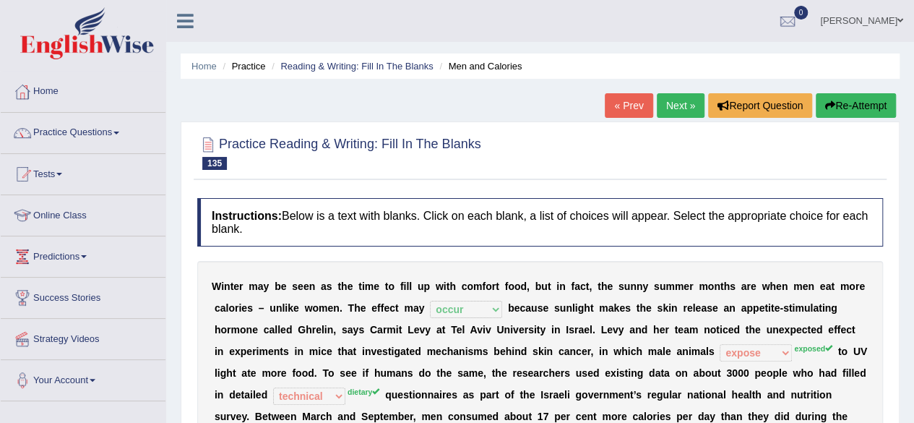
click at [829, 107] on icon "button" at bounding box center [830, 105] width 10 height 10
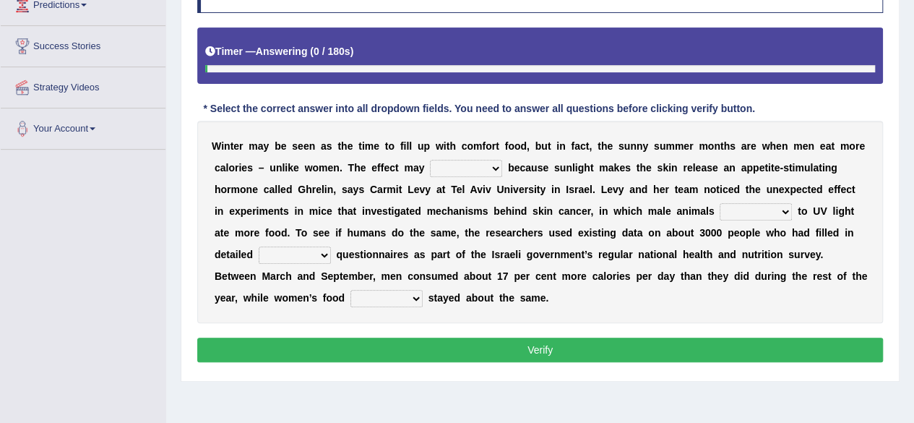
scroll to position [254, 0]
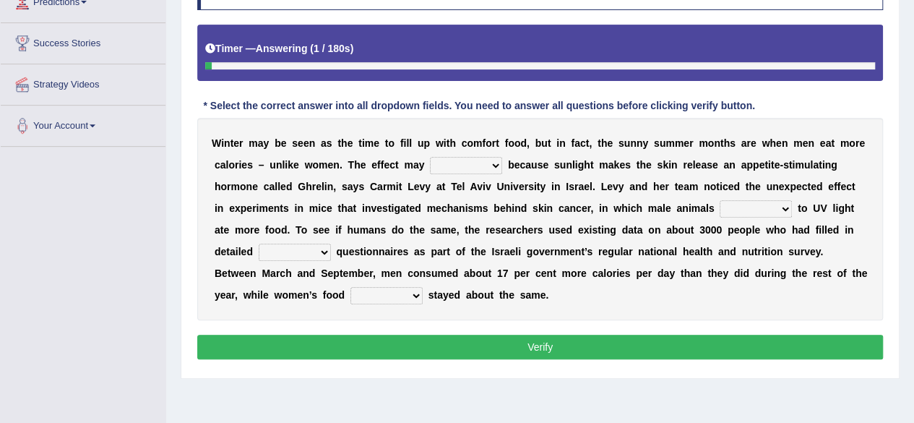
click at [485, 161] on select "resurrect replace occur surprise" at bounding box center [466, 165] width 72 height 17
select select "surprise"
click at [430, 157] on select "resurrect replace occur surprise" at bounding box center [466, 165] width 72 height 17
click at [756, 207] on select "exposing disposed exposed expose" at bounding box center [756, 208] width 72 height 17
select select "exposed"
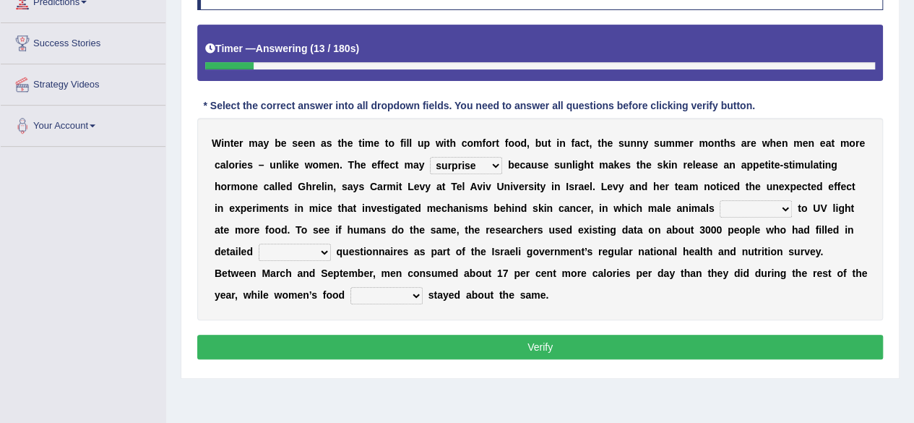
click at [720, 200] on select "exposing disposed exposed expose" at bounding box center [756, 208] width 72 height 17
click at [319, 250] on select "technical minor dietary scientific" at bounding box center [295, 251] width 72 height 17
select select "dietary"
click at [259, 243] on select "technical minor dietary scientific" at bounding box center [295, 251] width 72 height 17
click at [368, 293] on select "outtake uptake undertake intake" at bounding box center [386, 295] width 72 height 17
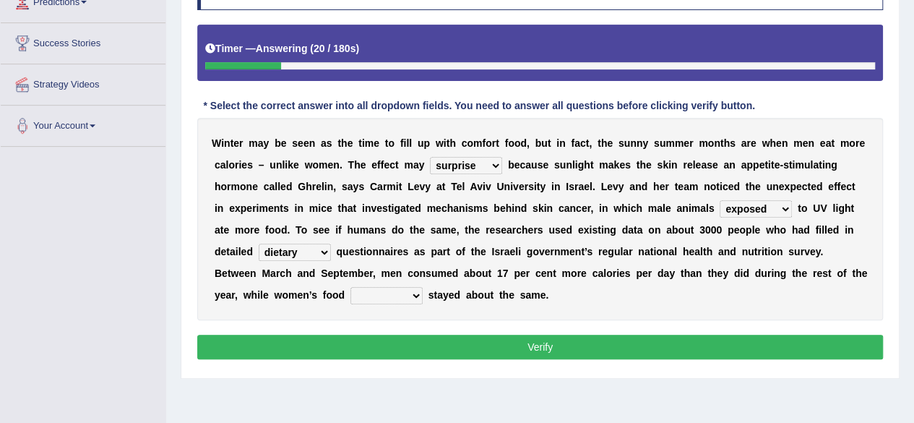
select select "intake"
click at [350, 287] on select "outtake uptake undertake intake" at bounding box center [386, 295] width 72 height 17
click at [405, 352] on button "Verify" at bounding box center [540, 346] width 686 height 25
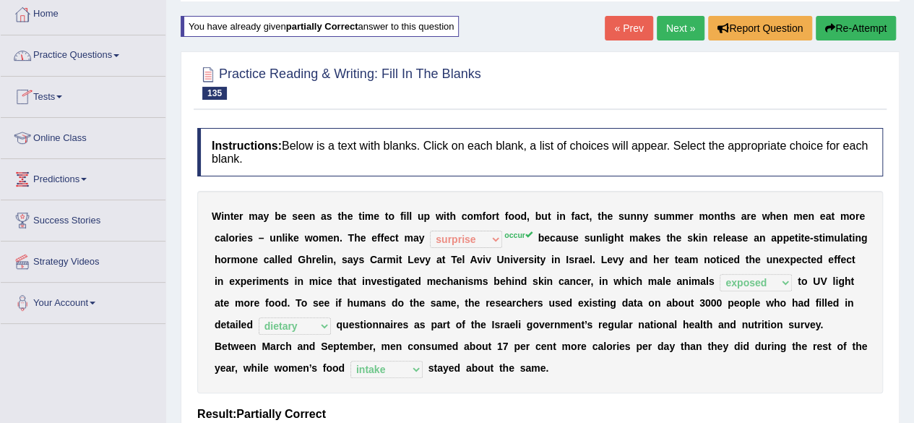
scroll to position [0, 0]
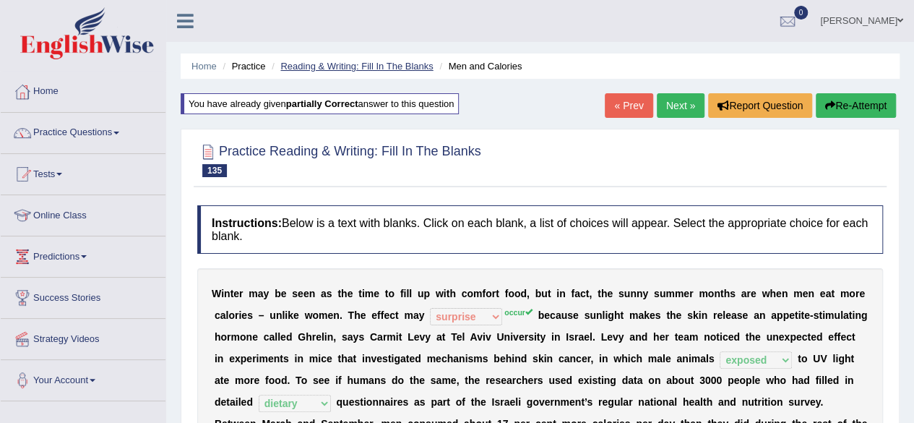
click at [380, 66] on link "Reading & Writing: Fill In The Blanks" at bounding box center [356, 66] width 152 height 11
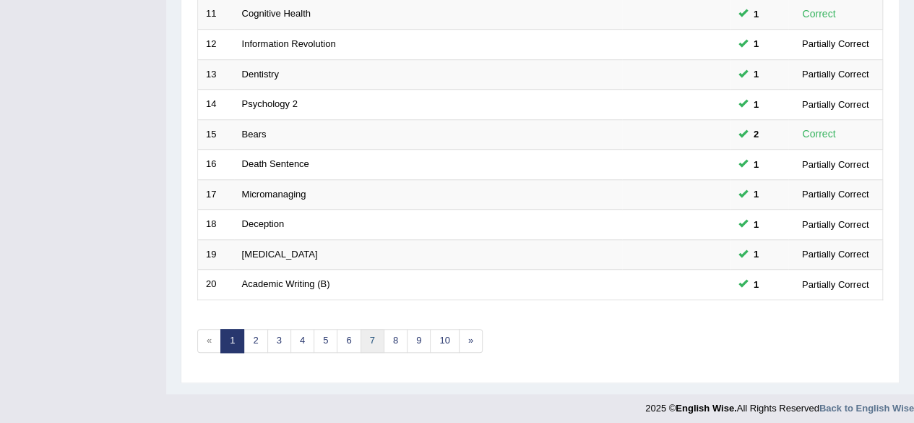
click at [373, 329] on link "7" at bounding box center [372, 341] width 24 height 24
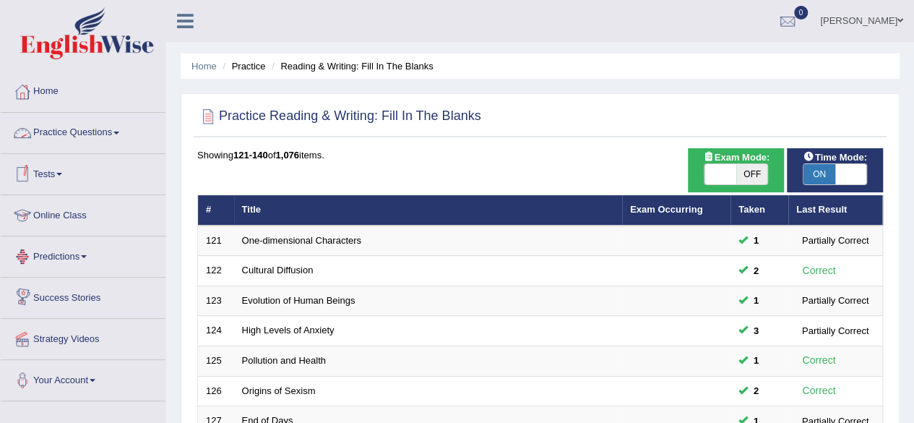
click at [94, 124] on link "Practice Questions" at bounding box center [83, 131] width 165 height 36
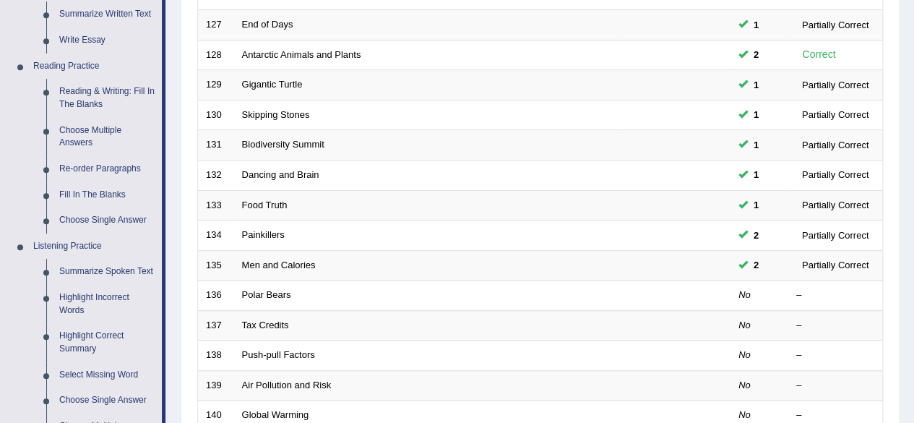
scroll to position [416, 0]
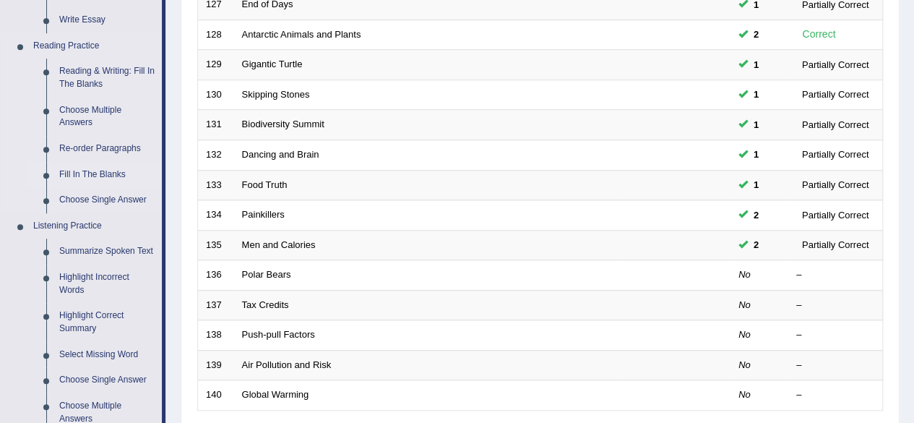
click at [87, 176] on link "Fill In The Blanks" at bounding box center [107, 175] width 109 height 26
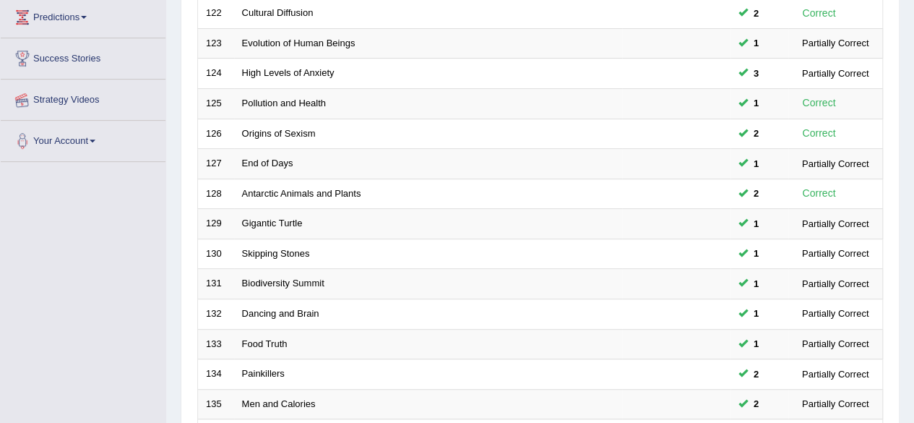
scroll to position [319, 0]
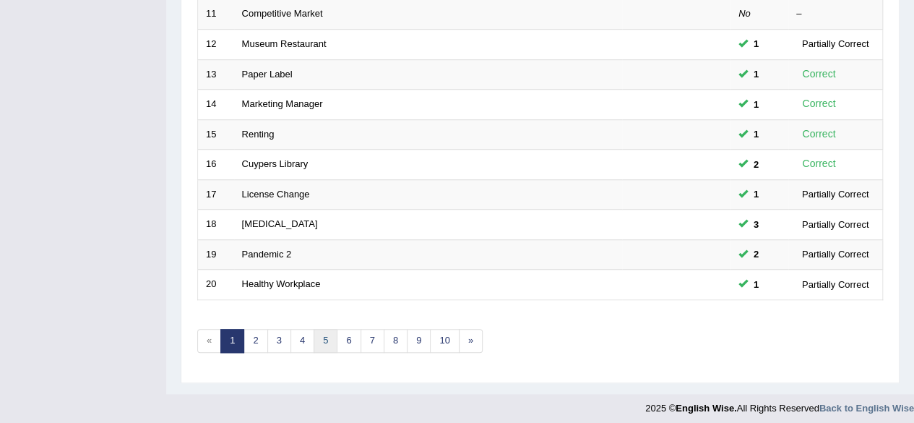
click at [319, 329] on link "5" at bounding box center [326, 341] width 24 height 24
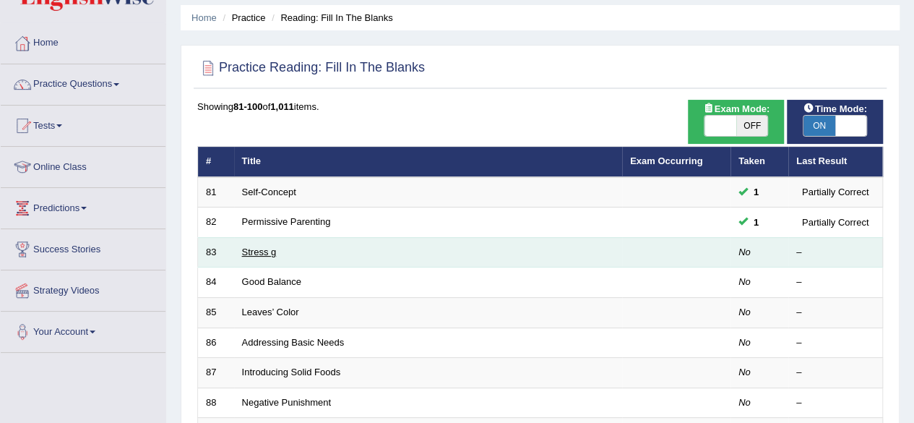
click at [251, 251] on link "Stress g" at bounding box center [259, 251] width 35 height 11
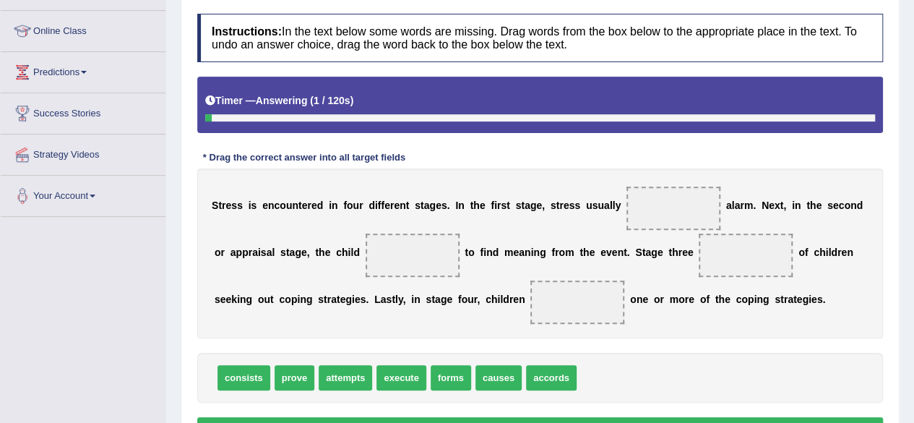
scroll to position [185, 0]
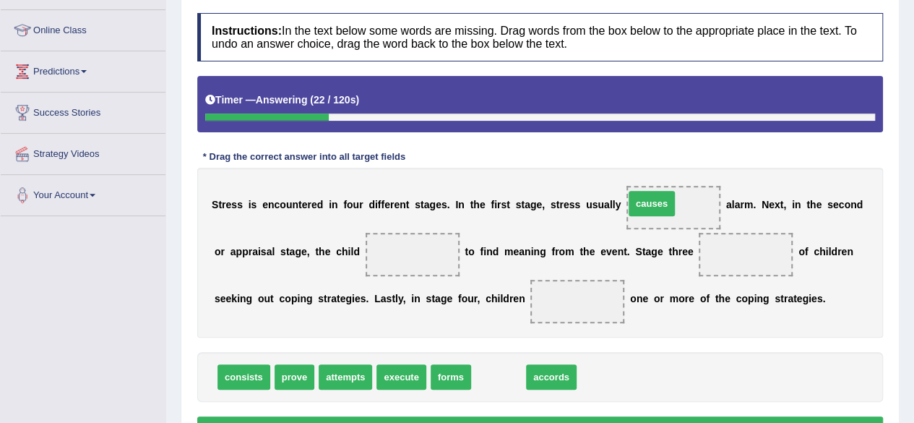
drag, startPoint x: 507, startPoint y: 375, endPoint x: 703, endPoint y: 200, distance: 262.5
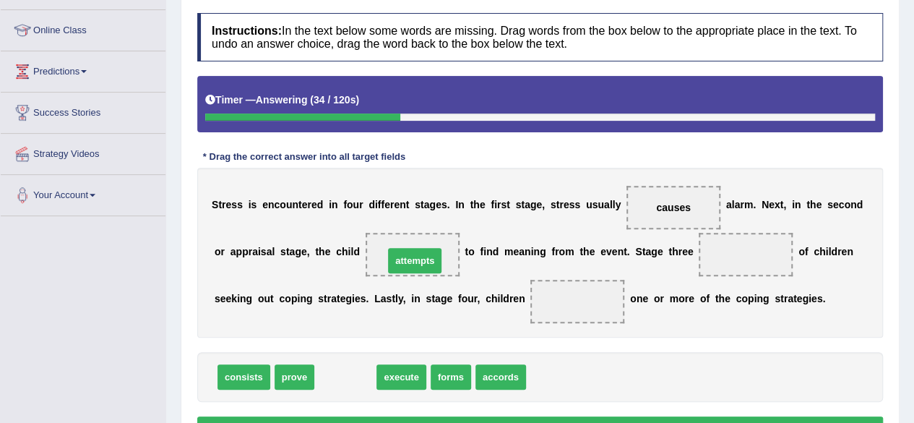
drag, startPoint x: 353, startPoint y: 382, endPoint x: 422, endPoint y: 266, distance: 135.4
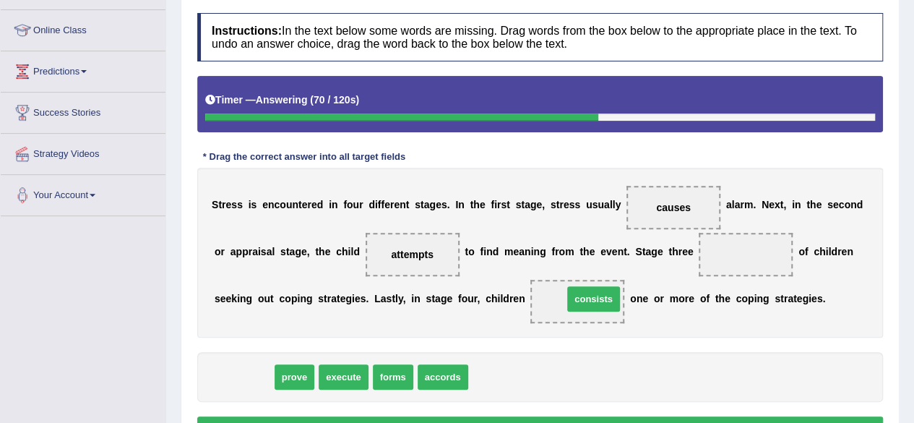
drag, startPoint x: 241, startPoint y: 371, endPoint x: 697, endPoint y: 302, distance: 461.0
click at [620, 302] on span "consists" at bounding box center [593, 298] width 53 height 25
drag, startPoint x: 245, startPoint y: 373, endPoint x: 746, endPoint y: 250, distance: 515.6
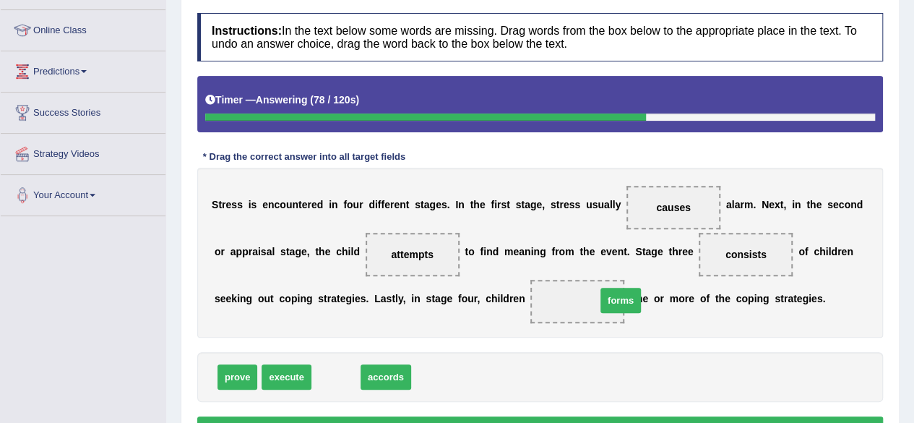
drag, startPoint x: 345, startPoint y: 375, endPoint x: 637, endPoint y: 298, distance: 301.7
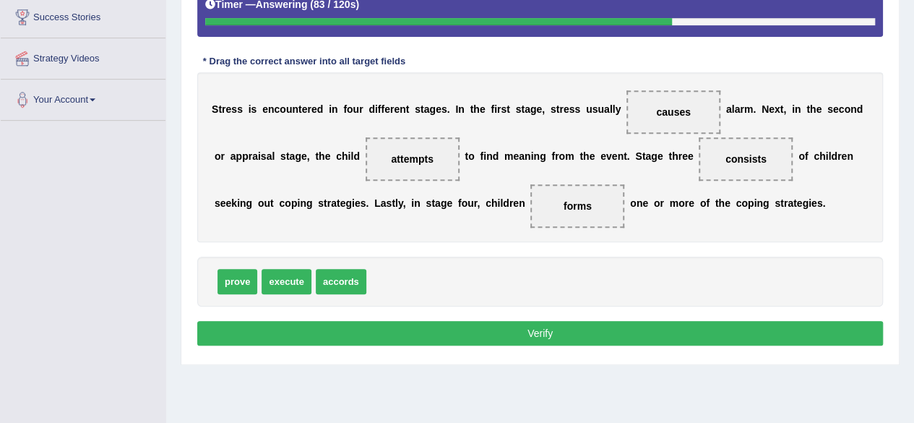
scroll to position [282, 0]
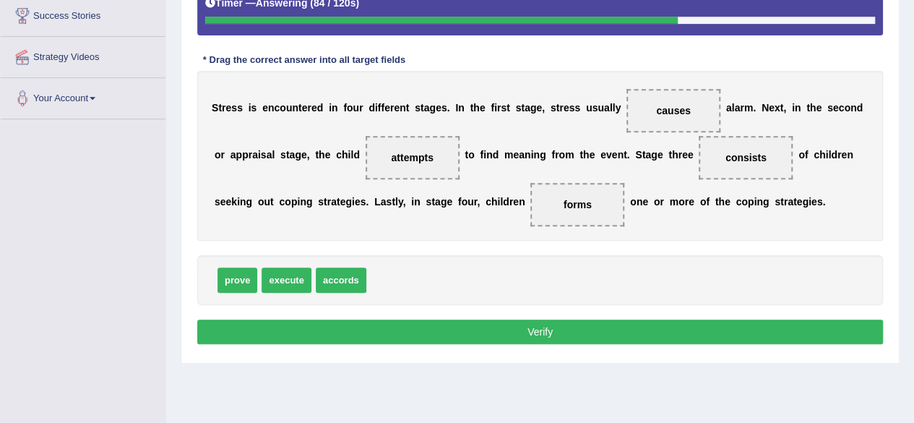
click at [505, 331] on button "Verify" at bounding box center [540, 331] width 686 height 25
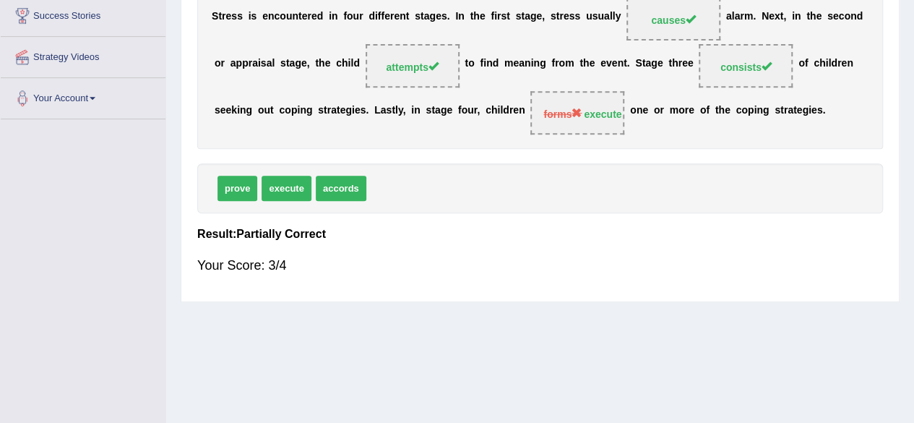
scroll to position [0, 0]
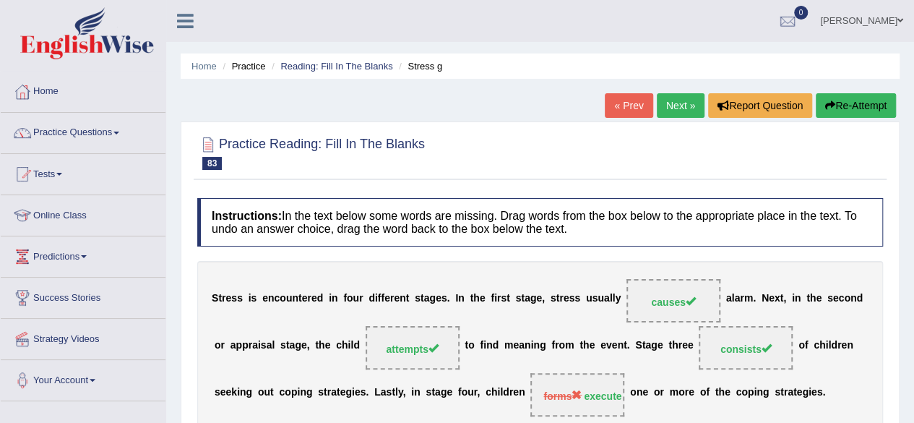
click at [663, 108] on link "Next »" at bounding box center [681, 105] width 48 height 25
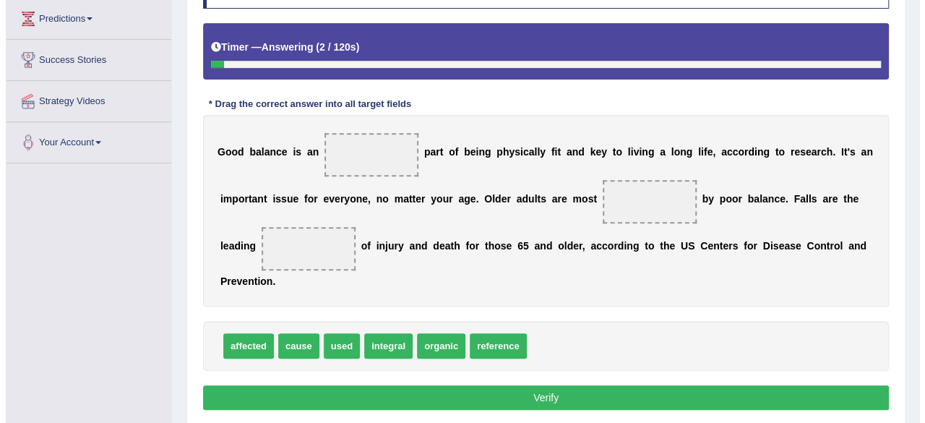
scroll to position [253, 0]
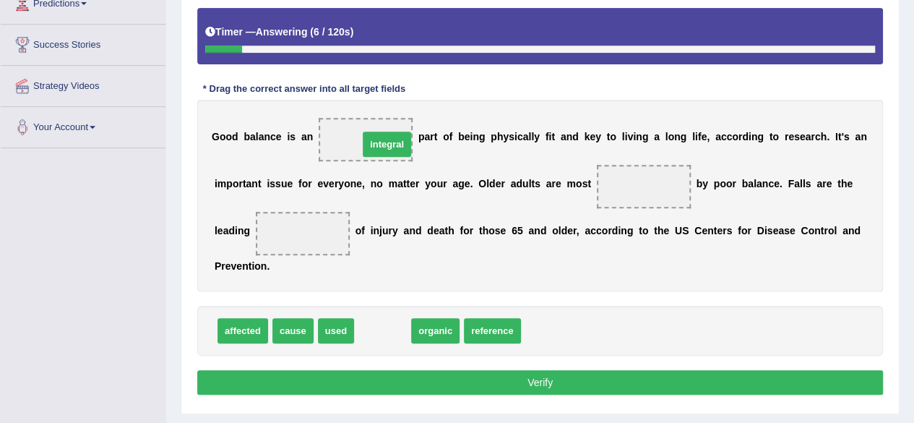
drag, startPoint x: 379, startPoint y: 333, endPoint x: 379, endPoint y: 155, distance: 177.7
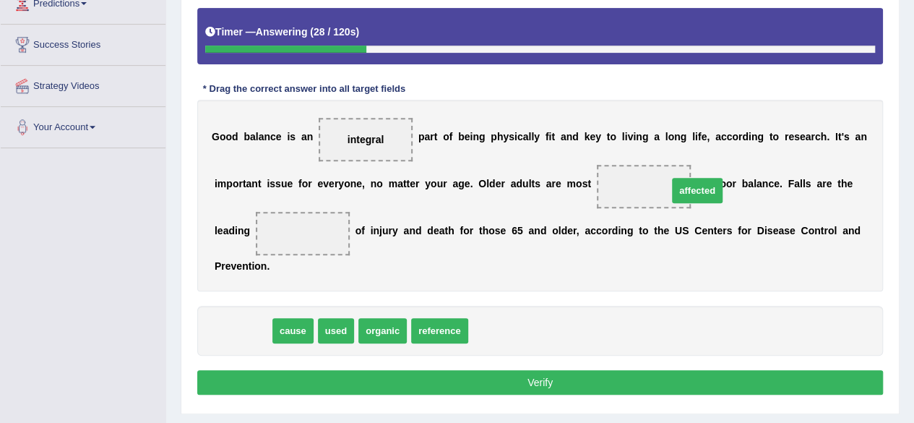
drag, startPoint x: 230, startPoint y: 332, endPoint x: 691, endPoint y: 190, distance: 481.5
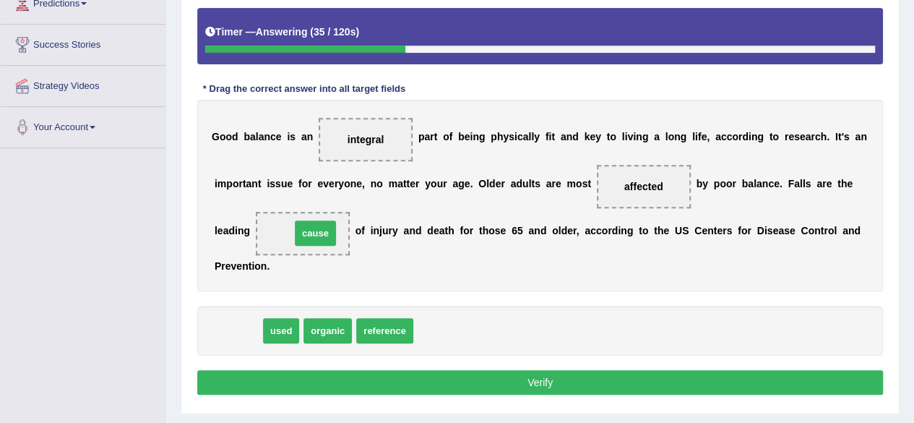
drag, startPoint x: 230, startPoint y: 332, endPoint x: 307, endPoint y: 234, distance: 124.4
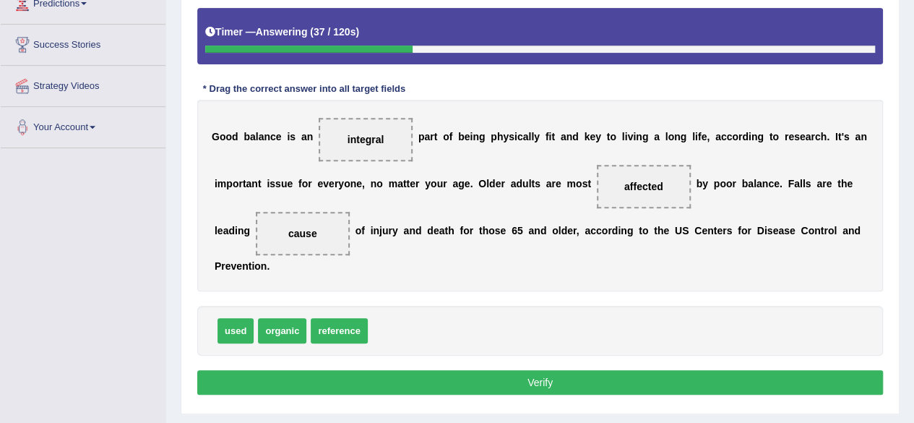
click at [332, 376] on button "Verify" at bounding box center [540, 382] width 686 height 25
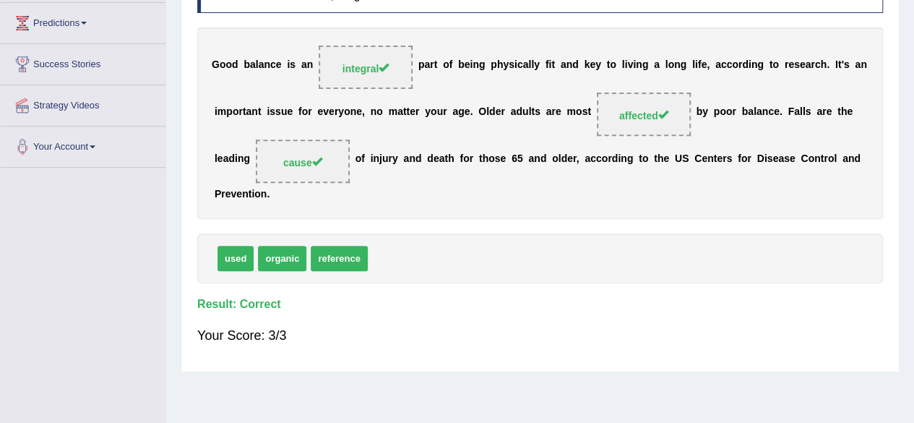
scroll to position [0, 0]
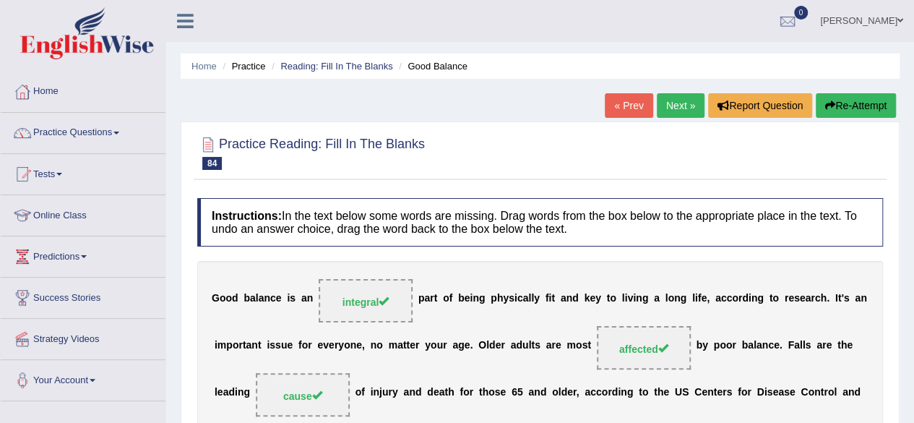
click at [686, 103] on link "Next »" at bounding box center [681, 105] width 48 height 25
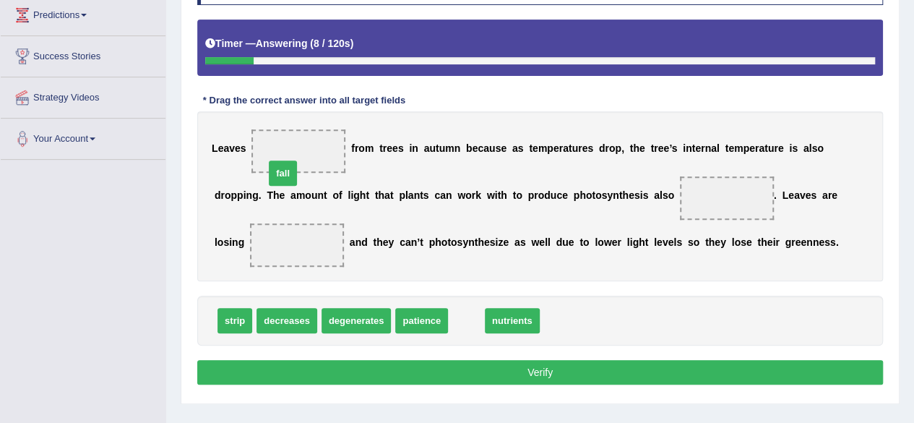
drag, startPoint x: 467, startPoint y: 319, endPoint x: 292, endPoint y: 165, distance: 233.0
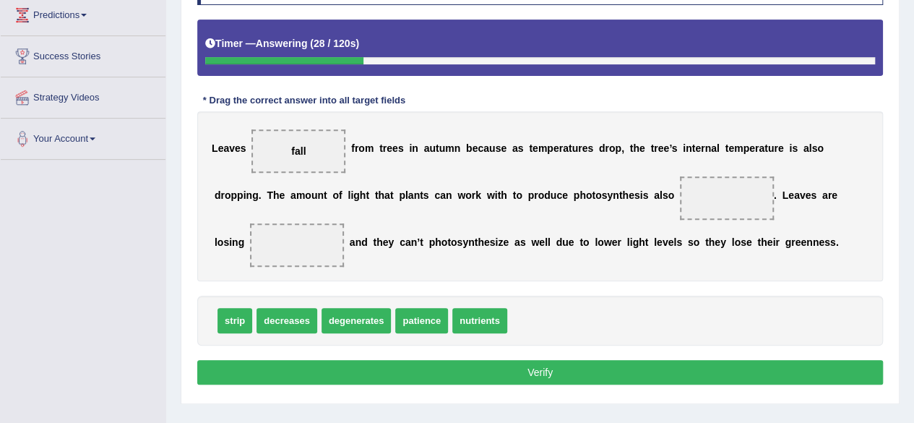
click at [466, 329] on span "nutrients" at bounding box center [479, 320] width 55 height 25
drag, startPoint x: 466, startPoint y: 329, endPoint x: 266, endPoint y: 261, distance: 211.5
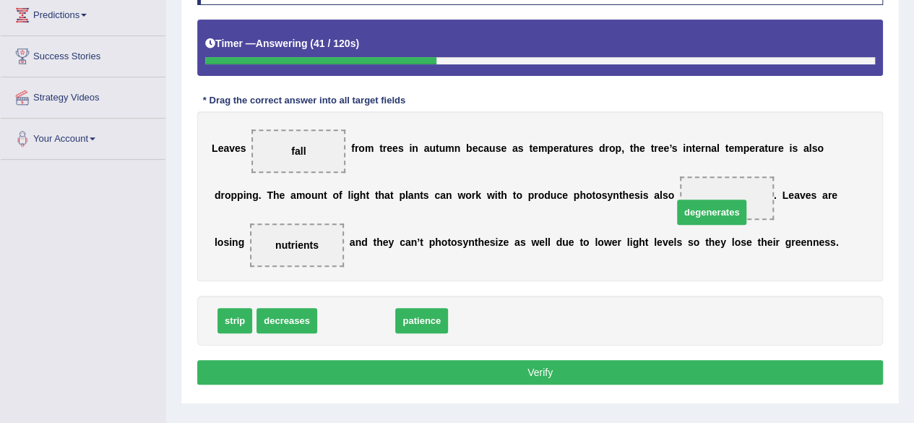
drag, startPoint x: 377, startPoint y: 324, endPoint x: 743, endPoint y: 215, distance: 381.5
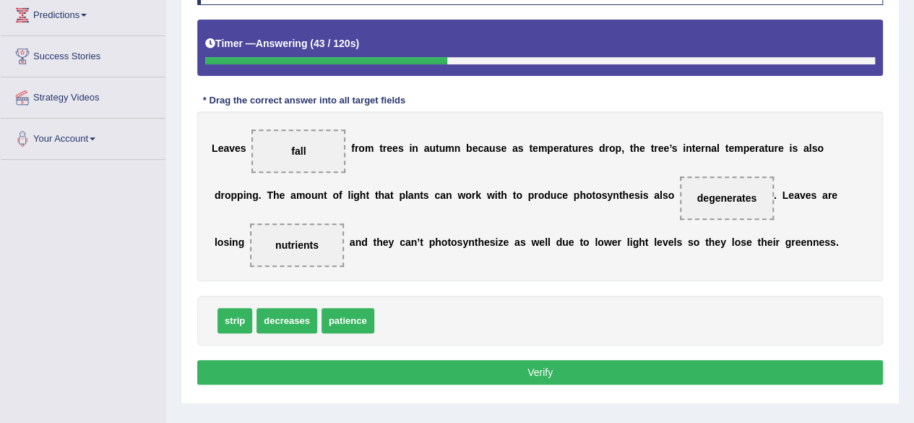
click at [490, 368] on button "Verify" at bounding box center [540, 372] width 686 height 25
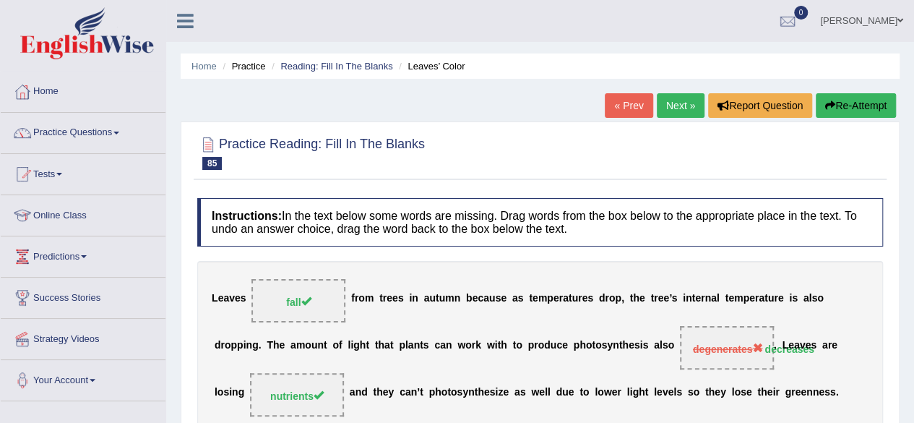
click at [664, 103] on link "Next »" at bounding box center [681, 105] width 48 height 25
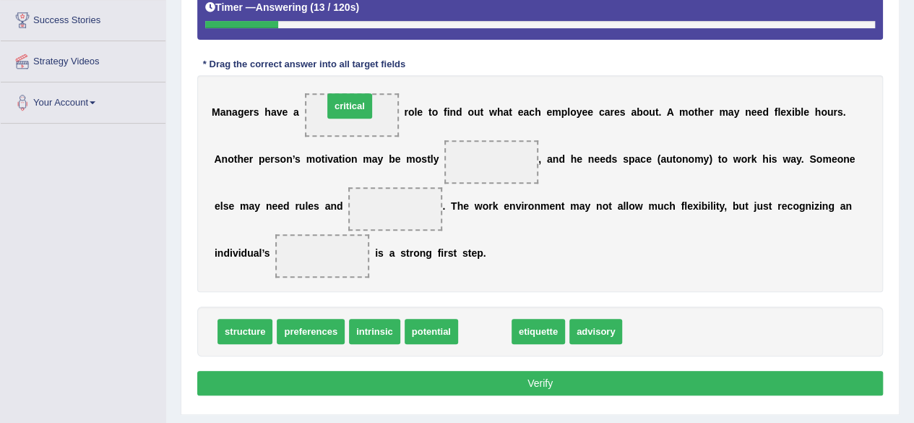
drag, startPoint x: 487, startPoint y: 329, endPoint x: 353, endPoint y: 104, distance: 261.8
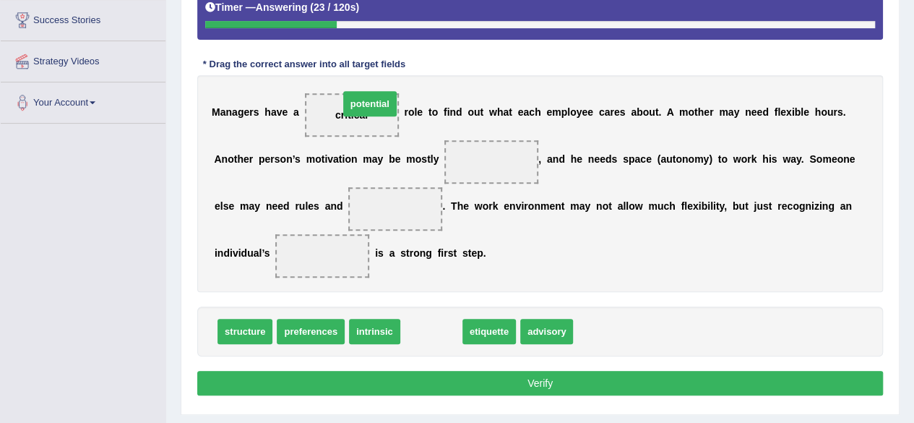
drag, startPoint x: 435, startPoint y: 325, endPoint x: 373, endPoint y: 98, distance: 235.7
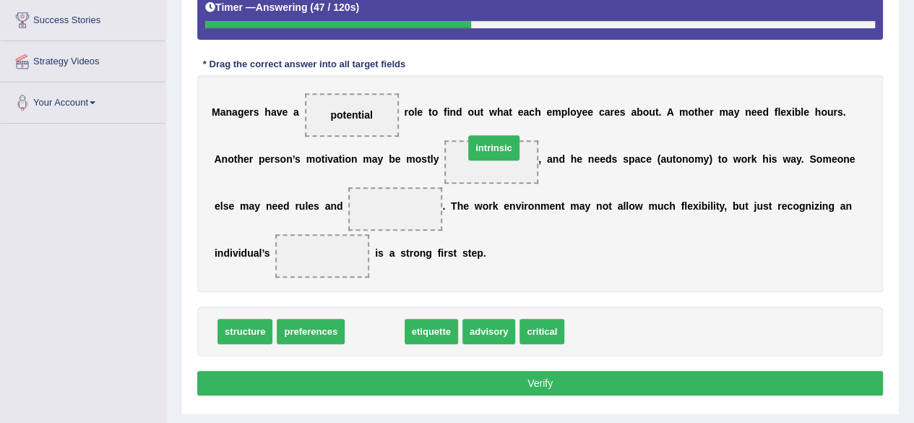
drag, startPoint x: 382, startPoint y: 330, endPoint x: 497, endPoint y: 155, distance: 209.8
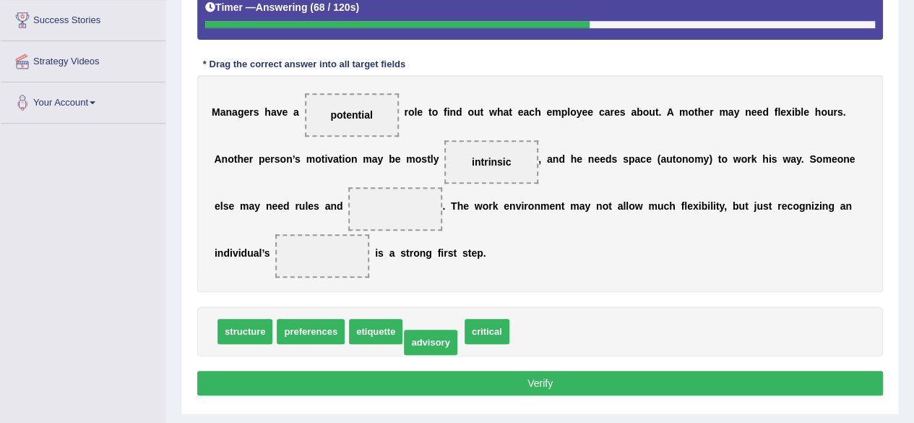
drag, startPoint x: 444, startPoint y: 328, endPoint x: 441, endPoint y: 339, distance: 11.2
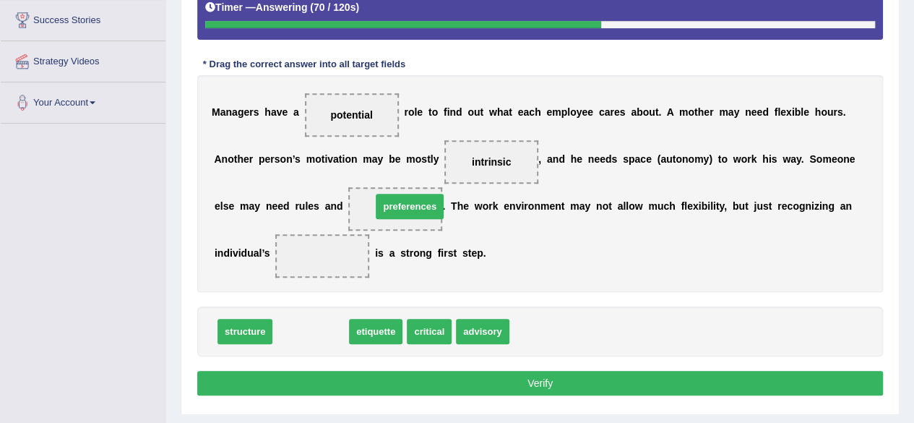
drag, startPoint x: 324, startPoint y: 330, endPoint x: 423, endPoint y: 205, distance: 159.4
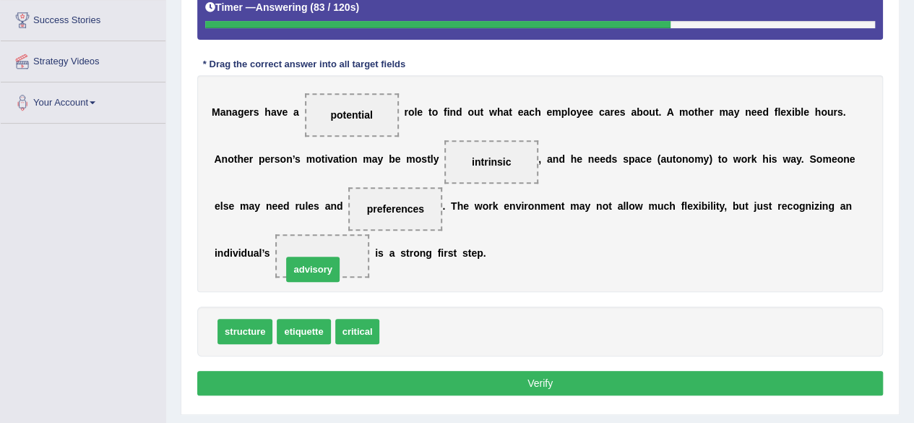
drag, startPoint x: 405, startPoint y: 329, endPoint x: 305, endPoint y: 264, distance: 119.0
click at [379, 374] on button "Verify" at bounding box center [540, 383] width 686 height 25
